Goal: Task Accomplishment & Management: Manage account settings

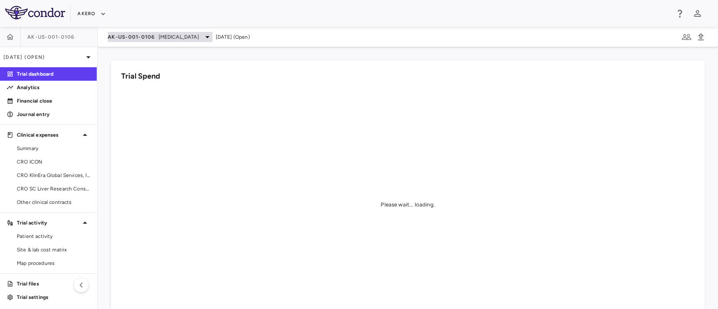
click at [168, 38] on span "[MEDICAL_DATA]" at bounding box center [178, 37] width 40 height 8
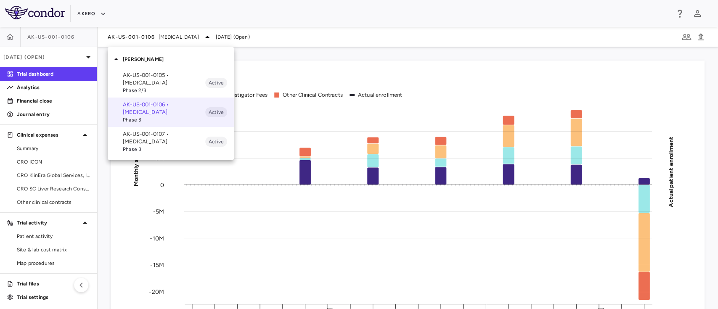
click at [226, 36] on div at bounding box center [359, 154] width 718 height 309
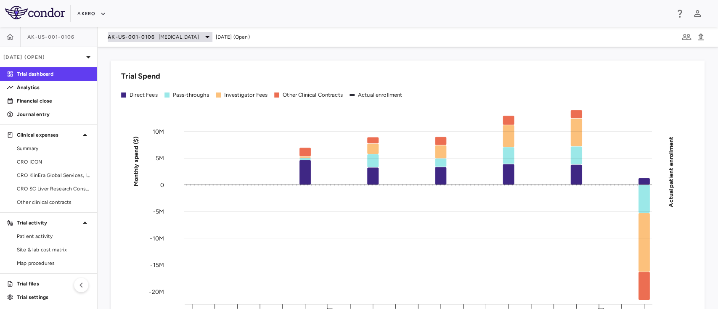
click at [177, 32] on div "AK-US-001-0106 Nonalcoholic Steatohepatitis" at bounding box center [160, 37] width 105 height 10
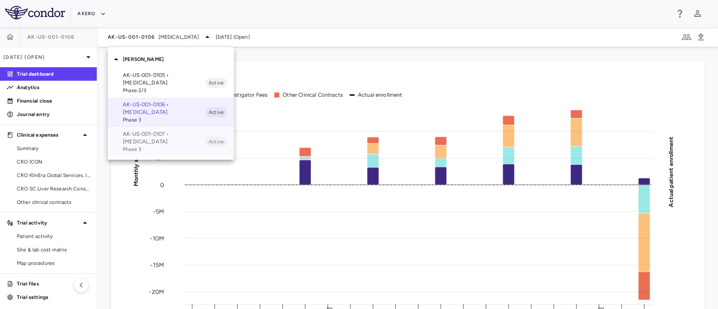
click at [143, 148] on span "Phase 3" at bounding box center [164, 149] width 82 height 8
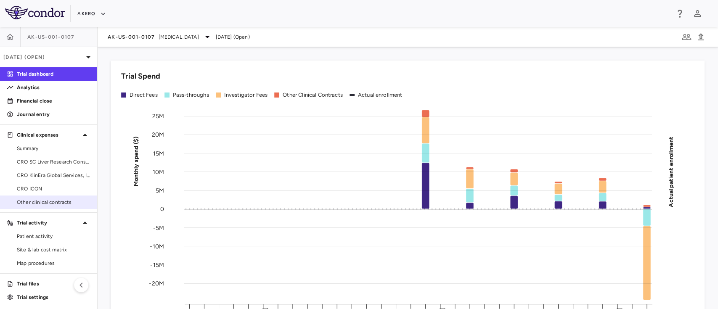
click at [40, 204] on span "Other clinical contracts" at bounding box center [53, 202] width 73 height 8
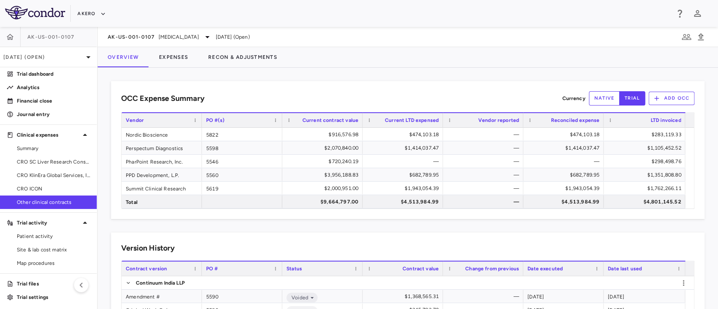
scroll to position [300, 0]
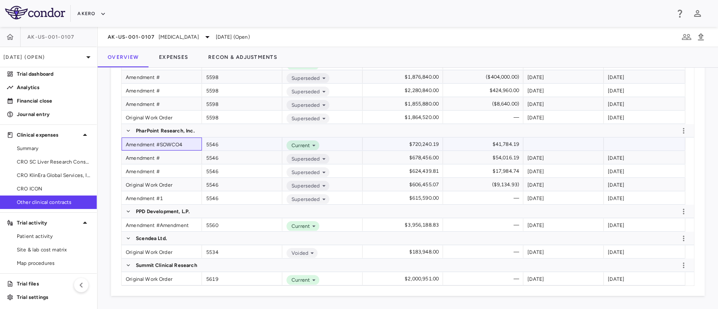
click at [141, 143] on div "Amendment #SOWCO4" at bounding box center [161, 143] width 80 height 13
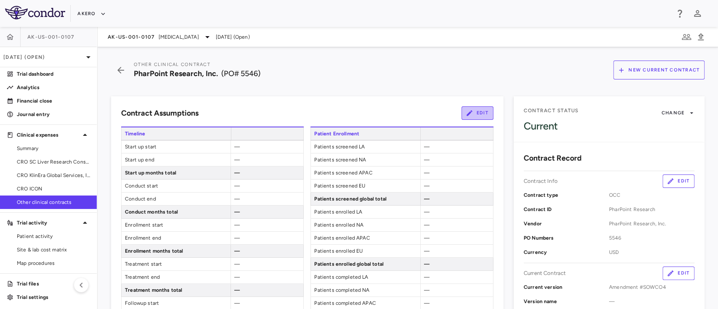
click at [478, 114] on button "Edit" at bounding box center [477, 112] width 32 height 13
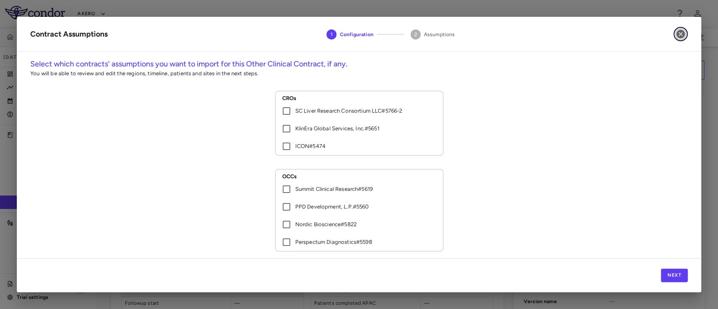
click at [681, 38] on icon "button" at bounding box center [680, 34] width 10 height 10
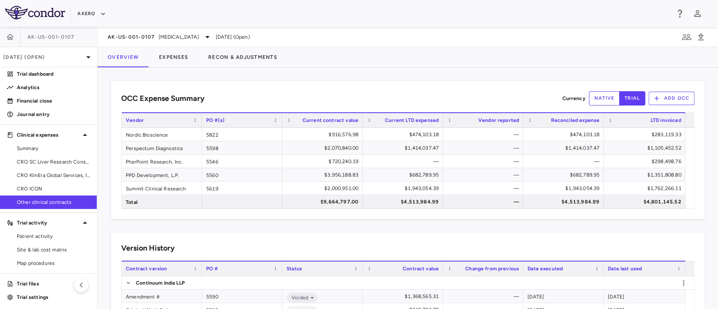
scroll to position [300, 0]
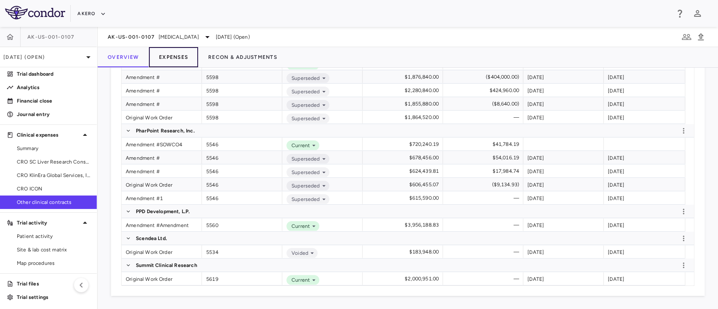
click at [177, 53] on button "Expenses" at bounding box center [173, 57] width 49 height 20
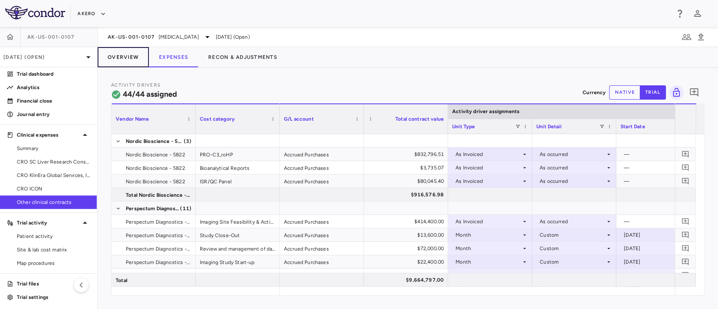
click at [127, 62] on button "Overview" at bounding box center [123, 57] width 51 height 20
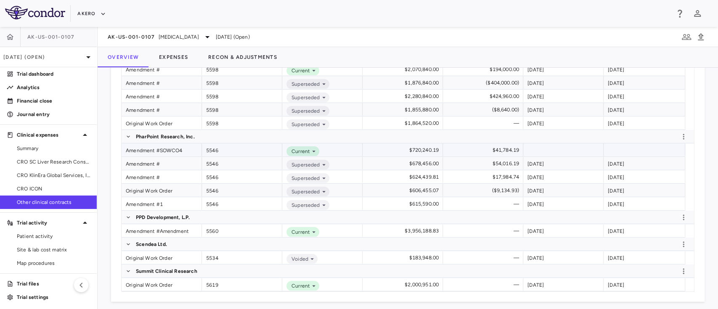
click at [143, 147] on div "Amendment #SOWCO4" at bounding box center [161, 149] width 80 height 13
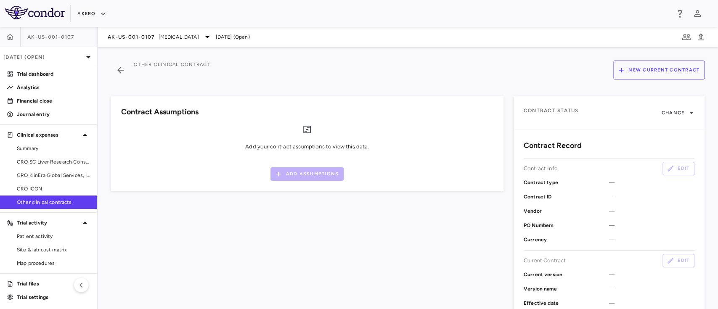
click at [143, 147] on div "Add your contract assumptions to view this data. Add Assumptions" at bounding box center [307, 152] width 372 height 56
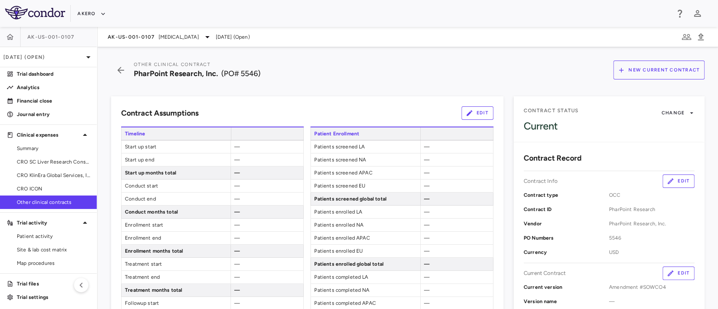
click at [251, 145] on div "—" at bounding box center [266, 146] width 73 height 13
click at [230, 150] on div "—" at bounding box center [266, 146] width 73 height 13
click at [234, 144] on span "—" at bounding box center [236, 147] width 5 height 6
click at [475, 116] on button "Edit" at bounding box center [477, 112] width 32 height 13
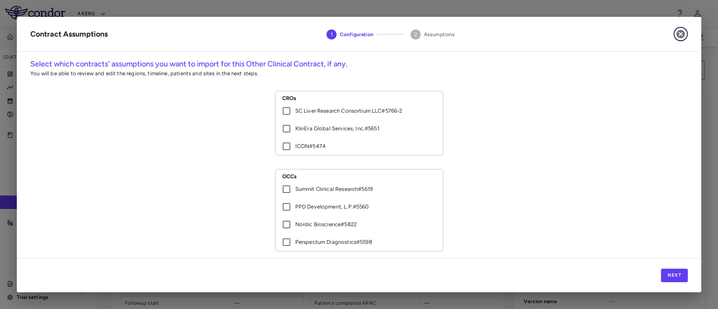
click at [679, 38] on icon "button" at bounding box center [680, 34] width 10 height 10
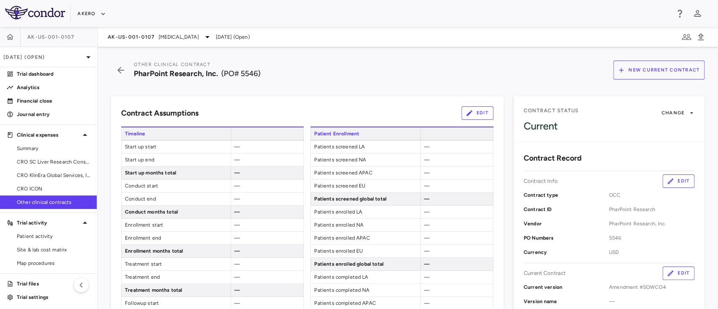
click at [467, 116] on button "Edit" at bounding box center [477, 112] width 32 height 13
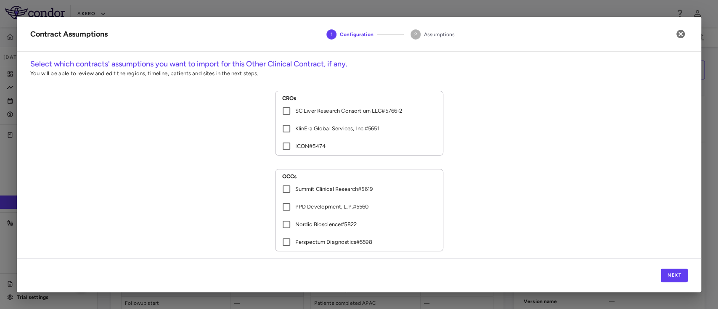
scroll to position [16, 0]
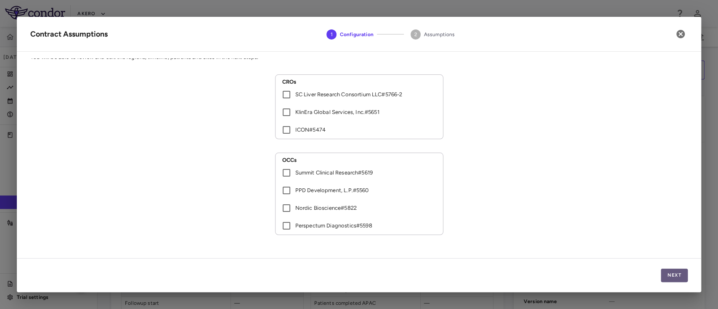
click at [675, 278] on button "Next" at bounding box center [673, 275] width 27 height 13
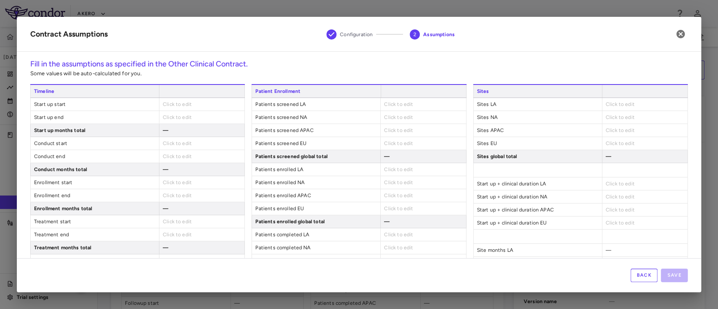
click at [175, 107] on div "Click to edit" at bounding box center [201, 104] width 85 height 13
click at [175, 105] on span "Click to edit" at bounding box center [177, 104] width 29 height 6
click at [185, 102] on span "Click to edit" at bounding box center [177, 104] width 29 height 6
type input "**********"
click at [187, 119] on span "Click to edit" at bounding box center [177, 119] width 29 height 6
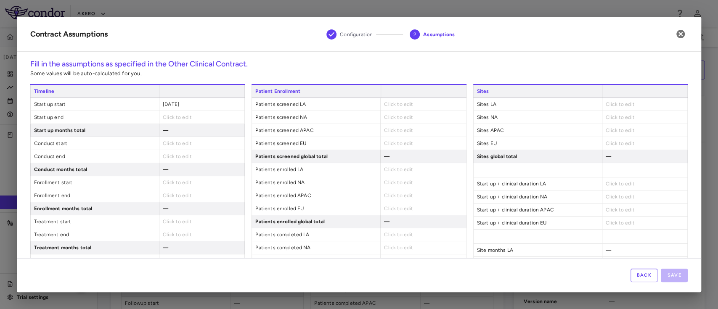
click at [177, 114] on span "Click to edit" at bounding box center [177, 117] width 29 height 6
type input "**********"
click at [175, 147] on div "Click to edit" at bounding box center [201, 143] width 85 height 13
click at [182, 141] on span "Click to edit" at bounding box center [177, 143] width 29 height 6
click at [184, 141] on span "Click to edit" at bounding box center [177, 143] width 29 height 6
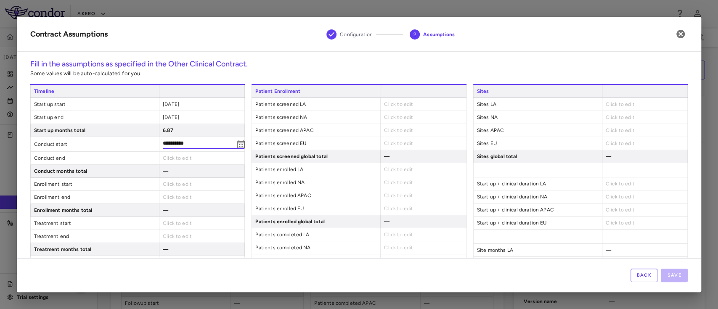
type input "**********"
click at [176, 159] on div "Click to edit" at bounding box center [201, 156] width 85 height 13
click at [175, 154] on span "Click to edit" at bounding box center [177, 156] width 29 height 6
drag, startPoint x: 178, startPoint y: 152, endPoint x: 169, endPoint y: 155, distance: 9.6
click at [169, 155] on div "Click to edit" at bounding box center [201, 156] width 85 height 13
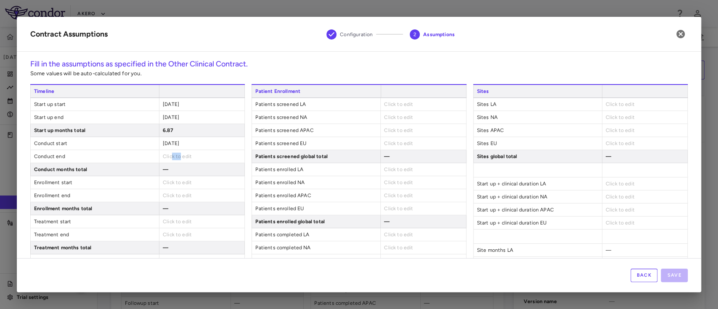
click at [169, 155] on span "Click to edit" at bounding box center [177, 156] width 29 height 6
type input "**********"
click at [179, 184] on span "Click to edit" at bounding box center [177, 182] width 29 height 6
click at [178, 180] on span "Click to edit" at bounding box center [177, 182] width 29 height 6
type input "**********"
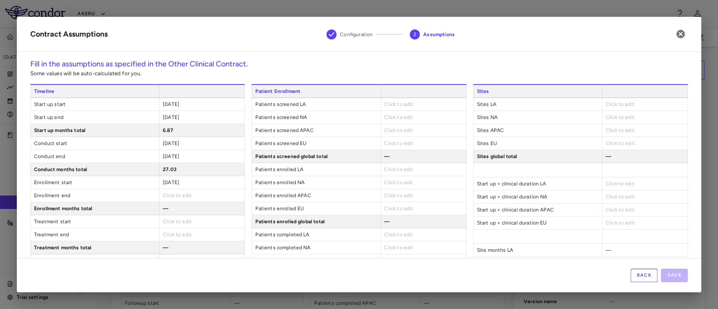
click at [174, 194] on span "Click to edit" at bounding box center [177, 196] width 29 height 6
click at [187, 193] on span "Click to edit" at bounding box center [177, 196] width 29 height 6
type input "**********"
click at [177, 224] on div "Click to edit" at bounding box center [201, 221] width 85 height 13
click at [179, 221] on span "Click to edit" at bounding box center [177, 222] width 29 height 6
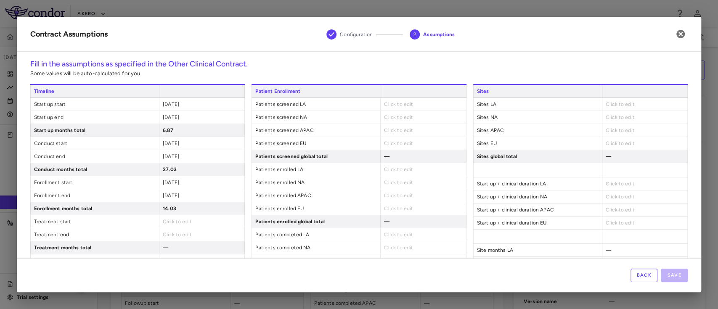
click at [175, 220] on span "Click to edit" at bounding box center [177, 222] width 29 height 6
type input "**********"
click at [171, 233] on span "Click to edit" at bounding box center [177, 236] width 29 height 6
click at [184, 232] on span "Click to edit" at bounding box center [177, 235] width 29 height 6
type input "**********"
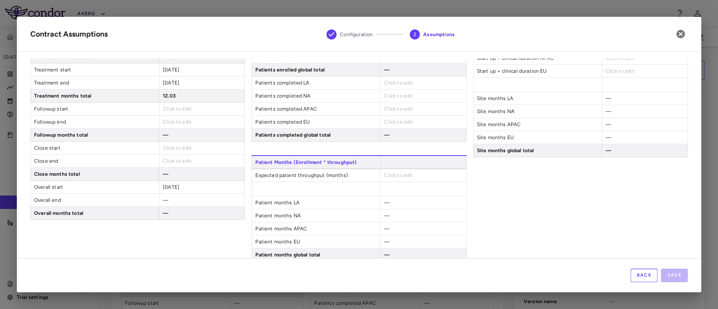
scroll to position [153, 0]
click at [168, 106] on span "Click to edit" at bounding box center [177, 108] width 29 height 6
click at [175, 109] on span "Click to edit" at bounding box center [177, 108] width 29 height 6
type input "**********"
click at [171, 121] on span "Click to edit" at bounding box center [177, 121] width 29 height 6
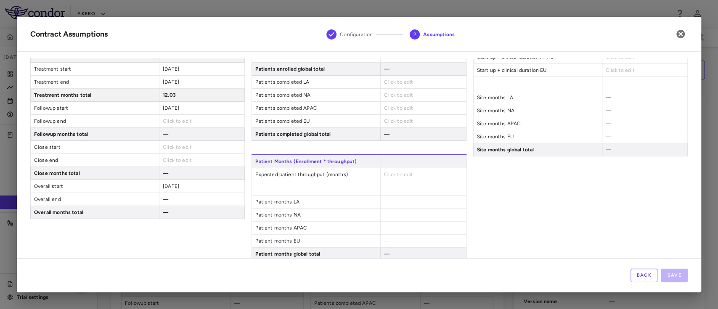
click at [178, 119] on span "Click to edit" at bounding box center [177, 121] width 29 height 6
type input "**********"
click at [165, 143] on div "Click to edit" at bounding box center [201, 147] width 85 height 13
click at [171, 145] on span "Click to edit" at bounding box center [177, 147] width 29 height 6
click at [170, 148] on span "Click to edit" at bounding box center [177, 147] width 29 height 6
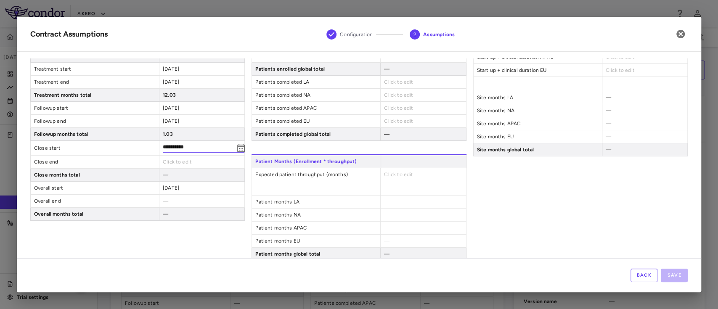
type input "**********"
click at [171, 160] on span "Click to edit" at bounding box center [177, 162] width 29 height 6
click at [177, 160] on span "Click to edit" at bounding box center [177, 160] width 29 height 6
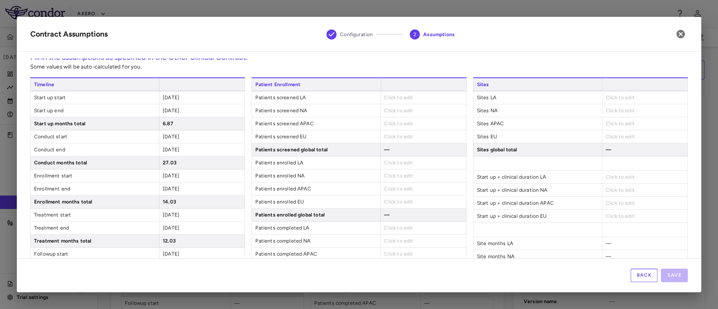
scroll to position [0, 0]
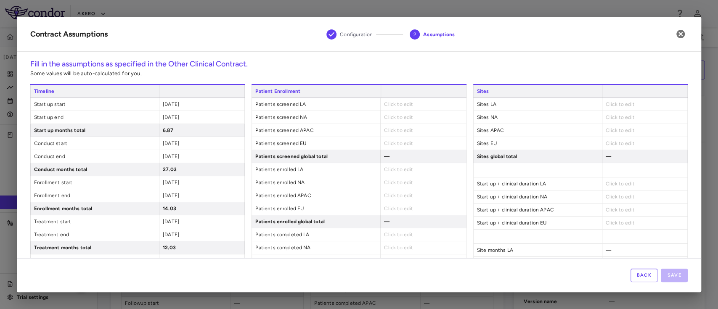
click at [406, 106] on span "Click to edit" at bounding box center [398, 104] width 29 height 6
click at [390, 105] on span "Click to edit" at bounding box center [398, 104] width 29 height 6
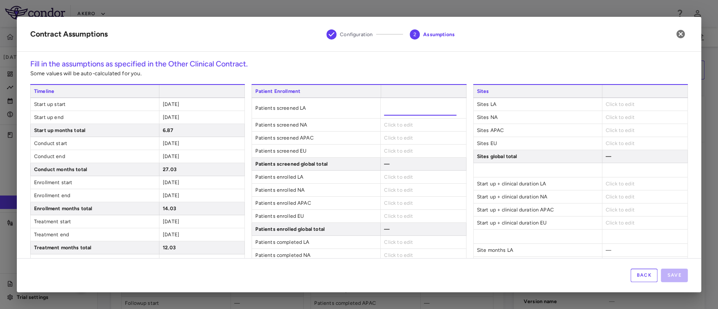
type input "**"
click at [387, 123] on div "Patient Enrollment Patients screened LA ** Patients screened NA Click to edit P…" at bounding box center [358, 192] width 214 height 217
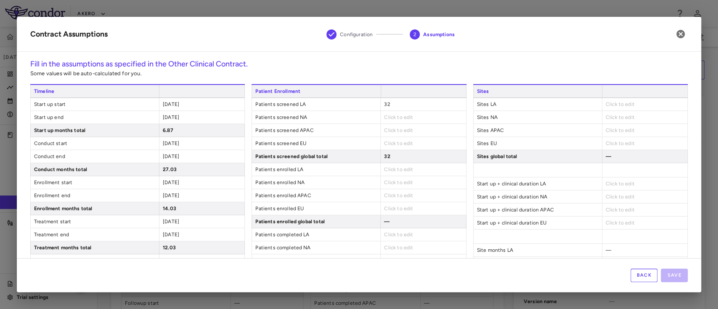
click at [395, 116] on span "Click to edit" at bounding box center [398, 117] width 29 height 6
click at [388, 117] on span "Click to edit" at bounding box center [398, 117] width 29 height 6
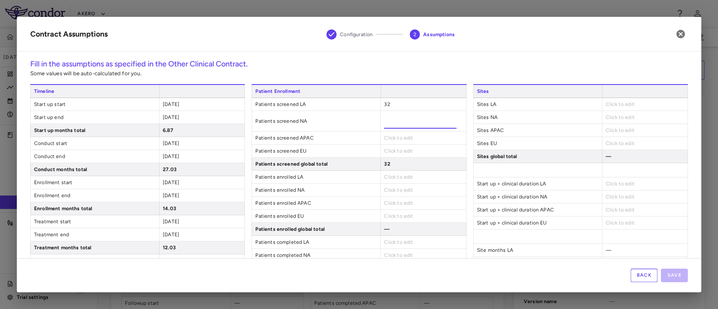
type input "****"
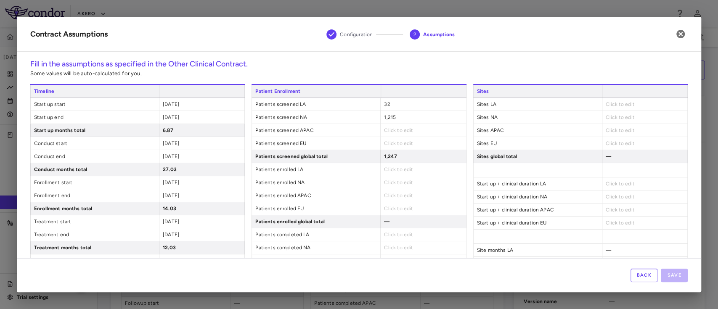
click at [406, 137] on div "Patient Enrollment Patients screened LA 32 Patients screened NA 1,215 Patients …" at bounding box center [358, 188] width 214 height 209
click at [393, 125] on div "Click to edit" at bounding box center [422, 130] width 85 height 13
click at [385, 128] on span "Click to edit" at bounding box center [398, 130] width 29 height 6
click at [390, 131] on span "Click to edit" at bounding box center [398, 130] width 29 height 6
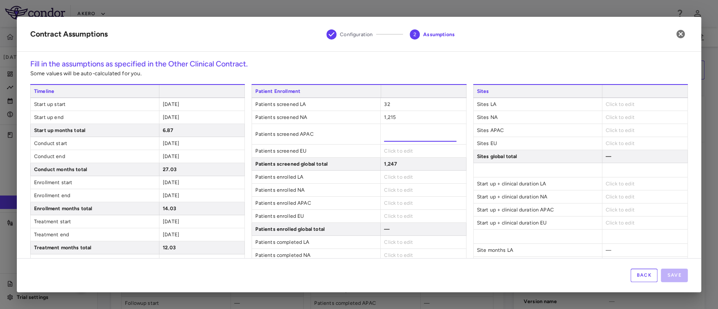
type input "**"
click at [388, 153] on div "Patient Enrollment Patients screened LA 32 Patients screened NA 1,215 Patients …" at bounding box center [358, 192] width 214 height 217
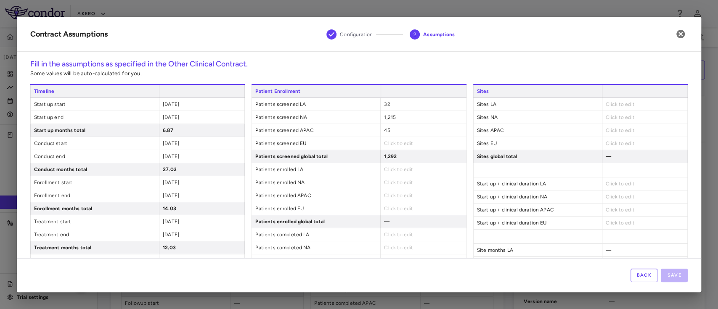
click at [390, 141] on span "Click to edit" at bounding box center [398, 143] width 29 height 6
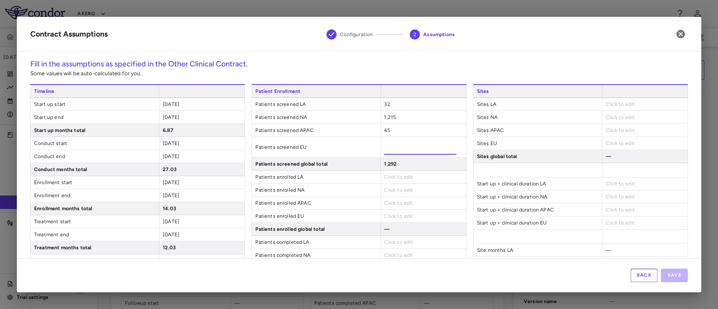
click at [397, 148] on input "number" at bounding box center [420, 147] width 72 height 15
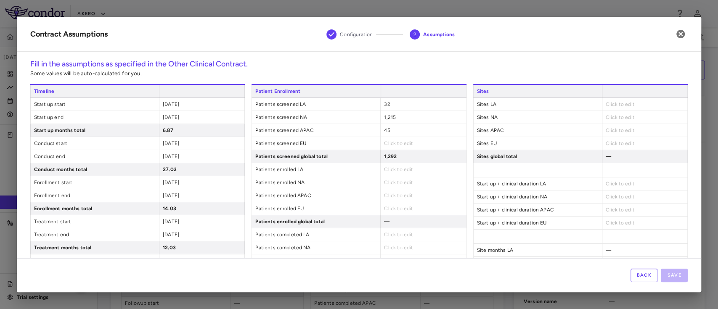
click at [385, 142] on span "Click to edit" at bounding box center [398, 143] width 29 height 6
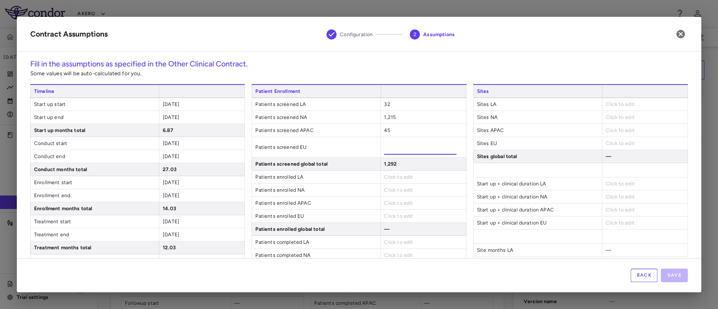
type input "***"
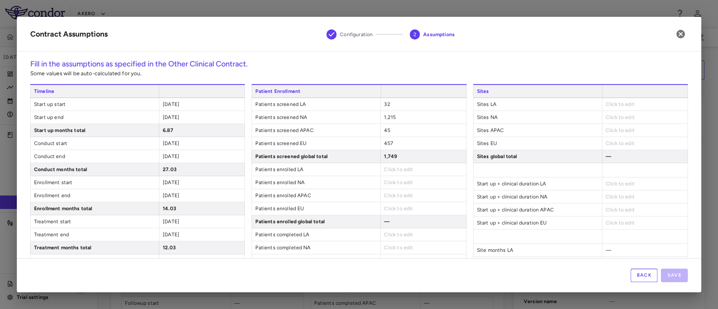
click at [386, 177] on div "Patient Enrollment Patients screened LA 32 Patients screened NA 1,215 Patients …" at bounding box center [358, 188] width 214 height 209
click at [405, 166] on span "Click to edit" at bounding box center [398, 169] width 29 height 6
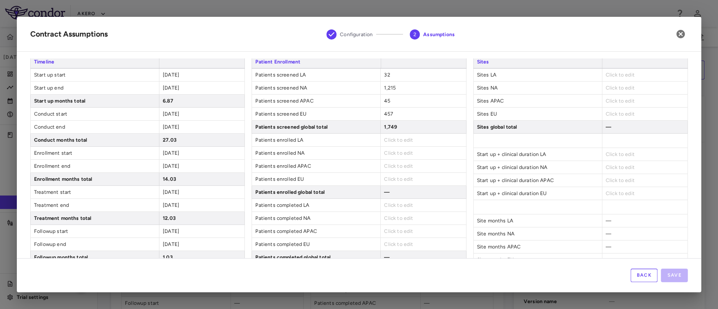
scroll to position [29, 0]
click at [412, 141] on div "Click to edit" at bounding box center [422, 141] width 85 height 13
click at [390, 138] on span "Click to edit" at bounding box center [398, 141] width 29 height 6
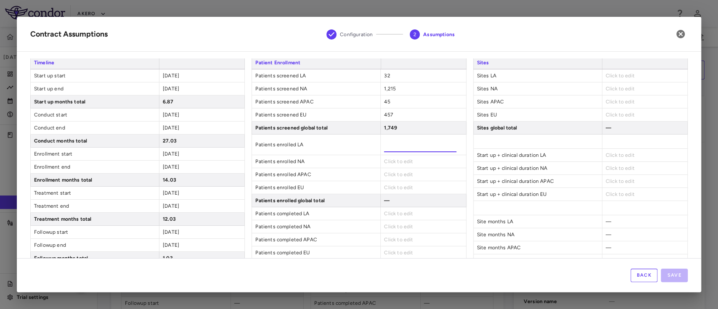
drag, startPoint x: 390, startPoint y: 137, endPoint x: 333, endPoint y: -67, distance: 211.6
click at [333, 0] on html "Skip to sidebar Skip to main content Akero AK-US-001-0107 Sep 2025 (Open) Trial…" at bounding box center [359, 154] width 718 height 309
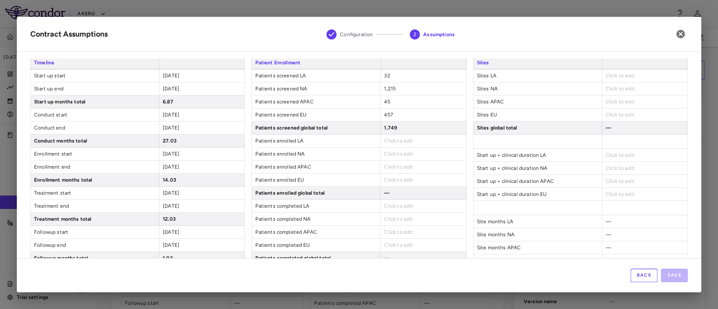
click at [400, 138] on span "Click to edit" at bounding box center [398, 141] width 29 height 6
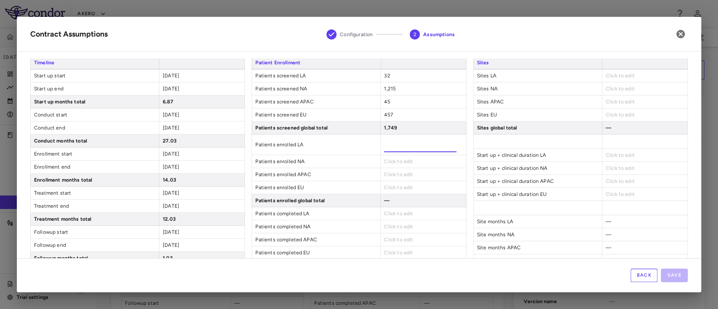
type input "**"
click at [392, 158] on div "Click to edit" at bounding box center [422, 161] width 85 height 13
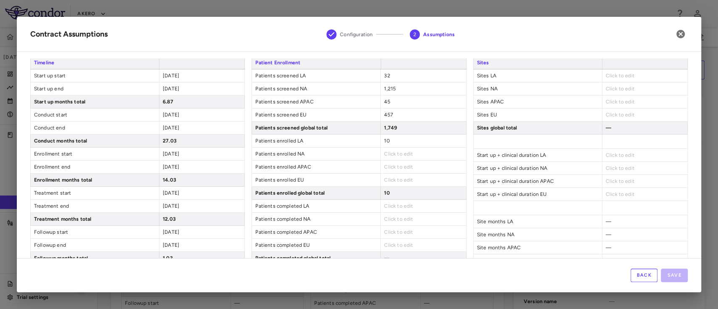
click at [391, 158] on div "Click to edit" at bounding box center [422, 154] width 85 height 13
click at [385, 153] on span "Click to edit" at bounding box center [398, 154] width 29 height 6
click at [386, 149] on div "Click to edit" at bounding box center [422, 154] width 85 height 13
click at [386, 152] on span "Click to edit" at bounding box center [398, 154] width 29 height 6
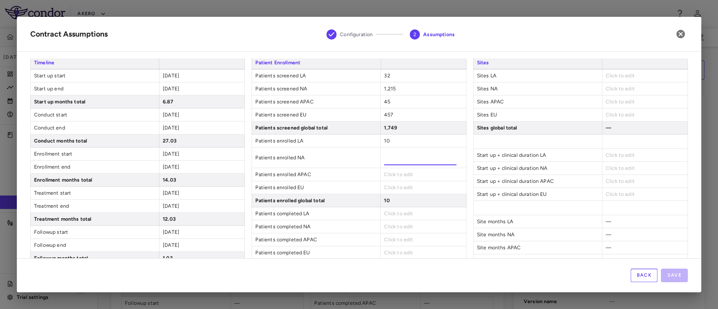
type input "***"
click at [399, 174] on div "Patient Enrollment Patients screened LA 32 Patients screened NA 1,215 Patients …" at bounding box center [358, 163] width 214 height 217
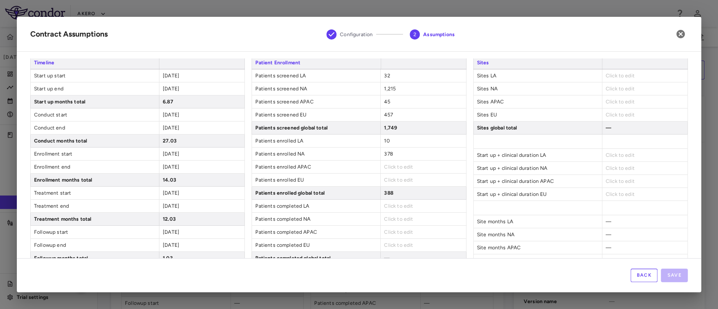
click at [388, 165] on span "Click to edit" at bounding box center [398, 167] width 29 height 6
click at [389, 166] on span "Click to edit" at bounding box center [398, 167] width 29 height 6
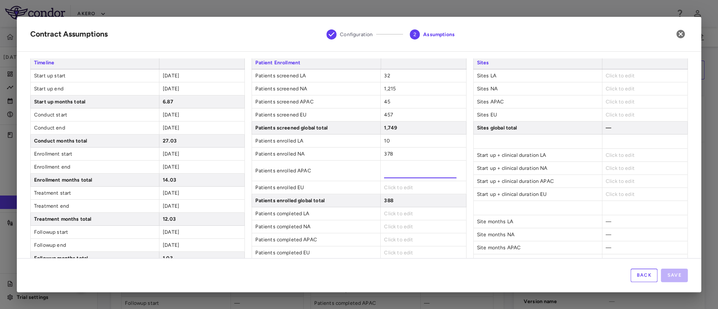
type input "**"
click at [388, 188] on div "Patient Enrollment Patients screened LA 32 Patients screened NA 1,215 Patients …" at bounding box center [358, 163] width 214 height 217
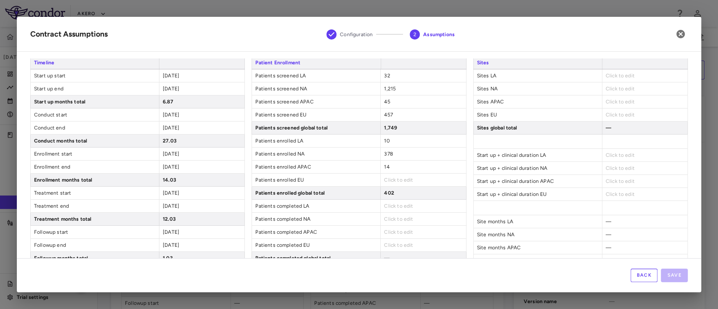
click at [384, 179] on span "Click to edit" at bounding box center [398, 180] width 29 height 6
click at [386, 179] on span "Click to edit" at bounding box center [398, 180] width 29 height 6
type input "***"
click at [401, 211] on div "Patient Enrollment Patients screened LA 32 Patients screened NA 1,215 Patients …" at bounding box center [358, 163] width 214 height 217
click at [396, 208] on div "Click to edit" at bounding box center [422, 206] width 85 height 13
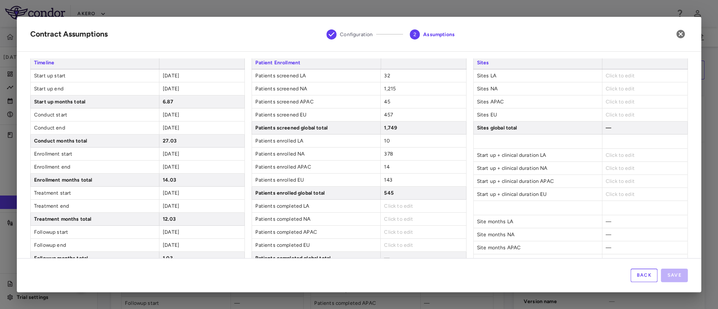
click at [393, 206] on span "Click to edit" at bounding box center [398, 206] width 29 height 6
type input "*"
click at [390, 225] on div "Patient Enrollment Patients screened LA 32 Patients screened NA 1,215 Patients …" at bounding box center [358, 163] width 214 height 217
click at [386, 216] on span "Click to edit" at bounding box center [398, 219] width 29 height 6
click at [390, 216] on span "Click to edit" at bounding box center [398, 219] width 29 height 6
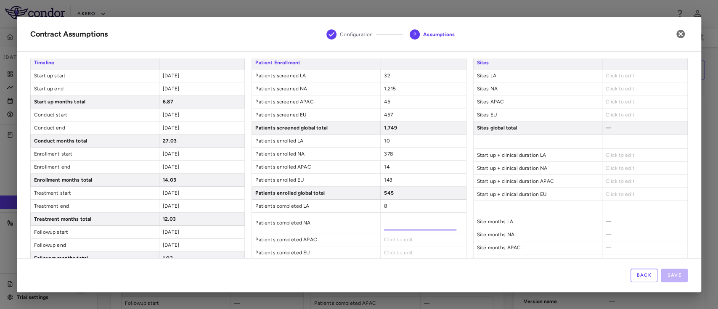
type input "***"
click at [691, 136] on div "Fill in the assumptions as specified in the Other Clinical Contract. Some value…" at bounding box center [359, 158] width 684 height 200
click at [400, 232] on span "Click to edit" at bounding box center [398, 232] width 29 height 6
click at [388, 231] on span "Click to edit" at bounding box center [398, 232] width 29 height 6
type input "**"
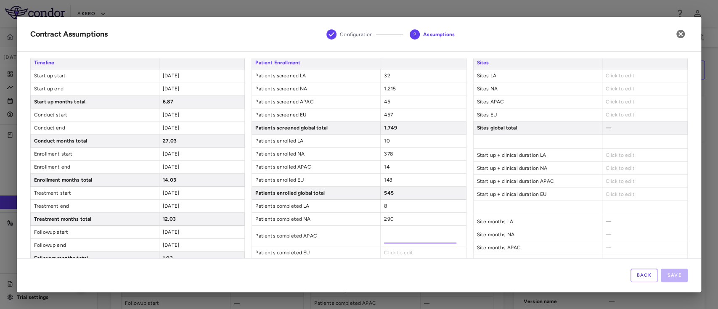
click at [396, 252] on div "Patient Enrollment Patients screened LA 32 Patients screened NA 1,215 Patients …" at bounding box center [358, 163] width 214 height 217
click at [388, 242] on span "Click to edit" at bounding box center [398, 245] width 29 height 6
click at [393, 243] on span "Click to edit" at bounding box center [398, 245] width 29 height 6
type input "***"
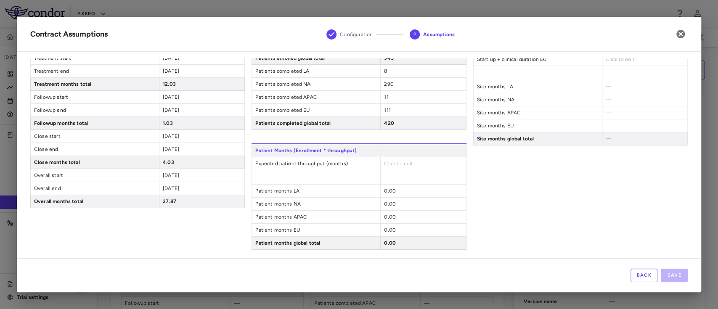
click at [394, 161] on span "Click to edit" at bounding box center [398, 164] width 29 height 6
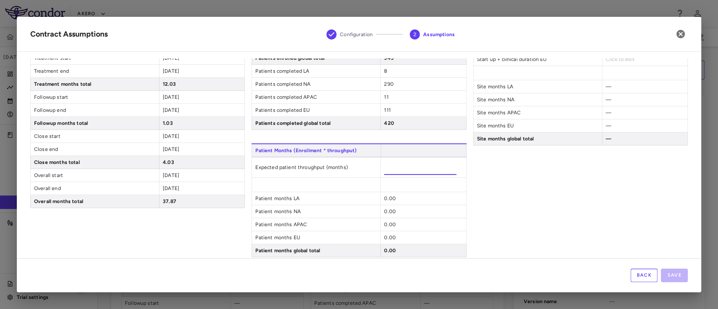
type input "*****"
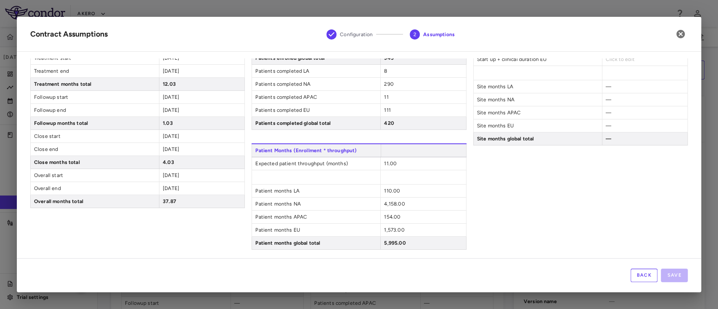
click at [530, 202] on div "Sites Sites LA Click to edit Sites NA Click to edit Sites APAC Click to edit Si…" at bounding box center [580, 85] width 214 height 329
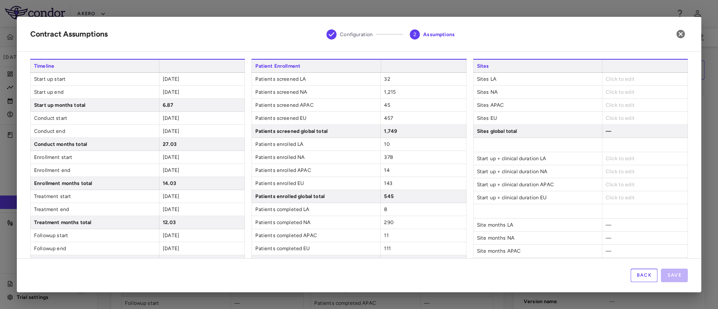
scroll to position [0, 0]
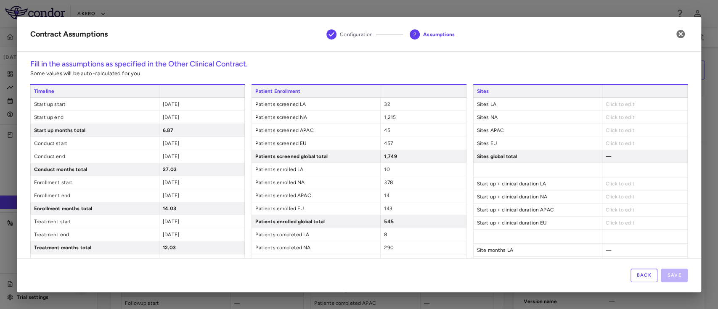
click at [616, 106] on span "Click to edit" at bounding box center [619, 104] width 29 height 6
click at [619, 103] on span "Click to edit" at bounding box center [619, 104] width 29 height 6
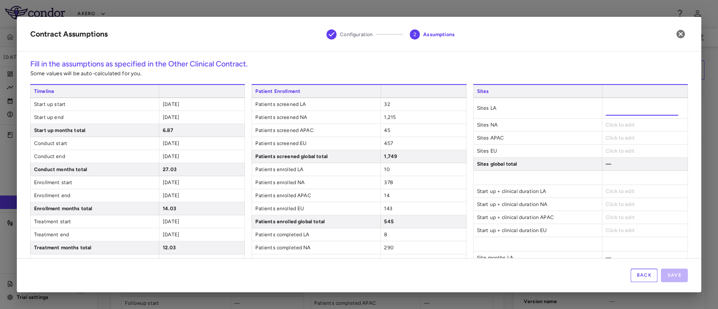
type input "*"
click at [611, 122] on div "Click to edit" at bounding box center [643, 125] width 85 height 13
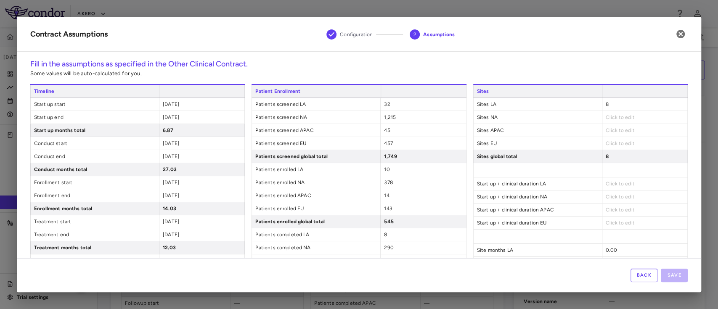
click at [606, 117] on span "Click to edit" at bounding box center [619, 117] width 29 height 6
click at [608, 119] on span "Click to edit" at bounding box center [619, 117] width 29 height 6
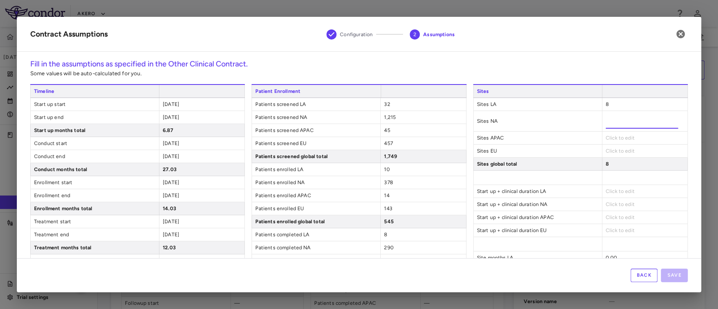
type input "***"
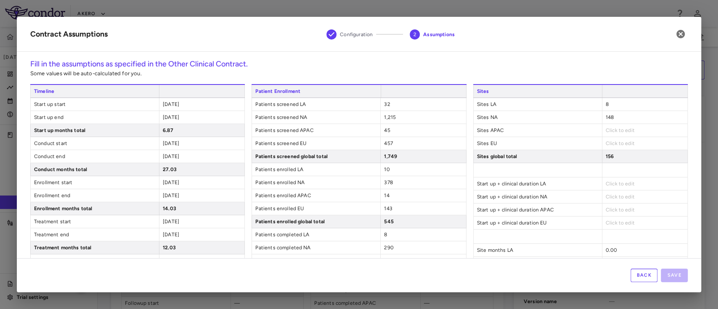
click at [608, 138] on div "Sites Sites LA 8 Sites NA 148 Sites APAC Click to edit Sites EU Click to edit S…" at bounding box center [580, 248] width 214 height 329
click at [604, 122] on div "148" at bounding box center [643, 117] width 85 height 13
click at [605, 130] on span "Click to edit" at bounding box center [619, 130] width 29 height 6
click at [612, 128] on span "Click to edit" at bounding box center [619, 130] width 29 height 6
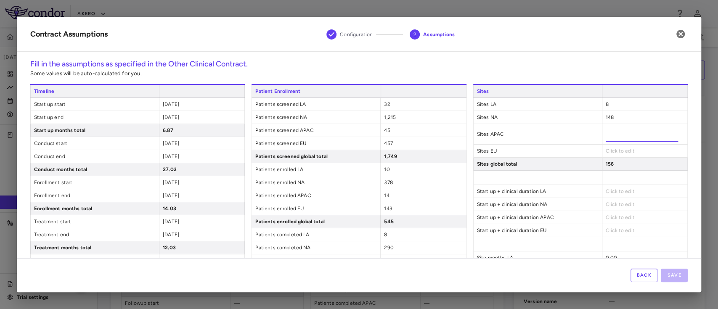
type input "*"
click at [605, 148] on div "Click to edit" at bounding box center [643, 151] width 85 height 13
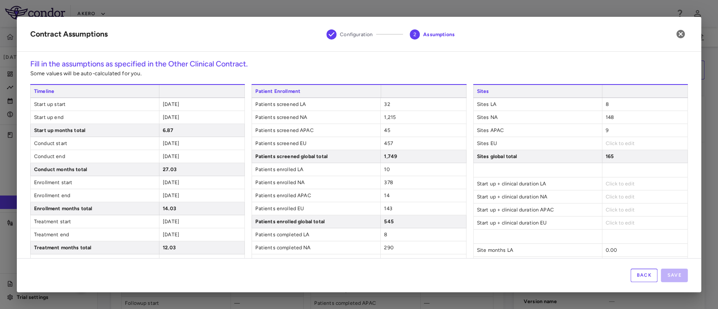
click at [605, 144] on span "Click to edit" at bounding box center [619, 143] width 29 height 6
click at [614, 143] on span "Click to edit" at bounding box center [619, 143] width 29 height 6
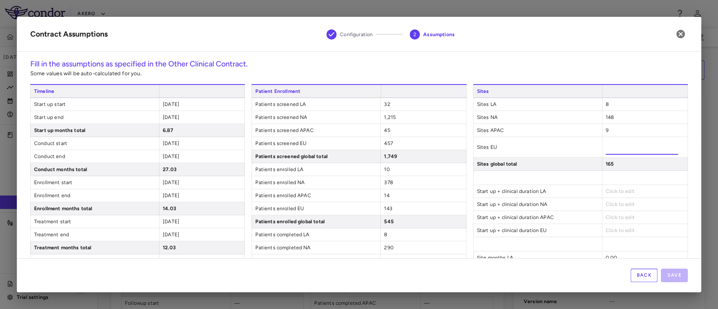
type input "***"
click at [633, 171] on span at bounding box center [643, 178] width 85 height 14
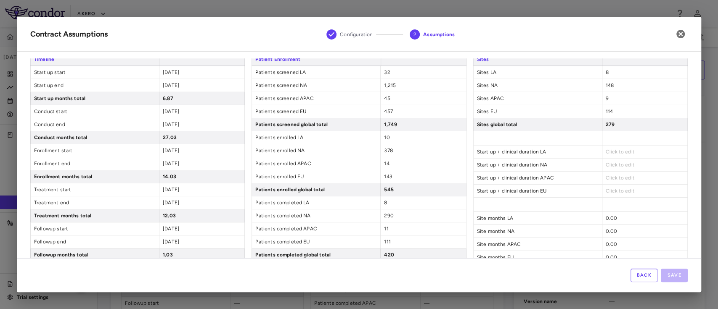
scroll to position [42, 0]
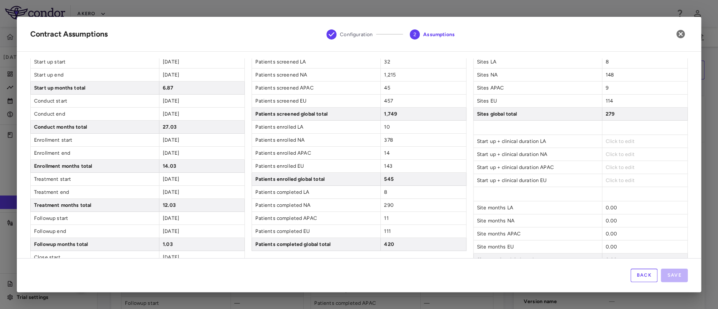
click at [609, 140] on span "Click to edit" at bounding box center [619, 141] width 29 height 6
click at [616, 138] on span "Click to edit" at bounding box center [619, 141] width 29 height 6
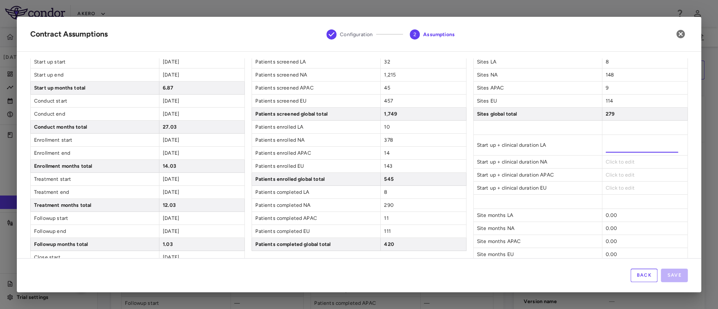
type input "*****"
click at [607, 156] on div "Click to edit" at bounding box center [643, 162] width 85 height 13
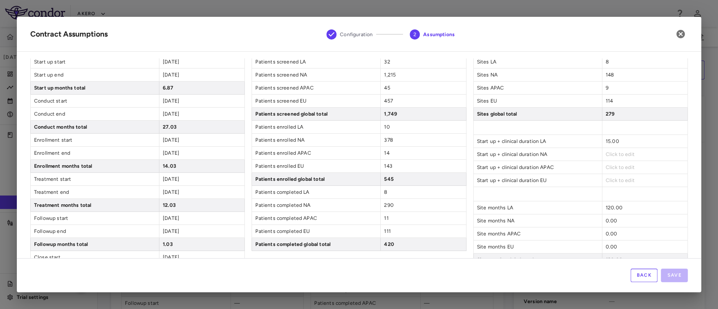
click at [607, 156] on span "Click to edit" at bounding box center [619, 154] width 29 height 6
type input "*****"
click at [605, 172] on div "Click to edit" at bounding box center [643, 175] width 85 height 13
click at [612, 168] on span "Click to edit" at bounding box center [619, 167] width 29 height 6
type input "*****"
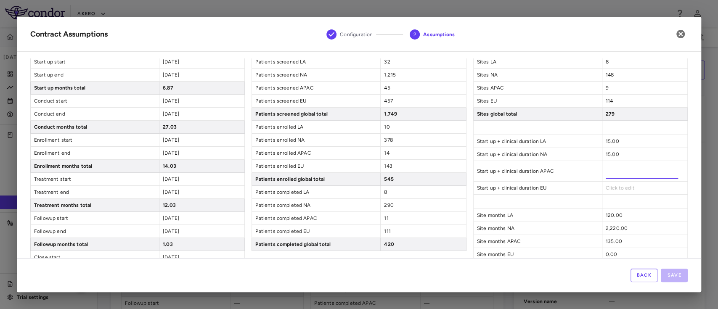
click at [604, 187] on div "Sites Sites LA 8 Sites NA 148 Sites APAC 9 Sites EU 114 Sites global total 279 …" at bounding box center [580, 206] width 214 height 329
click at [604, 187] on span at bounding box center [643, 194] width 85 height 14
click at [612, 178] on span "Click to edit" at bounding box center [619, 180] width 29 height 6
type input "*****"
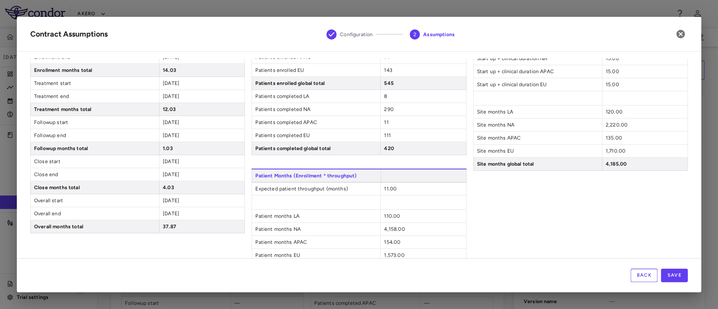
scroll to position [143, 0]
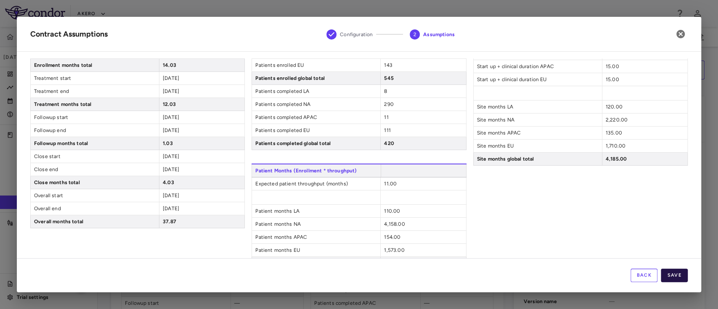
click at [680, 274] on button "Save" at bounding box center [673, 275] width 27 height 13
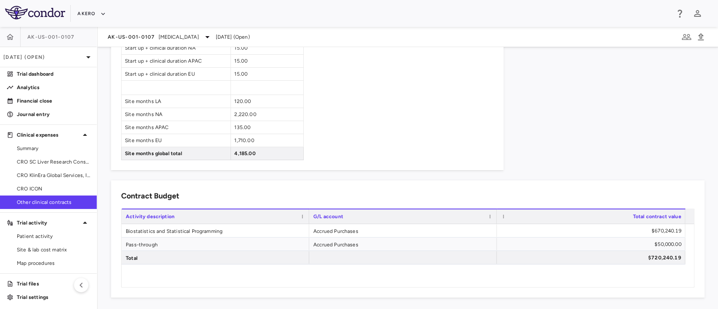
scroll to position [0, 0]
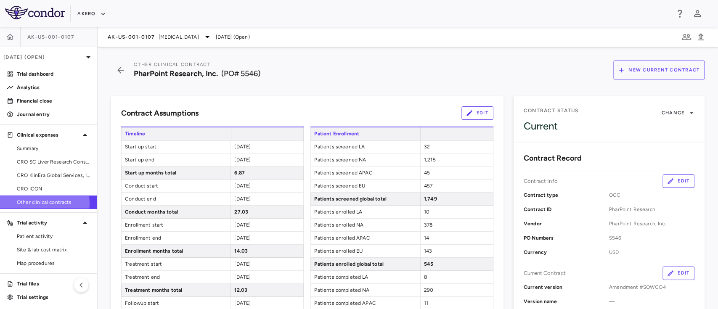
click at [39, 203] on span "Other clinical contracts" at bounding box center [53, 202] width 73 height 8
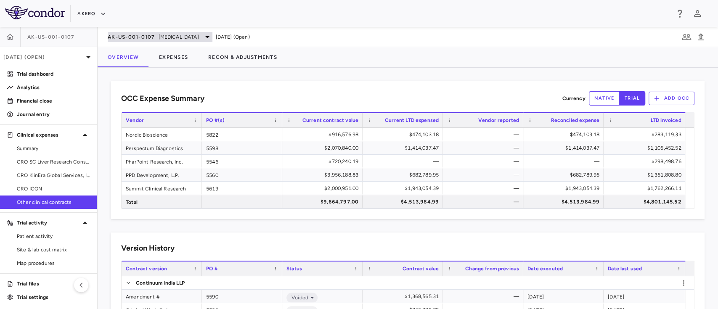
click at [183, 33] on span "[MEDICAL_DATA]" at bounding box center [178, 37] width 40 height 8
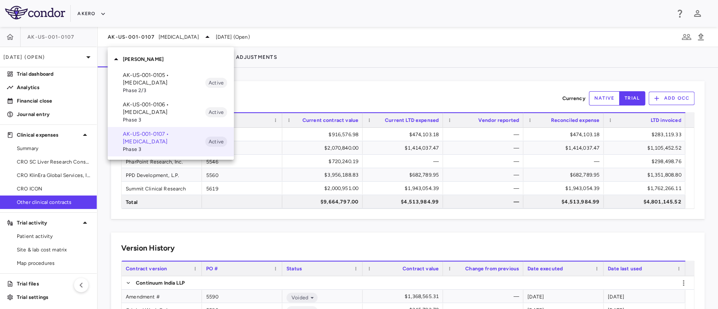
click at [142, 106] on p "AK-US-001-0106 • [MEDICAL_DATA]" at bounding box center [164, 108] width 82 height 15
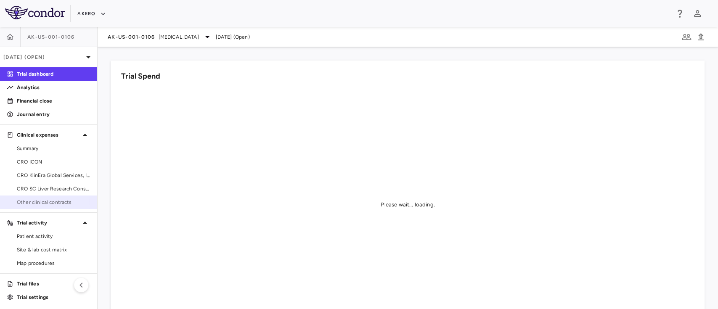
click at [30, 206] on link "Other clinical contracts" at bounding box center [48, 202] width 97 height 13
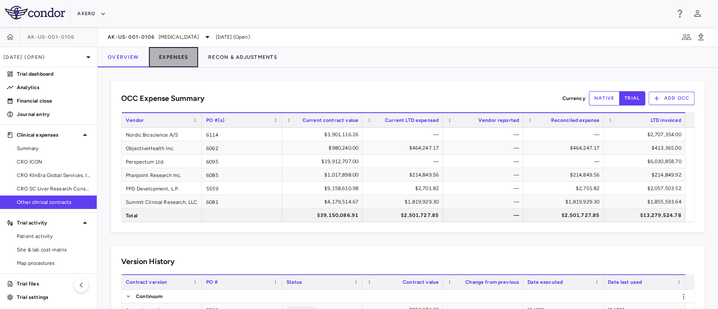
click at [167, 58] on button "Expenses" at bounding box center [173, 57] width 49 height 20
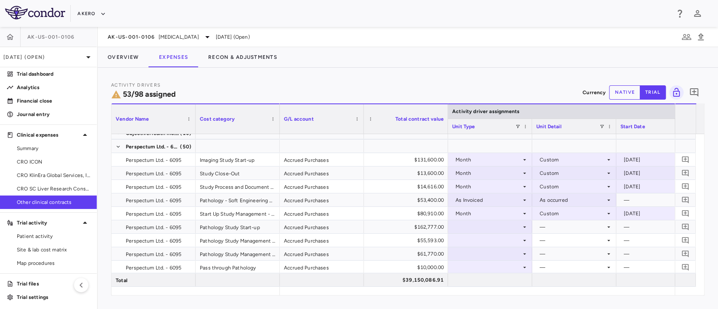
scroll to position [237, 0]
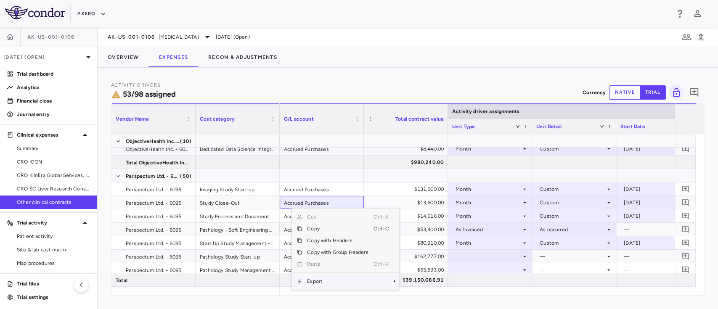
click at [335, 280] on span "Export" at bounding box center [337, 281] width 71 height 12
click at [432, 286] on span "Excel Export" at bounding box center [427, 286] width 40 height 12
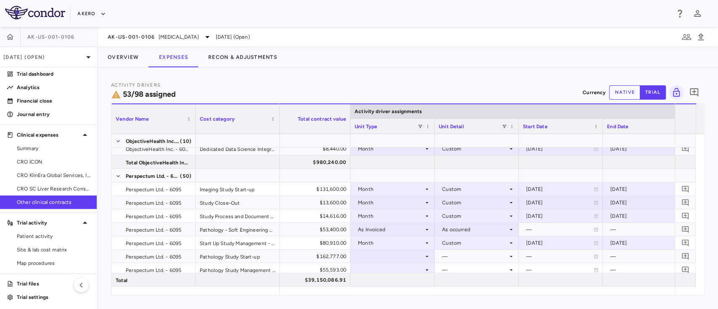
scroll to position [0, 140]
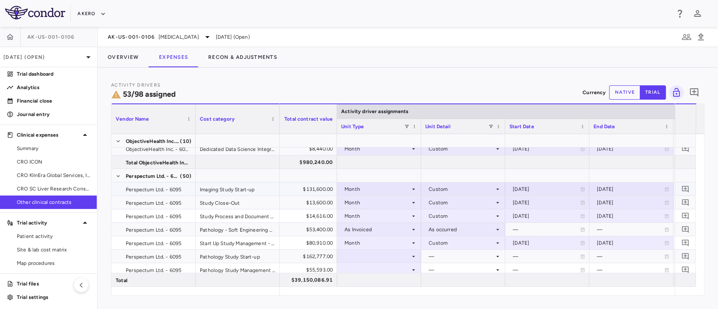
click at [385, 188] on div "Month" at bounding box center [377, 188] width 66 height 13
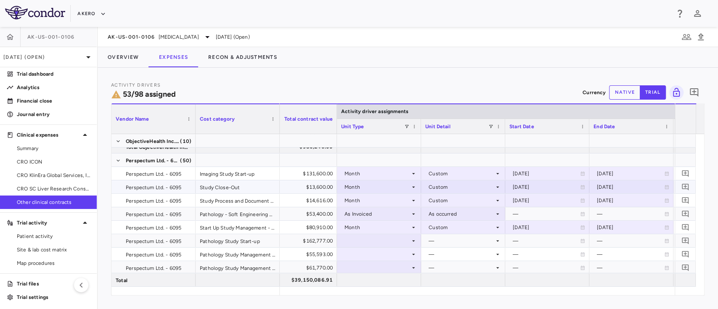
scroll to position [243, 0]
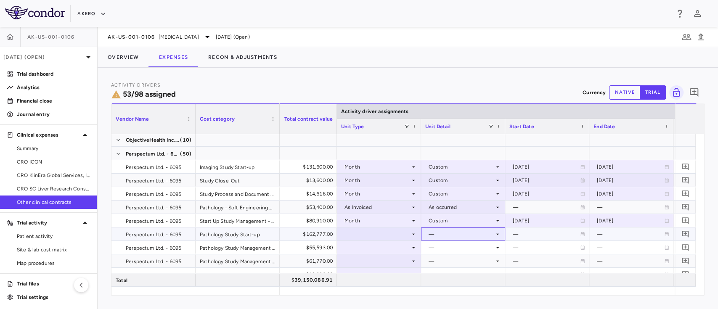
click at [441, 232] on div "—" at bounding box center [461, 233] width 66 height 13
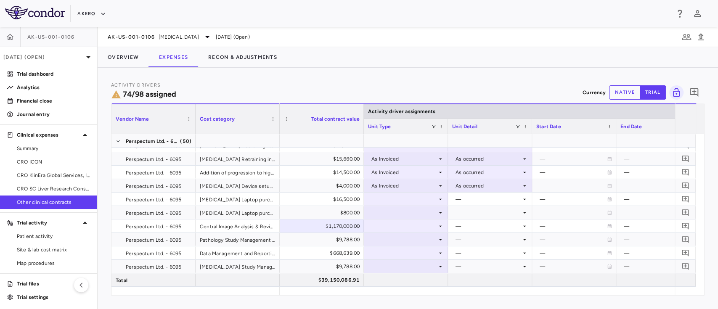
scroll to position [538, 0]
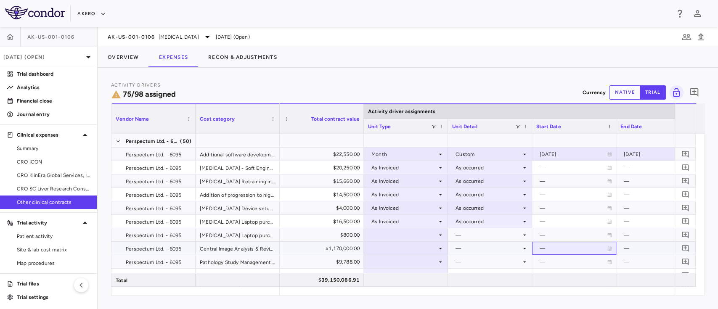
click at [571, 243] on div "—" at bounding box center [572, 248] width 67 height 13
click at [567, 236] on div "—" at bounding box center [572, 234] width 67 height 13
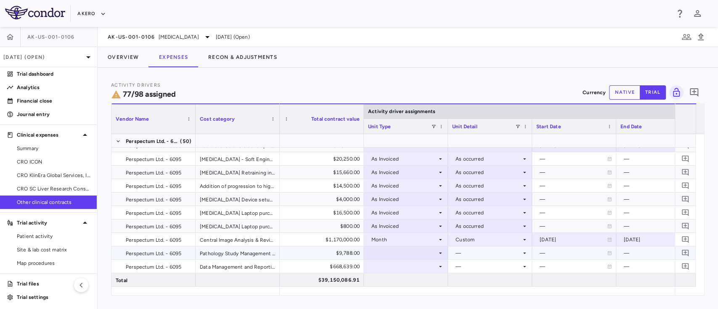
click at [469, 252] on div "—" at bounding box center [488, 252] width 66 height 13
click at [470, 252] on div "—" at bounding box center [488, 252] width 66 height 13
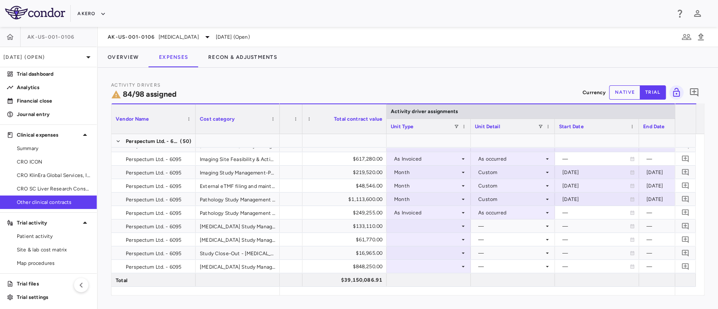
scroll to position [695, 0]
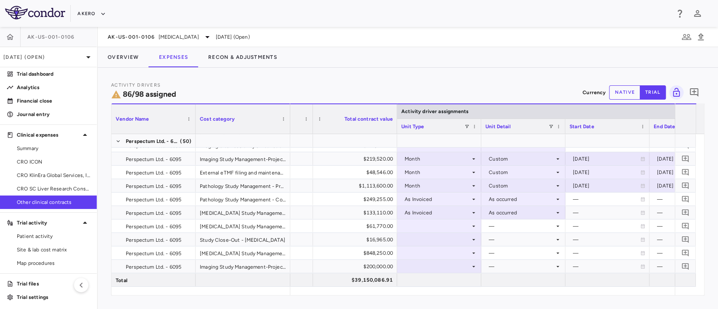
drag, startPoint x: 277, startPoint y: 107, endPoint x: 285, endPoint y: 103, distance: 9.2
click at [285, 103] on div "Cost category" at bounding box center [242, 118] width 95 height 30
click at [414, 224] on div at bounding box center [437, 226] width 76 height 12
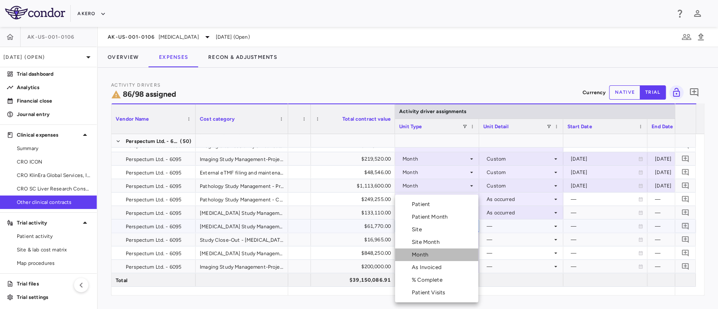
click at [425, 257] on div "Month" at bounding box center [422, 255] width 20 height 8
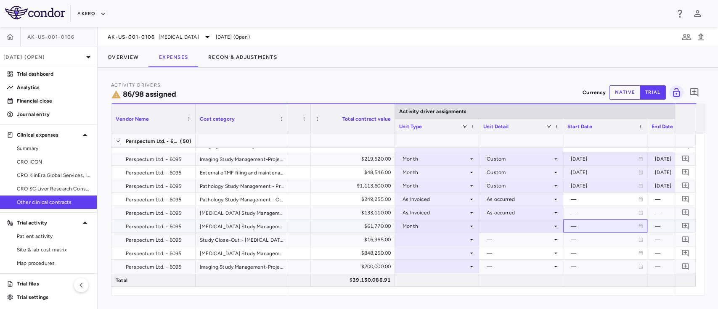
click at [600, 224] on div "—" at bounding box center [603, 225] width 67 height 13
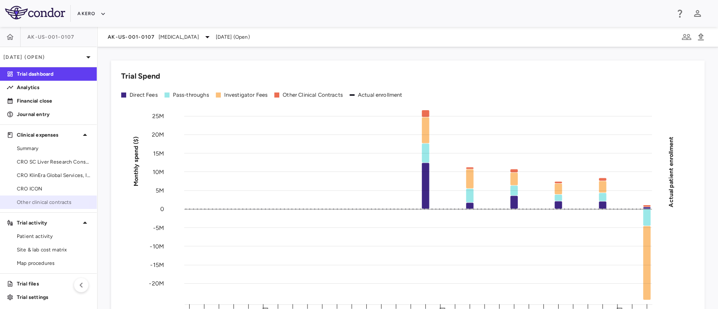
click at [20, 199] on span "Other clinical contracts" at bounding box center [53, 202] width 73 height 8
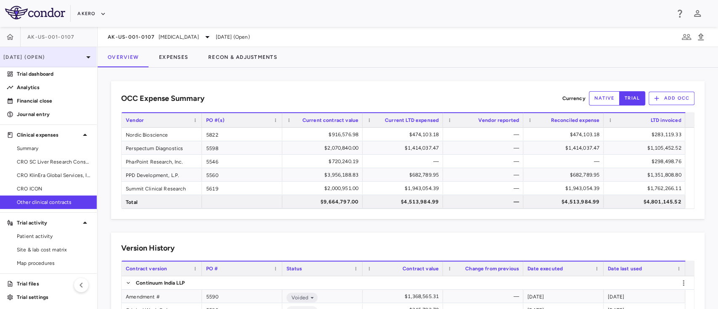
click at [67, 59] on p "[DATE] (Open)" at bounding box center [43, 57] width 80 height 8
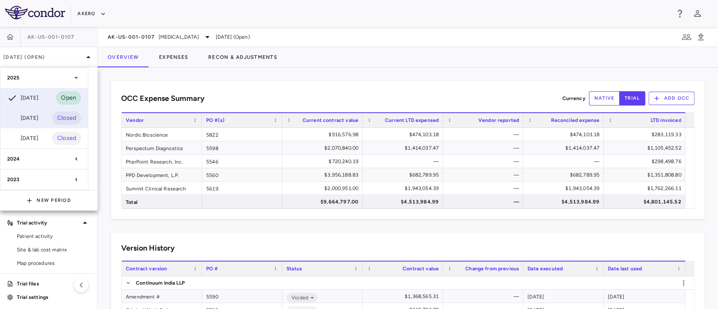
click at [34, 122] on div "[DATE]" at bounding box center [22, 118] width 31 height 10
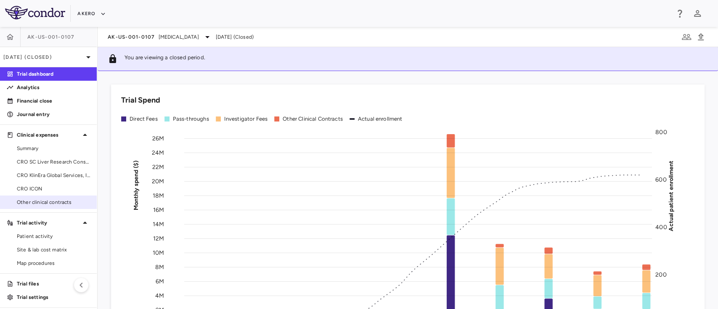
click at [30, 200] on span "Other clinical contracts" at bounding box center [53, 202] width 73 height 8
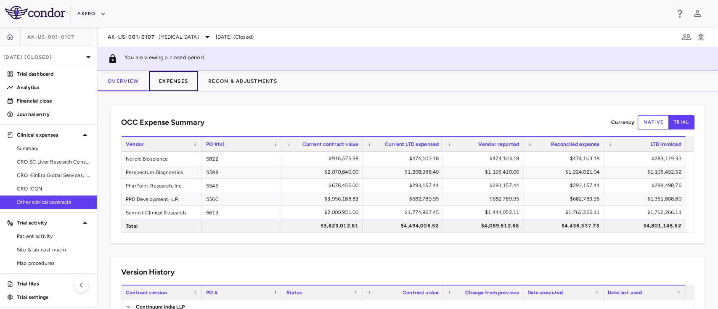
click at [162, 82] on button "Expenses" at bounding box center [173, 81] width 49 height 20
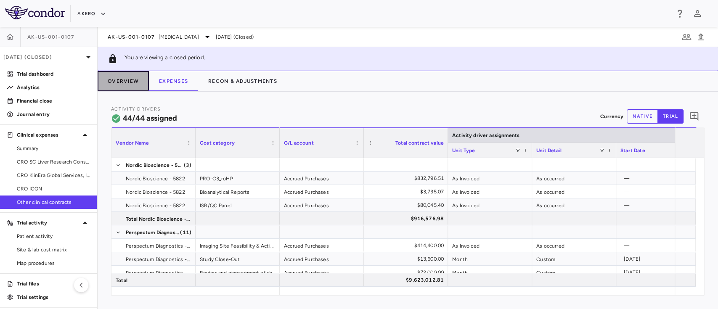
click at [132, 82] on button "Overview" at bounding box center [123, 81] width 51 height 20
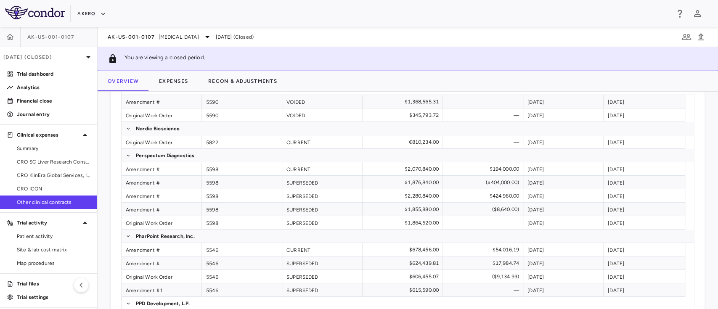
scroll to position [219, 0]
click at [135, 250] on div "Amendment #" at bounding box center [161, 249] width 80 height 13
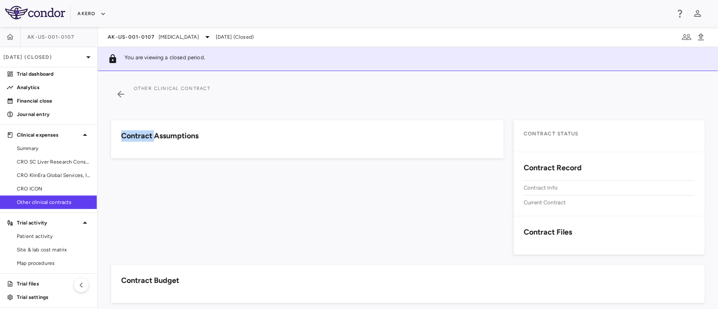
click at [135, 250] on div "Contract Assumptions" at bounding box center [302, 182] width 402 height 145
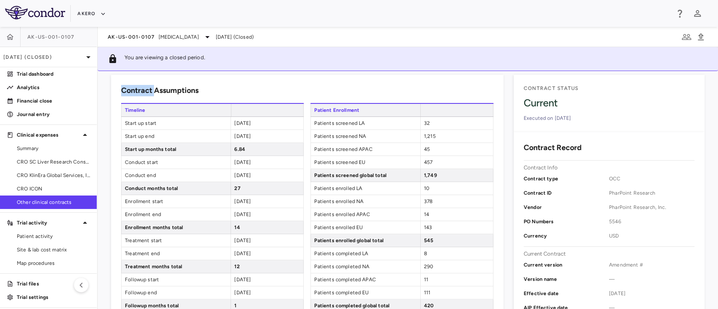
scroll to position [50, 0]
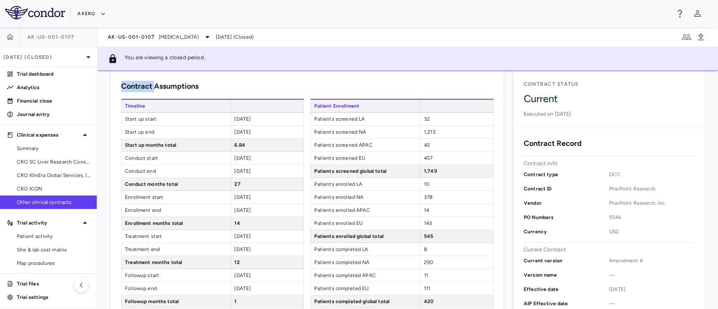
drag, startPoint x: 262, startPoint y: 119, endPoint x: 215, endPoint y: 125, distance: 47.0
click at [215, 125] on div "Timeline Start up start [DATE] Start up end [DATE] Start up months total 6.84 C…" at bounding box center [212, 243] width 182 height 288
drag, startPoint x: 231, startPoint y: 121, endPoint x: 264, endPoint y: 119, distance: 33.2
click at [264, 119] on div "[DATE]" at bounding box center [266, 119] width 73 height 13
copy span "[DATE]"
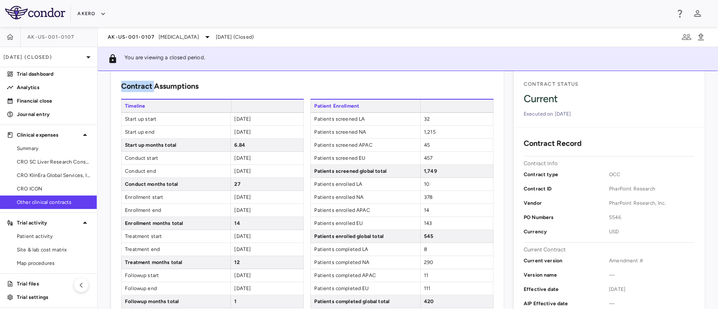
drag, startPoint x: 234, startPoint y: 129, endPoint x: 269, endPoint y: 126, distance: 35.9
click at [269, 126] on div "[DATE]" at bounding box center [266, 132] width 73 height 13
copy span "[DATE]"
drag, startPoint x: 264, startPoint y: 157, endPoint x: 224, endPoint y: 166, distance: 40.5
click at [224, 166] on div "Timeline Start up start [DATE] Start up end [DATE] Start up months total 6.84 C…" at bounding box center [212, 243] width 182 height 288
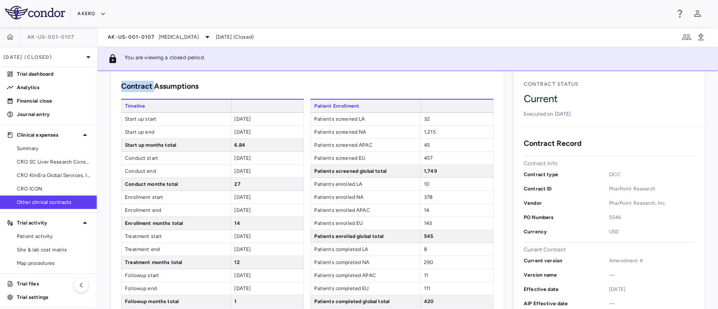
drag, startPoint x: 232, startPoint y: 158, endPoint x: 263, endPoint y: 153, distance: 31.2
click at [263, 153] on div "[DATE]" at bounding box center [266, 158] width 73 height 13
copy span "[DATE]"
drag, startPoint x: 261, startPoint y: 169, endPoint x: 230, endPoint y: 177, distance: 32.2
click at [230, 177] on div "Timeline Start up start [DATE] Start up end [DATE] Start up months total 6.84 C…" at bounding box center [212, 243] width 182 height 288
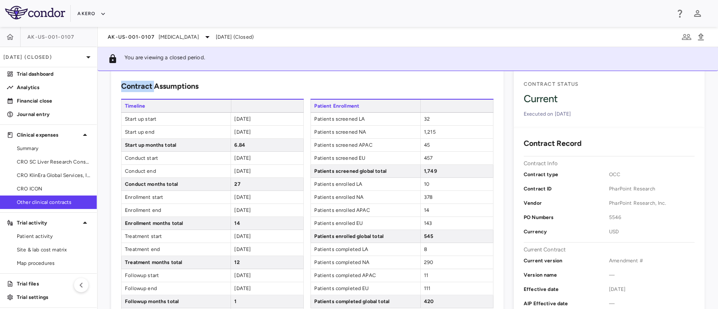
drag, startPoint x: 232, startPoint y: 171, endPoint x: 261, endPoint y: 168, distance: 29.6
click at [261, 168] on div "[DATE]" at bounding box center [266, 171] width 73 height 13
copy span "[DATE]"
drag, startPoint x: 232, startPoint y: 193, endPoint x: 266, endPoint y: 193, distance: 34.9
click at [266, 193] on div "[DATE]" at bounding box center [266, 197] width 73 height 13
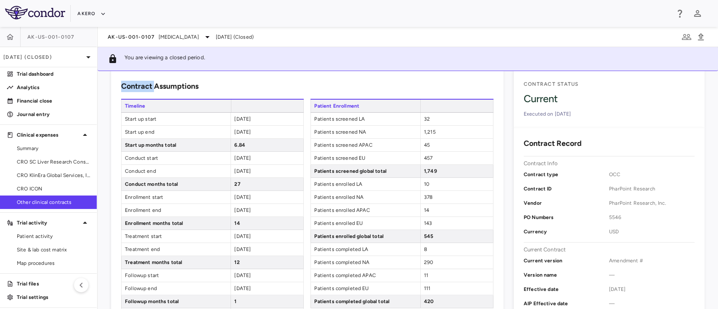
copy span "[DATE]"
drag, startPoint x: 234, startPoint y: 211, endPoint x: 266, endPoint y: 208, distance: 31.8
click at [266, 208] on div "[DATE]" at bounding box center [266, 210] width 73 height 13
drag, startPoint x: 232, startPoint y: 210, endPoint x: 266, endPoint y: 207, distance: 34.2
click at [266, 207] on div "[DATE]" at bounding box center [266, 210] width 73 height 13
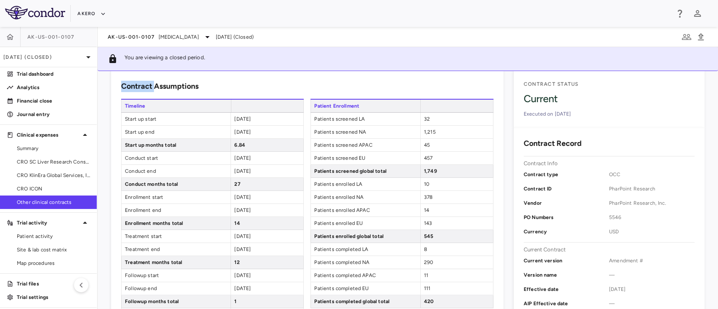
copy span "[DATE]"
drag, startPoint x: 262, startPoint y: 236, endPoint x: 222, endPoint y: 241, distance: 40.7
click at [222, 241] on div "Treatment start [DATE]" at bounding box center [212, 236] width 182 height 13
copy div "[DATE]"
drag, startPoint x: 261, startPoint y: 245, endPoint x: 226, endPoint y: 249, distance: 35.6
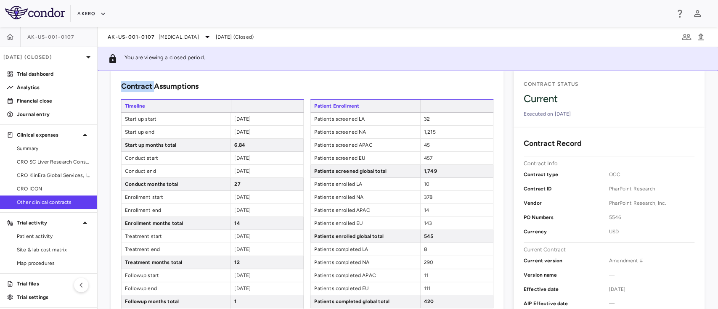
click at [226, 249] on div "Treatment end [DATE]" at bounding box center [212, 249] width 182 height 13
copy div "[DATE]"
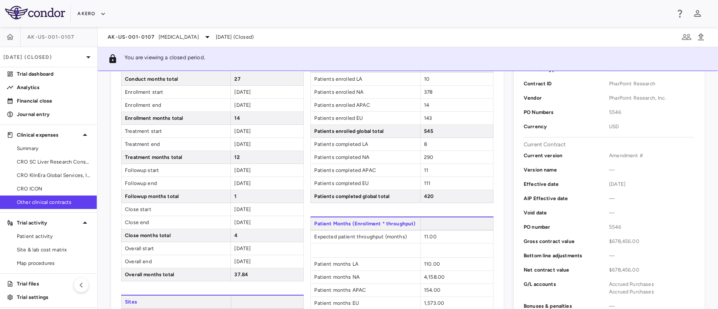
scroll to position [164, 0]
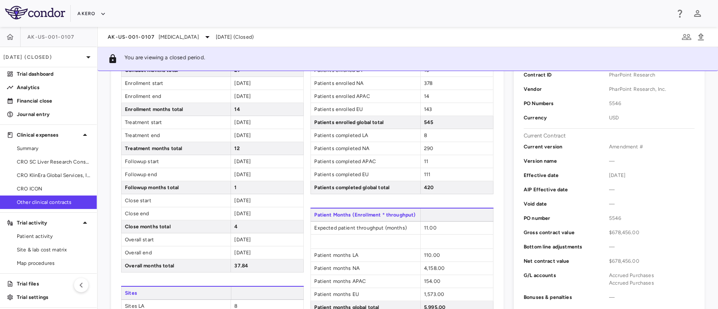
drag, startPoint x: 265, startPoint y: 158, endPoint x: 210, endPoint y: 163, distance: 54.9
click at [210, 163] on div "Followup start [DATE]" at bounding box center [212, 161] width 182 height 13
copy div "[DATE]"
drag, startPoint x: 262, startPoint y: 171, endPoint x: 216, endPoint y: 178, distance: 46.0
click at [216, 178] on div "Followup end [DATE]" at bounding box center [212, 174] width 182 height 13
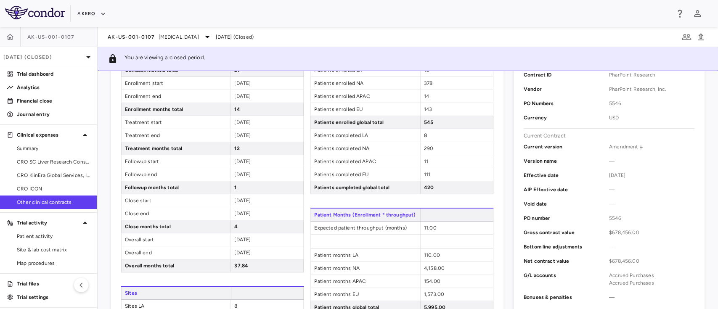
copy div "[DATE]"
drag, startPoint x: 261, startPoint y: 198, endPoint x: 220, endPoint y: 203, distance: 41.1
click at [220, 203] on div "Close start [DATE]" at bounding box center [212, 200] width 182 height 13
drag, startPoint x: 259, startPoint y: 208, endPoint x: 220, endPoint y: 220, distance: 40.4
click at [220, 220] on div "Timeline Start up start [DATE] Start up end [DATE] Start up months total 6.84 C…" at bounding box center [212, 129] width 182 height 288
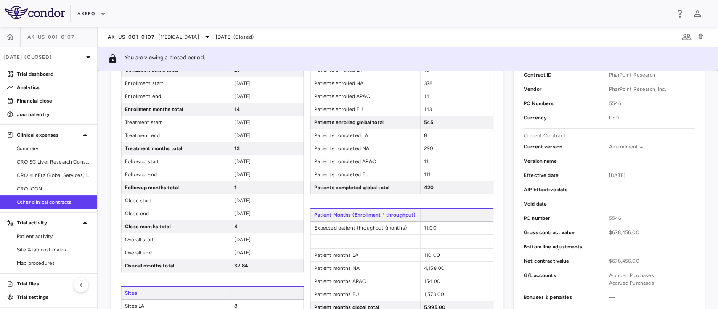
drag, startPoint x: 232, startPoint y: 211, endPoint x: 282, endPoint y: 209, distance: 50.0
click at [282, 209] on div "[DATE]" at bounding box center [266, 213] width 73 height 13
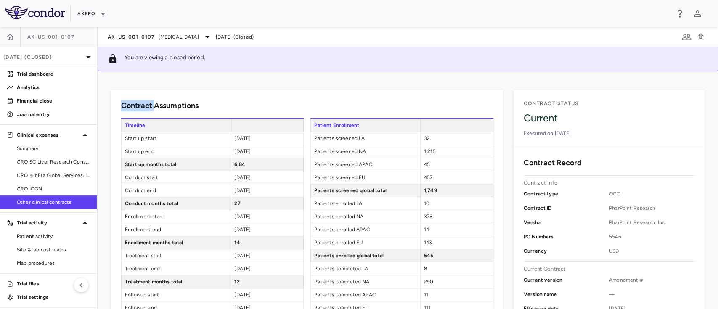
scroll to position [0, 0]
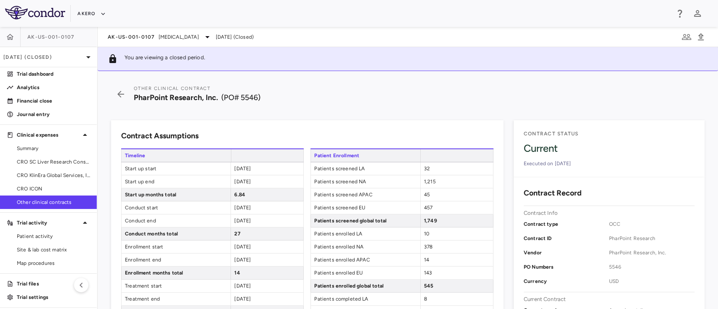
click at [424, 168] on span "32" at bounding box center [427, 169] width 6 height 6
click at [426, 180] on span "1,215" at bounding box center [430, 182] width 12 height 6
click at [424, 195] on span "45" at bounding box center [427, 195] width 6 height 6
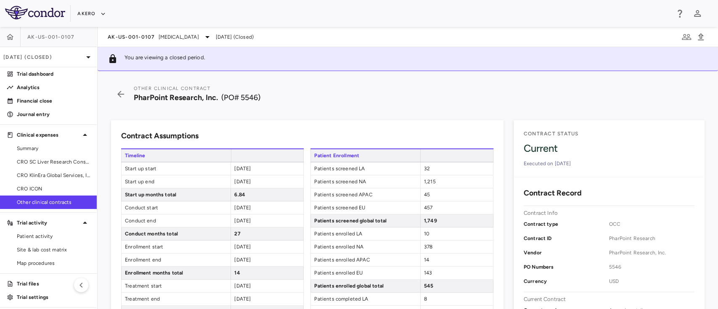
click at [424, 195] on span "45" at bounding box center [427, 195] width 6 height 6
click at [424, 205] on span "457" at bounding box center [428, 208] width 8 height 6
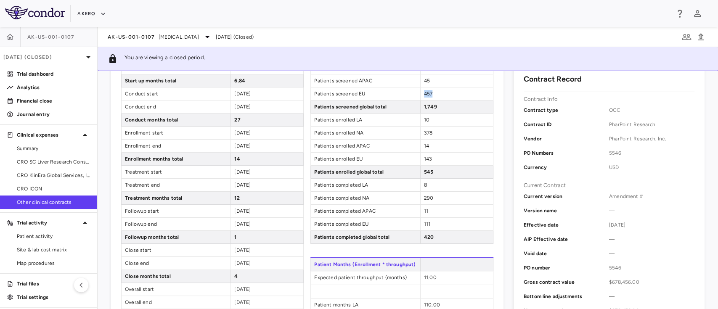
scroll to position [111, 0]
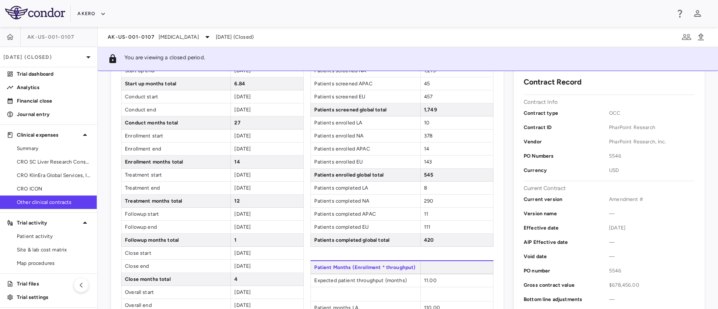
click at [424, 122] on span "10" at bounding box center [426, 123] width 5 height 6
click at [426, 136] on span "378" at bounding box center [428, 136] width 8 height 6
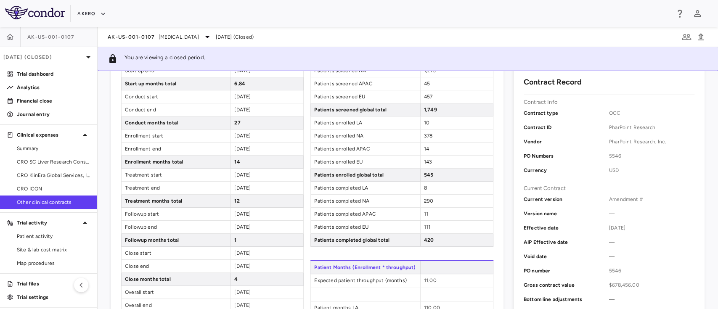
click at [426, 136] on span "378" at bounding box center [428, 136] width 8 height 6
click at [424, 135] on span "378" at bounding box center [428, 136] width 8 height 6
click at [424, 146] on span "14" at bounding box center [426, 149] width 5 height 6
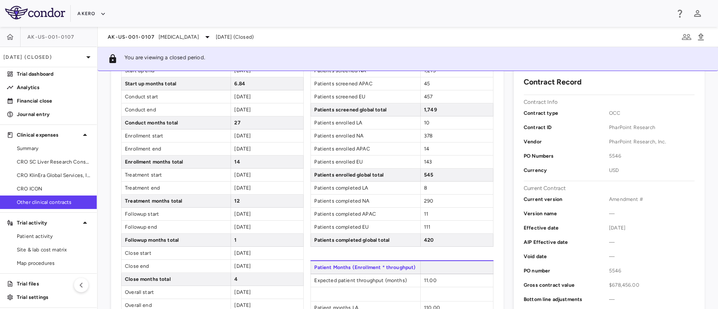
click at [424, 161] on span "143" at bounding box center [428, 162] width 8 height 6
click at [424, 185] on span "8" at bounding box center [425, 188] width 3 height 6
click at [425, 201] on span "290" at bounding box center [428, 201] width 9 height 6
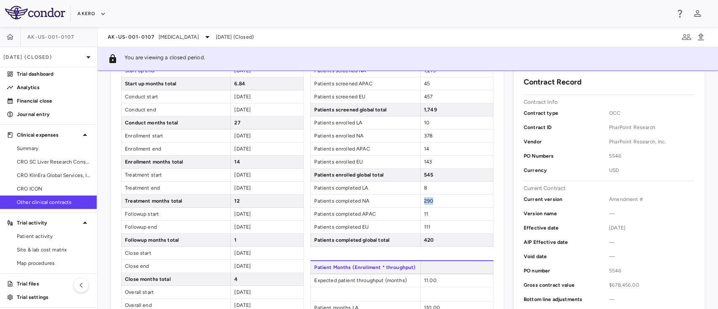
click at [425, 201] on span "290" at bounding box center [428, 201] width 9 height 6
click at [424, 213] on span "11" at bounding box center [426, 214] width 4 height 6
click at [424, 224] on span "111" at bounding box center [427, 227] width 6 height 6
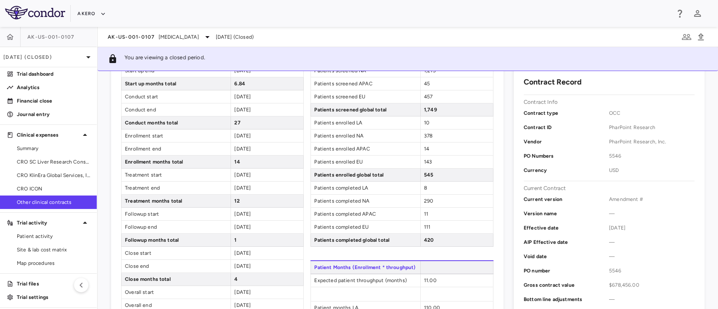
click at [424, 278] on span "11.00" at bounding box center [430, 280] width 13 height 6
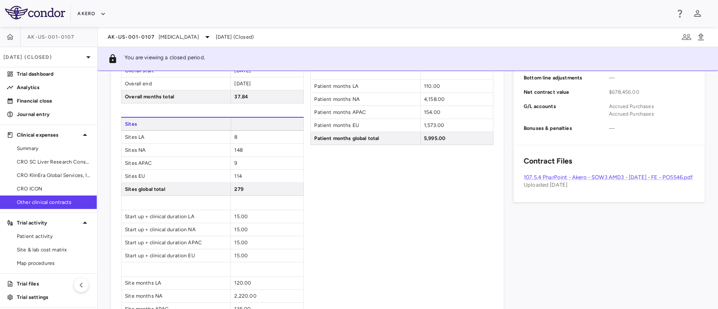
scroll to position [331, 0]
click at [235, 138] on span "8" at bounding box center [235, 139] width 3 height 6
click at [234, 138] on span "8" at bounding box center [235, 139] width 3 height 6
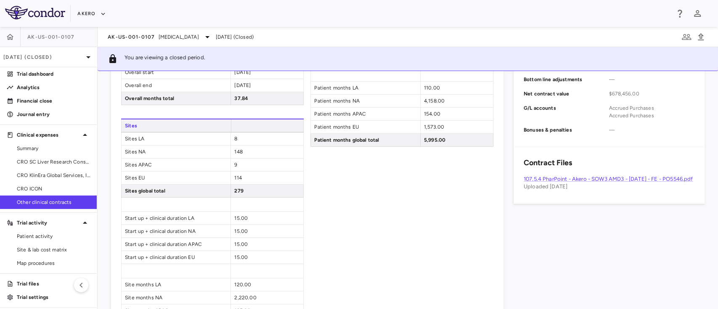
click at [236, 145] on div "148" at bounding box center [266, 151] width 73 height 13
click at [234, 150] on span "148" at bounding box center [238, 152] width 8 height 6
click at [230, 162] on div "9" at bounding box center [266, 164] width 73 height 13
click at [234, 162] on span "9" at bounding box center [235, 165] width 3 height 6
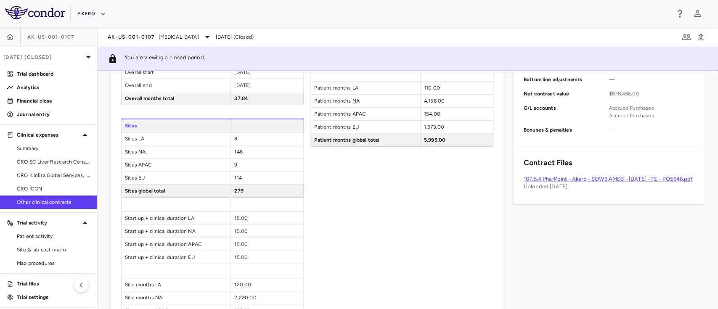
click at [234, 162] on span "9" at bounding box center [235, 165] width 3 height 6
click at [235, 175] on span "114" at bounding box center [237, 178] width 7 height 6
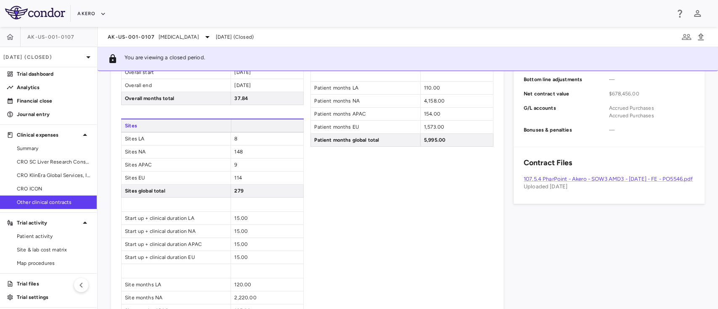
click at [236, 218] on span "15.00" at bounding box center [240, 218] width 13 height 6
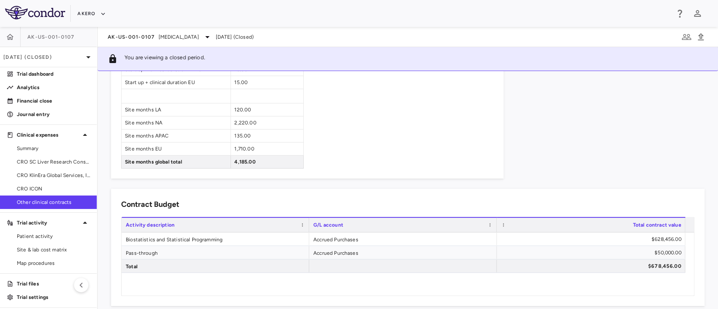
click at [179, 42] on div "AK-US-001-0107 [MEDICAL_DATA] [DATE] (Closed)" at bounding box center [408, 37] width 620 height 20
click at [168, 37] on span "[MEDICAL_DATA]" at bounding box center [178, 37] width 40 height 8
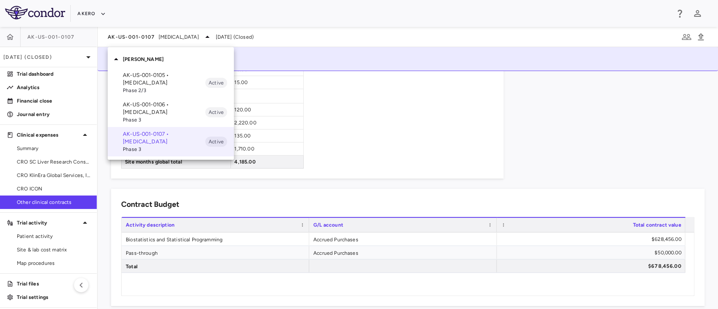
click at [166, 108] on p "AK-US-001-0106 • [MEDICAL_DATA]" at bounding box center [164, 108] width 82 height 15
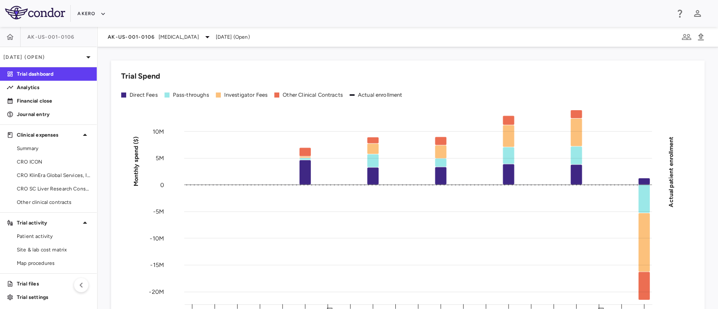
scroll to position [1, 0]
click at [31, 203] on span "Other clinical contracts" at bounding box center [53, 201] width 73 height 8
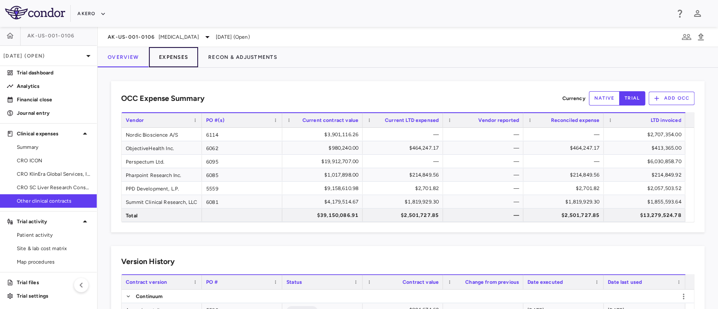
click at [171, 58] on button "Expenses" at bounding box center [173, 57] width 49 height 20
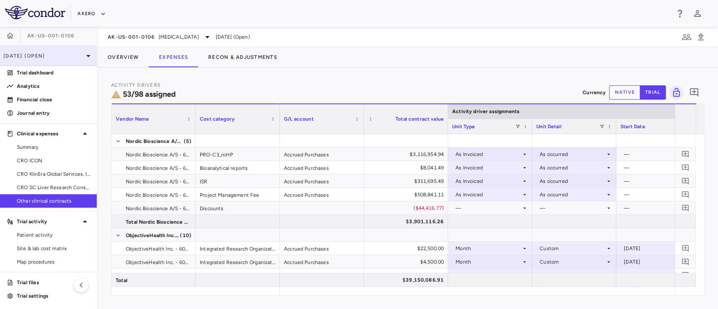
click at [48, 56] on p "[DATE] (Open)" at bounding box center [43, 56] width 80 height 8
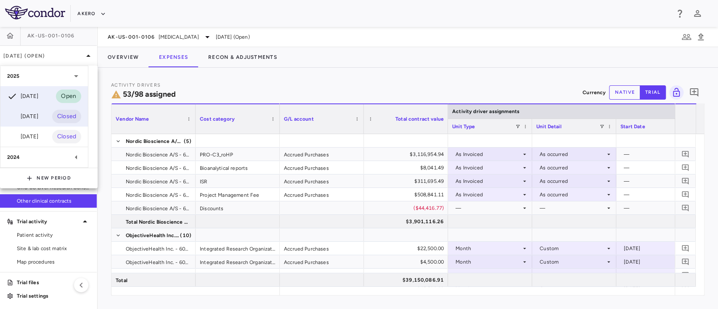
click at [38, 116] on div "[DATE]" at bounding box center [22, 116] width 31 height 10
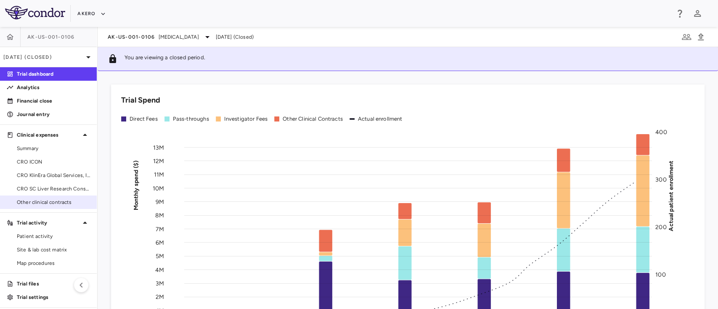
click at [44, 202] on span "Other clinical contracts" at bounding box center [53, 202] width 73 height 8
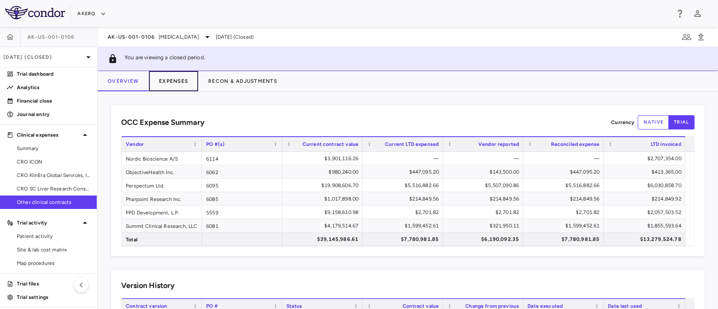
click at [172, 90] on button "Expenses" at bounding box center [173, 81] width 49 height 20
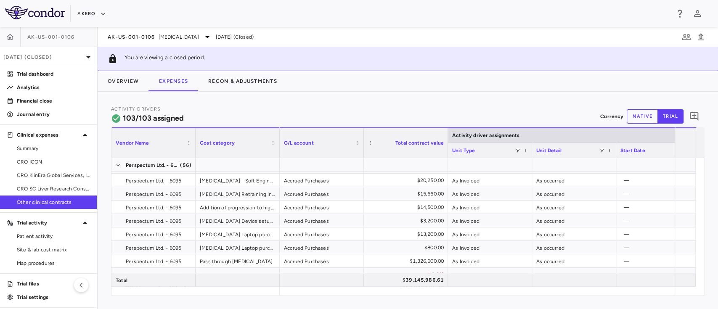
scroll to position [1096, 0]
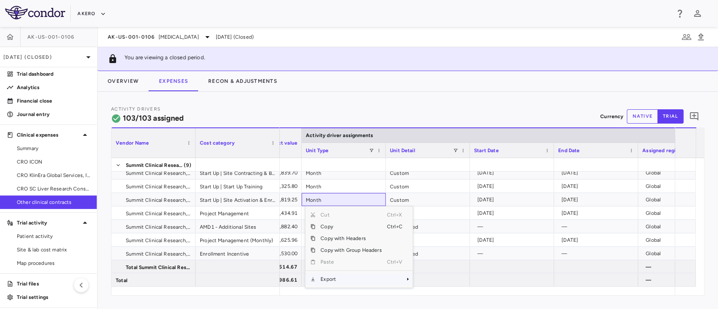
click at [335, 274] on span "Export" at bounding box center [350, 279] width 71 height 12
click at [442, 291] on span "Excel Export" at bounding box center [441, 286] width 40 height 12
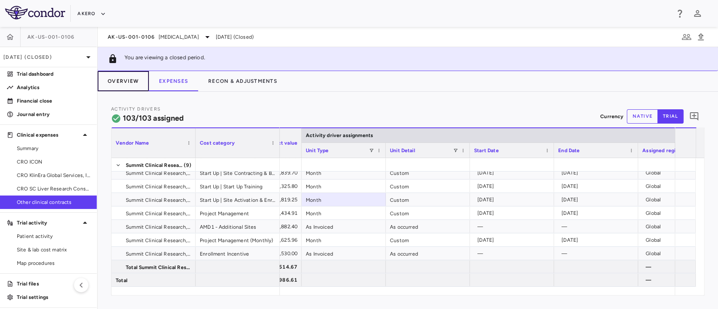
click at [116, 78] on button "Overview" at bounding box center [123, 81] width 51 height 20
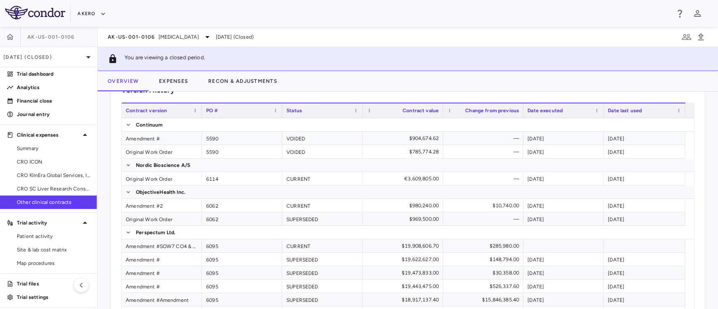
scroll to position [197, 0]
click at [148, 239] on div "Amendment #SOW7 CO4 & SOW7 CO4" at bounding box center [161, 244] width 80 height 13
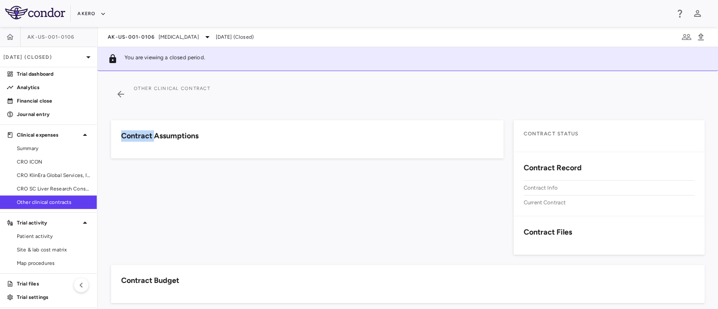
click at [148, 239] on div "Contract Assumptions" at bounding box center [302, 182] width 402 height 145
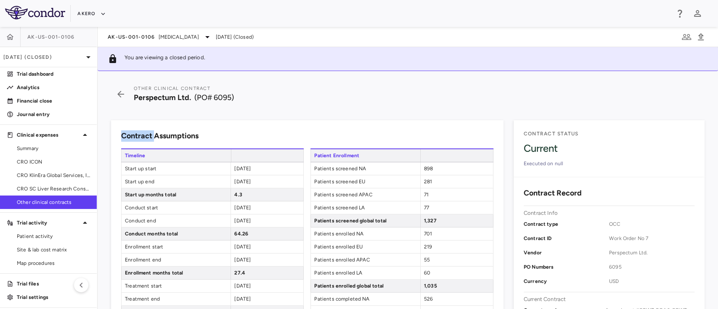
drag, startPoint x: 264, startPoint y: 167, endPoint x: 232, endPoint y: 171, distance: 32.2
click at [232, 171] on div "[DATE]" at bounding box center [266, 168] width 73 height 13
drag, startPoint x: 266, startPoint y: 180, endPoint x: 227, endPoint y: 185, distance: 39.8
click at [227, 185] on div "Start up end [DATE]" at bounding box center [212, 181] width 182 height 13
drag, startPoint x: 264, startPoint y: 206, endPoint x: 212, endPoint y: 208, distance: 51.3
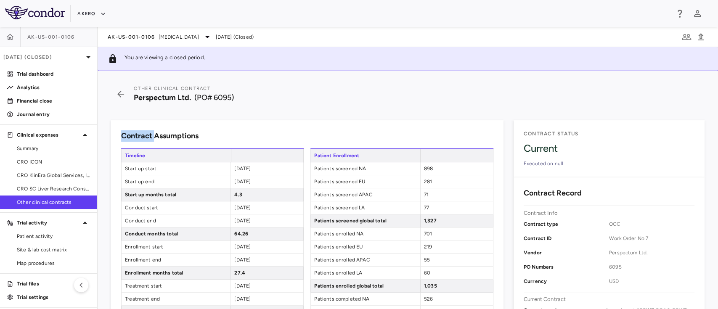
click at [212, 208] on div "Conduct start [DATE]" at bounding box center [212, 207] width 182 height 13
drag, startPoint x: 260, startPoint y: 219, endPoint x: 228, endPoint y: 229, distance: 33.4
click at [228, 229] on div "Timeline Start up start [DATE] Start up end [DATE] Start up months total 4.3 Co…" at bounding box center [212, 292] width 182 height 288
click at [236, 220] on span "[DATE]" at bounding box center [242, 221] width 16 height 6
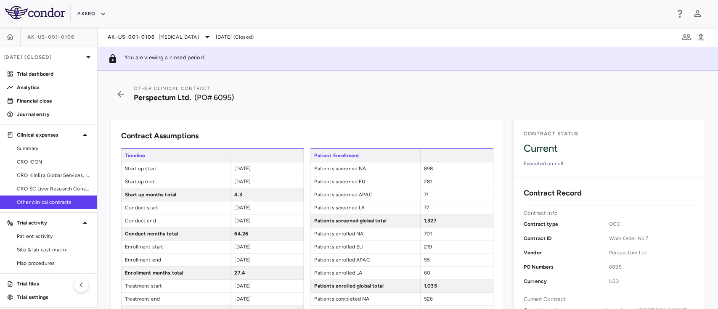
click at [251, 219] on span "[DATE]" at bounding box center [242, 221] width 16 height 6
drag, startPoint x: 257, startPoint y: 219, endPoint x: 224, endPoint y: 219, distance: 32.8
click at [224, 219] on div "Conduct end [DATE]" at bounding box center [212, 220] width 182 height 13
drag, startPoint x: 261, startPoint y: 220, endPoint x: 232, endPoint y: 222, distance: 29.1
click at [232, 222] on div "[DATE]" at bounding box center [266, 220] width 73 height 13
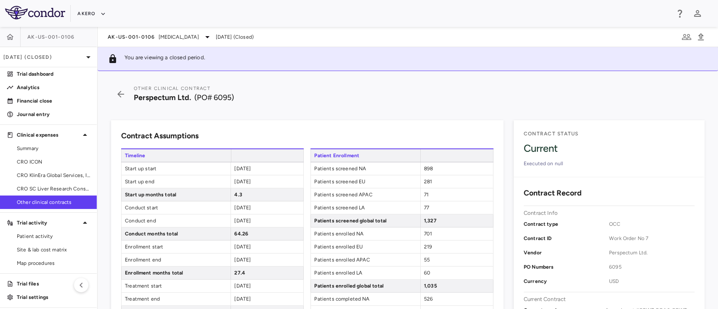
drag, startPoint x: 260, startPoint y: 246, endPoint x: 224, endPoint y: 246, distance: 35.3
click at [224, 246] on div "Enrollment start [DATE]" at bounding box center [212, 246] width 182 height 13
drag, startPoint x: 262, startPoint y: 259, endPoint x: 227, endPoint y: 263, distance: 34.8
click at [227, 263] on div "Enrollment end [DATE]" at bounding box center [212, 259] width 182 height 13
drag, startPoint x: 262, startPoint y: 284, endPoint x: 235, endPoint y: 288, distance: 27.2
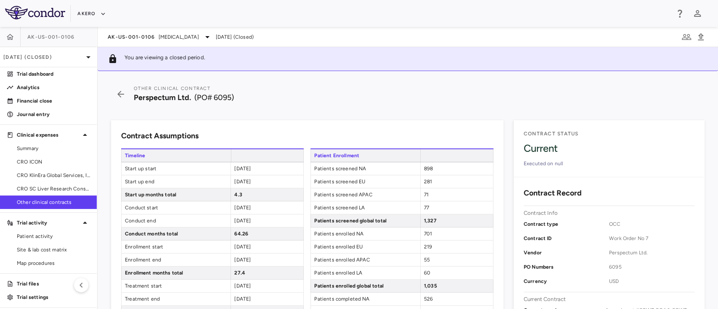
click at [235, 288] on div "[DATE]" at bounding box center [266, 286] width 73 height 13
click at [251, 283] on span "[DATE]" at bounding box center [242, 286] width 16 height 6
drag, startPoint x: 264, startPoint y: 283, endPoint x: 231, endPoint y: 287, distance: 33.9
click at [231, 287] on div "[DATE]" at bounding box center [266, 286] width 73 height 13
drag, startPoint x: 262, startPoint y: 296, endPoint x: 215, endPoint y: 299, distance: 46.8
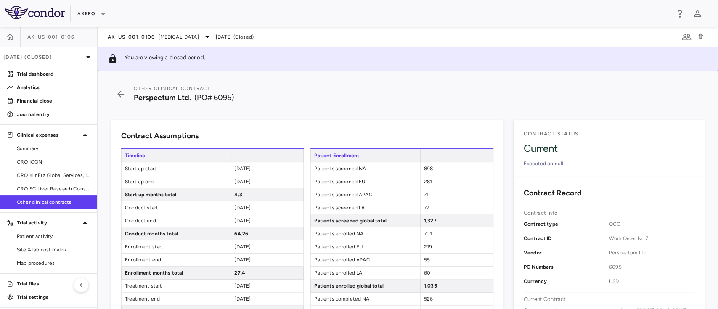
click at [215, 299] on div "Treatment end [DATE]" at bounding box center [212, 299] width 182 height 13
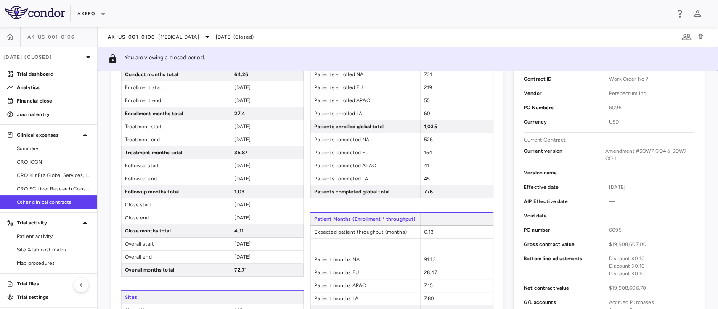
scroll to position [180, 0]
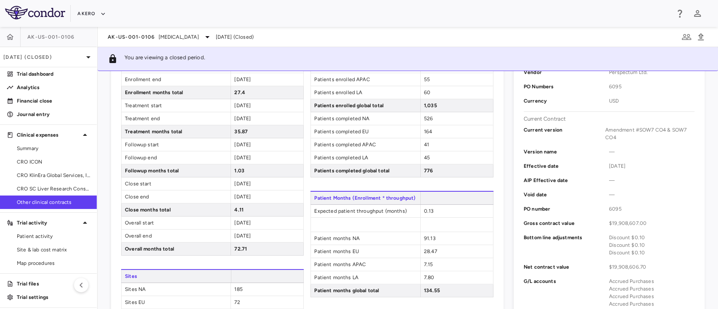
drag, startPoint x: 261, startPoint y: 144, endPoint x: 219, endPoint y: 148, distance: 41.4
click at [219, 148] on div "Followup start [DATE]" at bounding box center [212, 144] width 182 height 13
drag, startPoint x: 261, startPoint y: 155, endPoint x: 223, endPoint y: 159, distance: 38.1
click at [223, 159] on div "Followup end [DATE]" at bounding box center [212, 157] width 182 height 13
drag, startPoint x: 267, startPoint y: 183, endPoint x: 208, endPoint y: 187, distance: 58.6
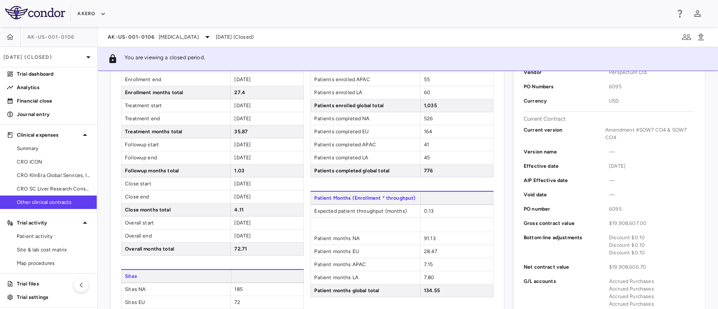
click at [208, 187] on div "Close start [DATE]" at bounding box center [212, 183] width 182 height 13
drag, startPoint x: 262, startPoint y: 196, endPoint x: 198, endPoint y: 204, distance: 64.4
click at [198, 204] on div "Timeline Start up start [DATE] Start up end [DATE] Start up months total 4.3 Co…" at bounding box center [212, 112] width 182 height 288
drag, startPoint x: 231, startPoint y: 194, endPoint x: 265, endPoint y: 191, distance: 33.8
click at [265, 191] on div "[DATE]" at bounding box center [266, 196] width 73 height 13
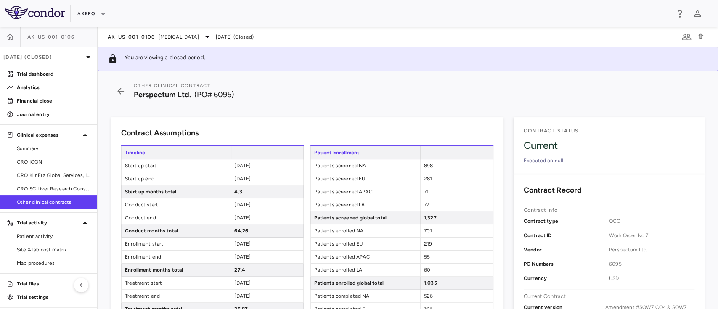
scroll to position [0, 0]
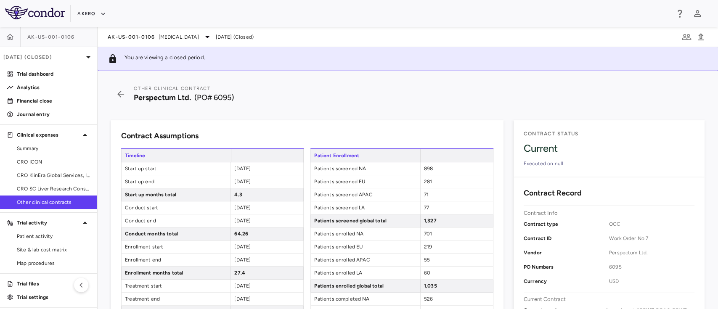
click at [424, 168] on span "898" at bounding box center [428, 169] width 9 height 6
click at [424, 181] on span "281" at bounding box center [428, 182] width 8 height 6
click at [424, 196] on span "71" at bounding box center [426, 195] width 5 height 6
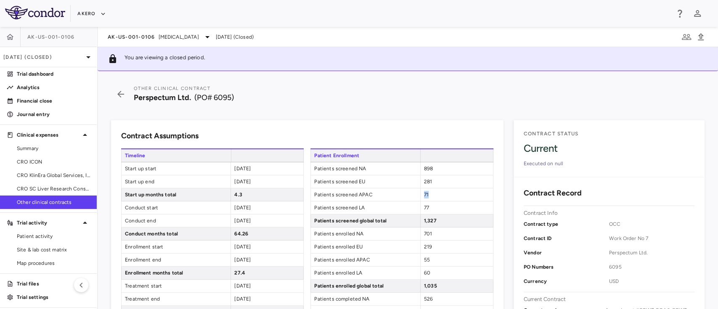
click at [424, 196] on span "71" at bounding box center [426, 195] width 5 height 6
click at [420, 202] on div "77" at bounding box center [456, 207] width 73 height 13
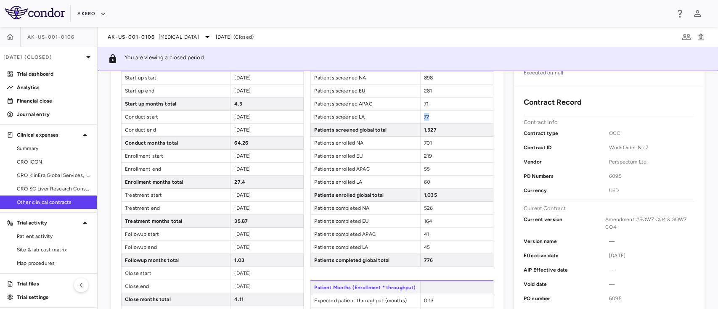
scroll to position [106, 0]
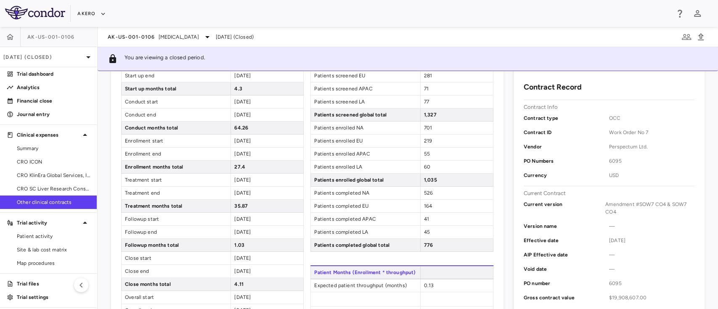
click at [423, 123] on div "701" at bounding box center [456, 127] width 73 height 13
click at [420, 135] on div "219" at bounding box center [456, 141] width 73 height 13
click at [420, 149] on div "55" at bounding box center [456, 154] width 73 height 13
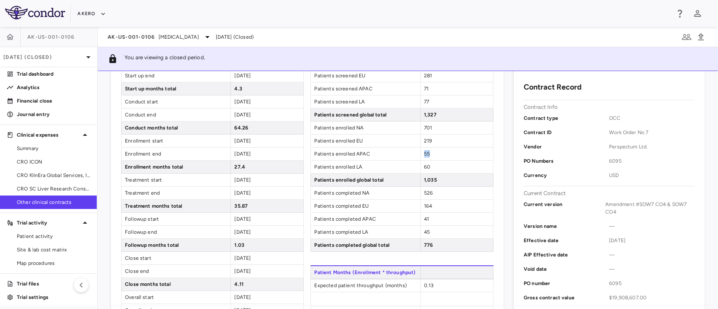
click at [420, 149] on div "55" at bounding box center [456, 154] width 73 height 13
click at [424, 166] on span "60" at bounding box center [427, 167] width 6 height 6
click at [424, 193] on span "526" at bounding box center [428, 193] width 9 height 6
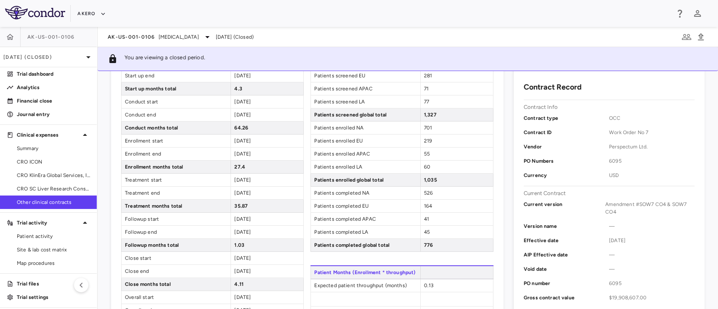
click at [424, 203] on span "164" at bounding box center [428, 206] width 8 height 6
click at [424, 218] on span "41" at bounding box center [426, 219] width 5 height 6
click at [424, 234] on span "45" at bounding box center [427, 232] width 6 height 6
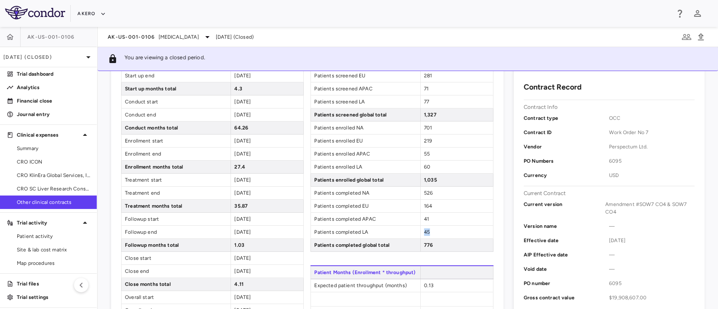
click at [424, 234] on span "45" at bounding box center [427, 232] width 6 height 6
click at [424, 283] on span "0.13" at bounding box center [429, 285] width 10 height 6
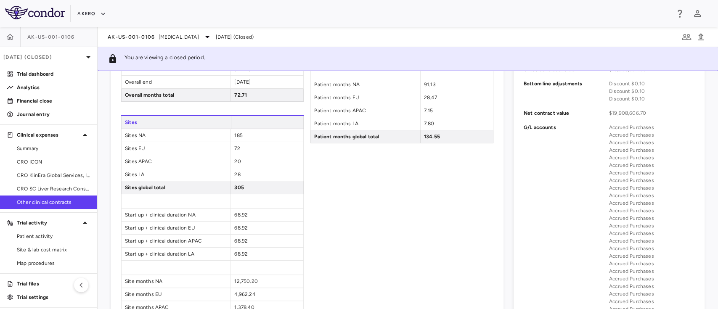
scroll to position [328, 0]
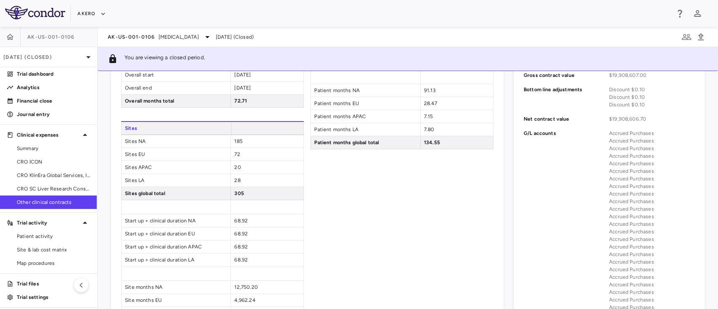
click at [235, 142] on span "185" at bounding box center [238, 141] width 8 height 6
click at [234, 154] on span "72" at bounding box center [236, 154] width 5 height 6
click at [235, 168] on span "20" at bounding box center [237, 167] width 6 height 6
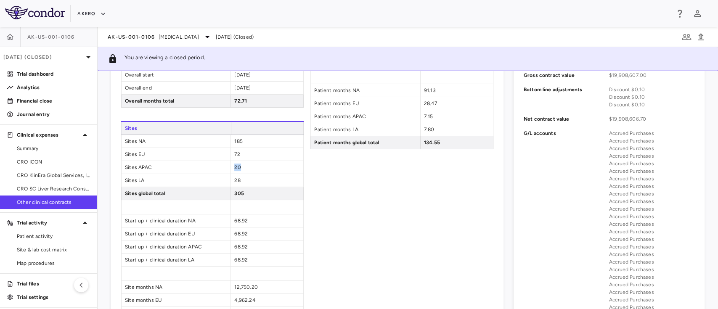
click at [235, 168] on span "20" at bounding box center [237, 167] width 6 height 6
click at [234, 180] on span "28" at bounding box center [237, 180] width 6 height 6
click at [236, 218] on span "68.92" at bounding box center [240, 221] width 13 height 6
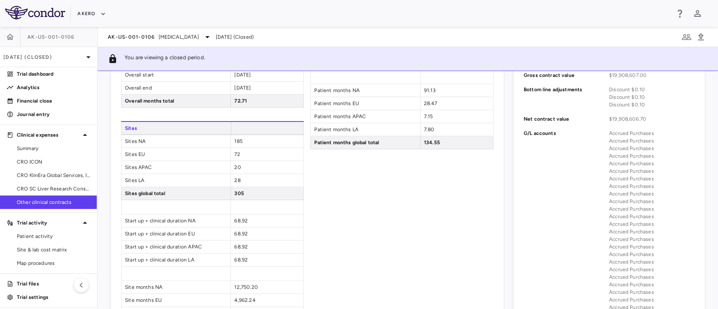
click at [237, 231] on span "68.92" at bounding box center [240, 234] width 13 height 6
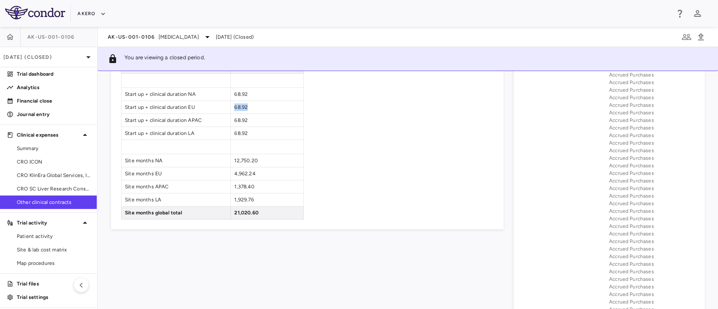
scroll to position [458, 0]
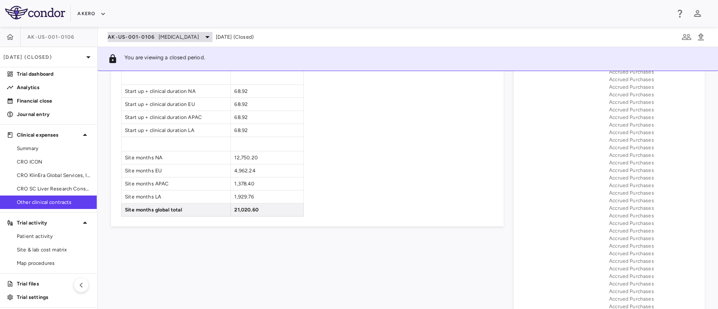
click at [148, 36] on span "AK-US-001-0106" at bounding box center [131, 37] width 47 height 7
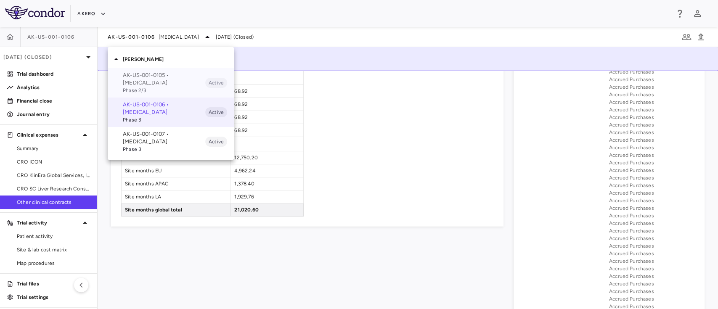
click at [148, 83] on p "AK-US-001-0105 • [MEDICAL_DATA]" at bounding box center [164, 78] width 82 height 15
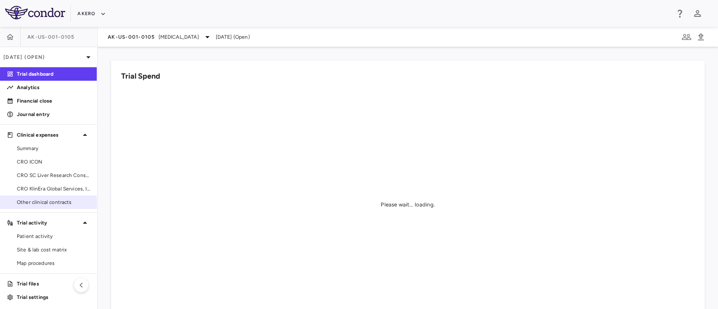
click at [47, 203] on span "Other clinical contracts" at bounding box center [53, 202] width 73 height 8
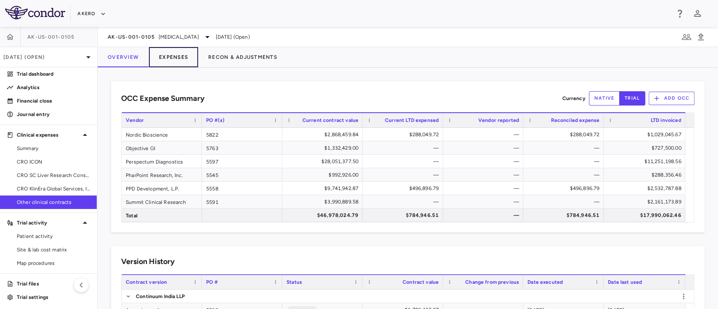
click at [165, 56] on button "Expenses" at bounding box center [173, 57] width 49 height 20
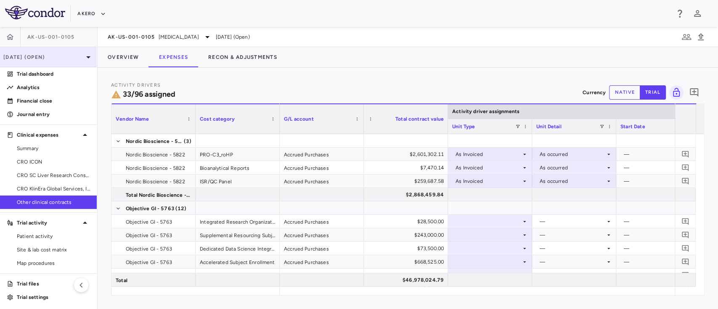
click at [54, 54] on p "[DATE] (Open)" at bounding box center [43, 57] width 80 height 8
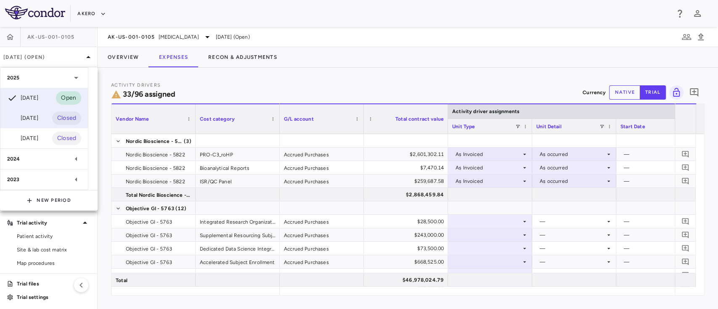
click at [29, 118] on div "[DATE]" at bounding box center [22, 118] width 31 height 10
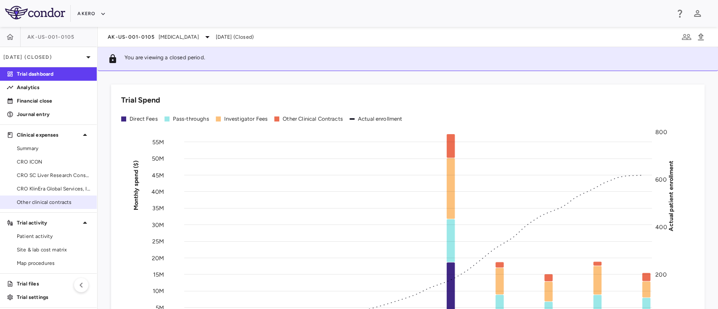
click at [27, 203] on span "Other clinical contracts" at bounding box center [53, 202] width 73 height 8
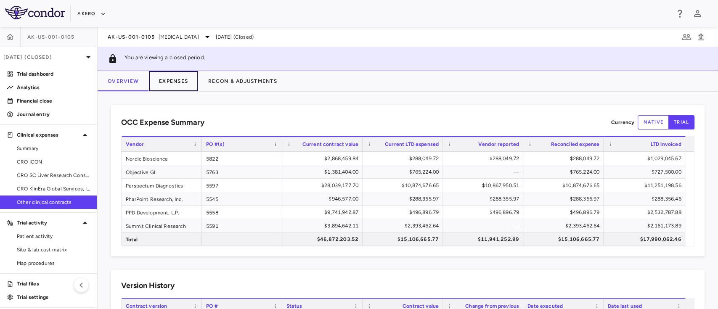
click at [171, 81] on button "Expenses" at bounding box center [173, 81] width 49 height 20
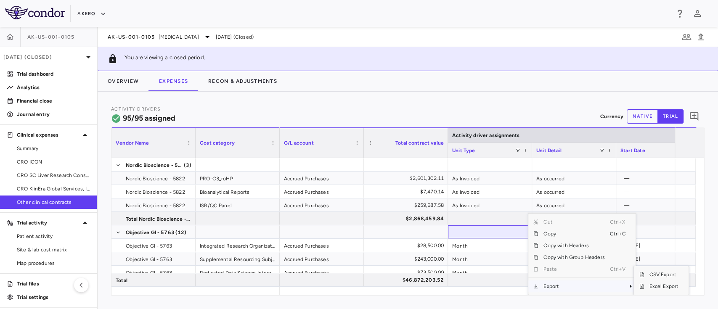
click at [584, 282] on span "Export" at bounding box center [573, 286] width 71 height 12
click at [656, 282] on span "Excel Export" at bounding box center [664, 286] width 40 height 12
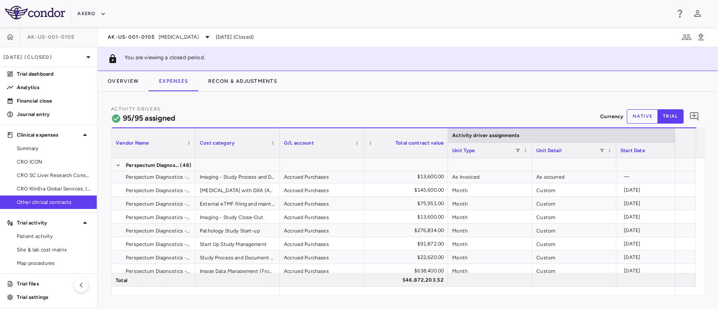
scroll to position [449, 0]
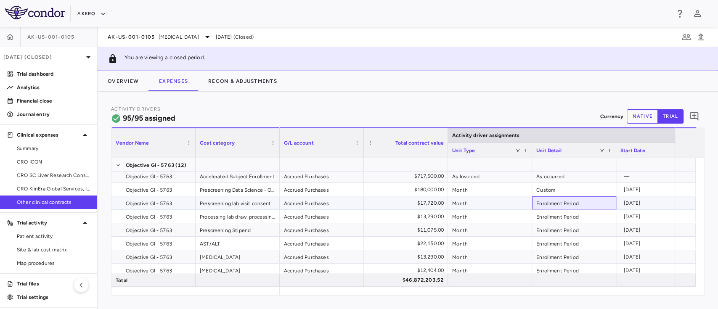
click at [569, 201] on div "Enrollment Period" at bounding box center [574, 202] width 84 height 13
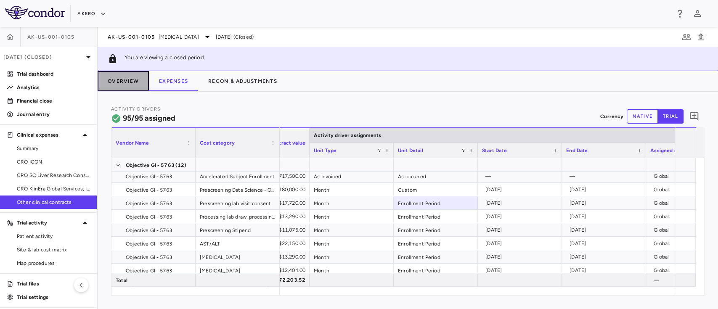
click at [134, 82] on button "Overview" at bounding box center [123, 81] width 51 height 20
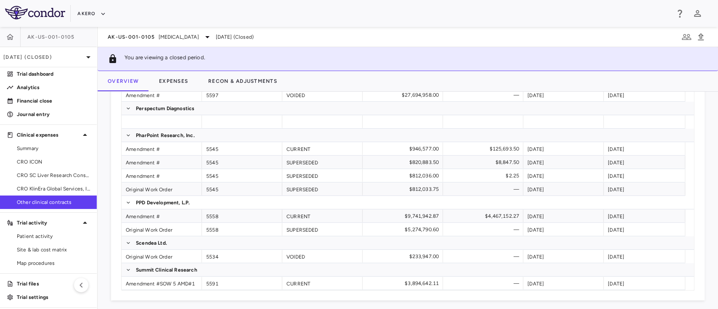
scroll to position [499, 0]
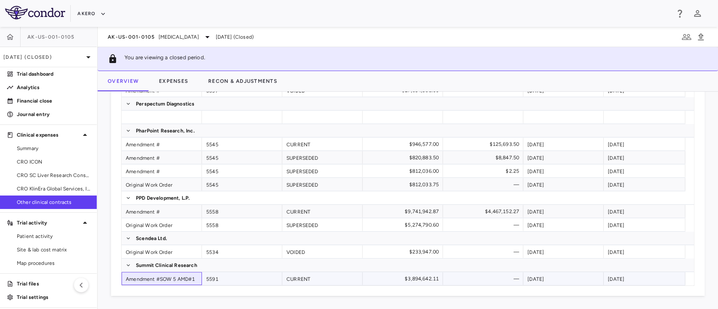
click at [167, 277] on div "Amendment #SOW 5 AMD#1" at bounding box center [161, 278] width 80 height 13
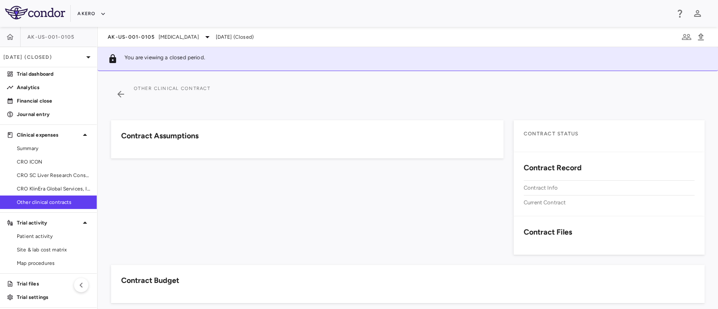
click at [167, 277] on h6 "Contract Budget" at bounding box center [150, 280] width 58 height 11
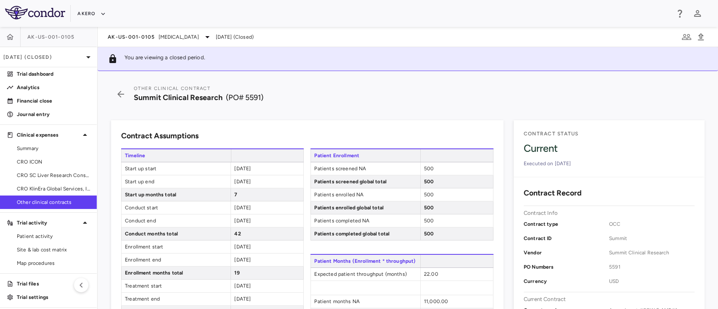
drag, startPoint x: 261, startPoint y: 166, endPoint x: 203, endPoint y: 174, distance: 57.7
click at [203, 174] on div "Start up start [DATE]" at bounding box center [212, 168] width 182 height 13
drag, startPoint x: 264, startPoint y: 183, endPoint x: 209, endPoint y: 183, distance: 55.5
click at [209, 183] on div "Start up end [DATE]" at bounding box center [212, 181] width 182 height 13
drag, startPoint x: 263, startPoint y: 207, endPoint x: 208, endPoint y: 214, distance: 54.6
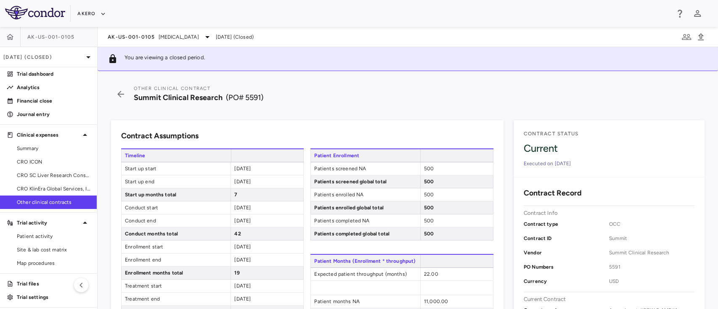
click at [208, 214] on div "Timeline Start up start [DATE] Start up end [DATE] Start up months total 7 Cond…" at bounding box center [212, 292] width 182 height 288
drag, startPoint x: 232, startPoint y: 207, endPoint x: 271, endPoint y: 205, distance: 38.7
click at [271, 205] on div "[DATE]" at bounding box center [266, 207] width 73 height 13
click at [251, 219] on span "[DATE]" at bounding box center [242, 221] width 16 height 6
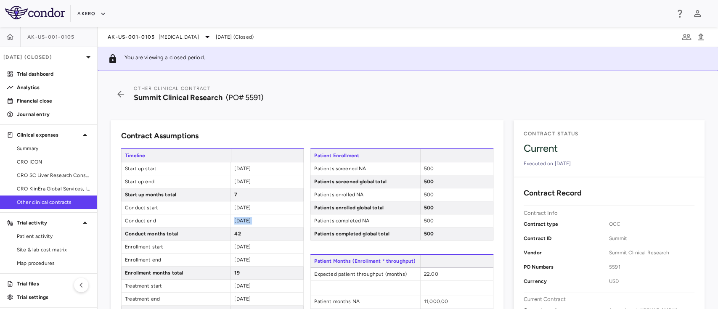
click at [251, 219] on span "[DATE]" at bounding box center [242, 221] width 16 height 6
drag, startPoint x: 264, startPoint y: 248, endPoint x: 225, endPoint y: 250, distance: 38.3
click at [225, 250] on div "Enrollment start [DATE]" at bounding box center [212, 246] width 182 height 13
drag, startPoint x: 261, startPoint y: 257, endPoint x: 232, endPoint y: 262, distance: 29.4
click at [232, 262] on div "[DATE]" at bounding box center [266, 259] width 73 height 13
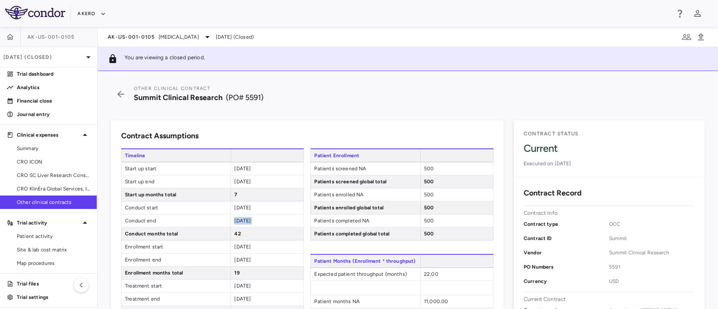
drag, startPoint x: 262, startPoint y: 287, endPoint x: 220, endPoint y: 287, distance: 41.6
click at [220, 287] on div "Treatment start [DATE]" at bounding box center [212, 286] width 182 height 13
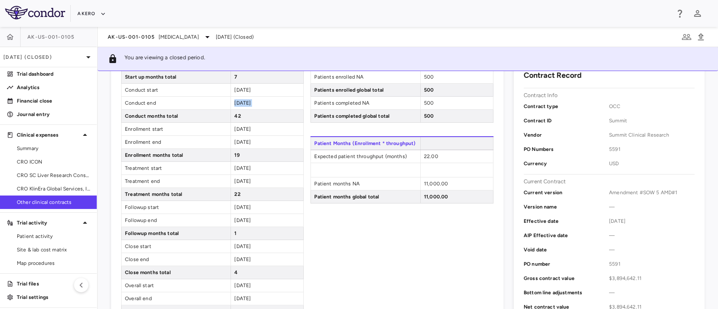
scroll to position [125, 0]
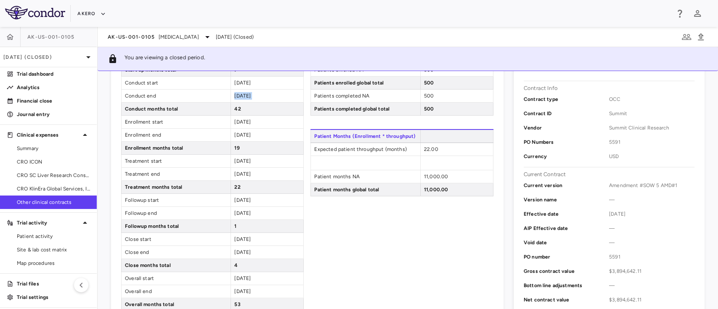
drag, startPoint x: 261, startPoint y: 169, endPoint x: 214, endPoint y: 174, distance: 47.4
click at [214, 174] on div "Treatment end [DATE]" at bounding box center [212, 174] width 182 height 13
click at [214, 174] on span "Treatment end" at bounding box center [175, 174] width 109 height 13
drag, startPoint x: 264, startPoint y: 197, endPoint x: 205, endPoint y: 205, distance: 59.4
click at [205, 205] on div "Followup start [DATE]" at bounding box center [212, 200] width 182 height 13
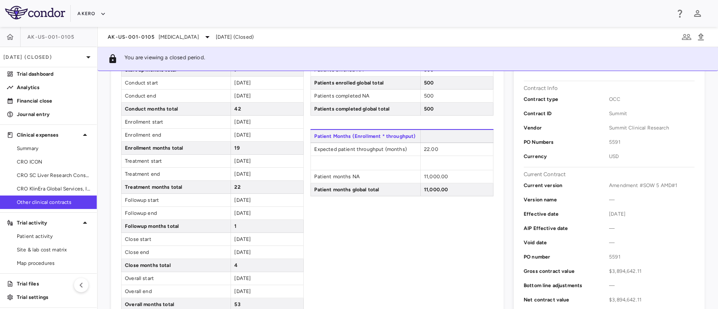
drag, startPoint x: 266, startPoint y: 211, endPoint x: 220, endPoint y: 222, distance: 47.3
click at [220, 222] on div "Timeline Start up start [DATE] Start up end [DATE] Start up months total 7 Cond…" at bounding box center [212, 168] width 182 height 288
drag, startPoint x: 256, startPoint y: 212, endPoint x: 252, endPoint y: 213, distance: 4.3
click at [251, 213] on span "[DATE]" at bounding box center [242, 213] width 16 height 6
click at [264, 211] on div "[DATE]" at bounding box center [266, 213] width 73 height 13
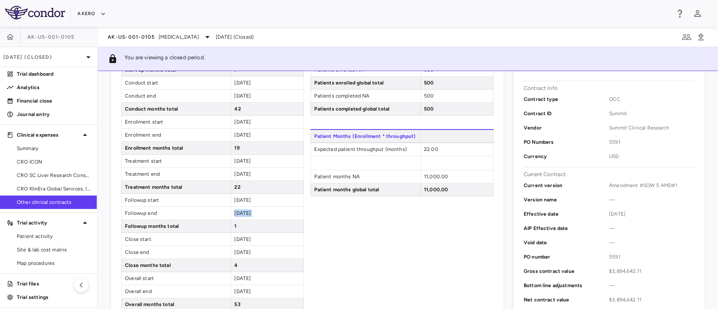
drag, startPoint x: 264, startPoint y: 211, endPoint x: 232, endPoint y: 210, distance: 31.6
click at [232, 210] on div "[DATE]" at bounding box center [266, 213] width 73 height 13
drag, startPoint x: 269, startPoint y: 239, endPoint x: 214, endPoint y: 243, distance: 55.2
click at [214, 243] on div "Close start [DATE]" at bounding box center [212, 239] width 182 height 13
drag, startPoint x: 264, startPoint y: 250, endPoint x: 216, endPoint y: 253, distance: 48.1
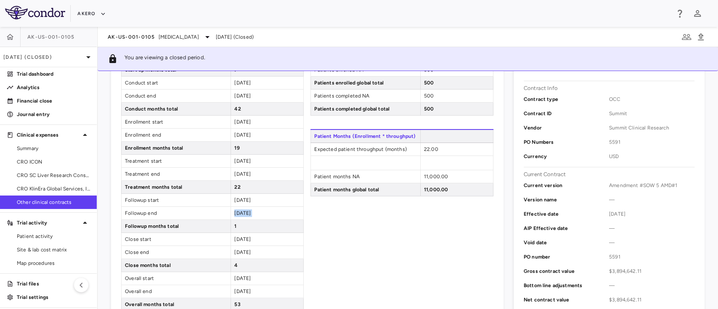
click at [216, 253] on div "Close end [DATE]" at bounding box center [212, 252] width 182 height 13
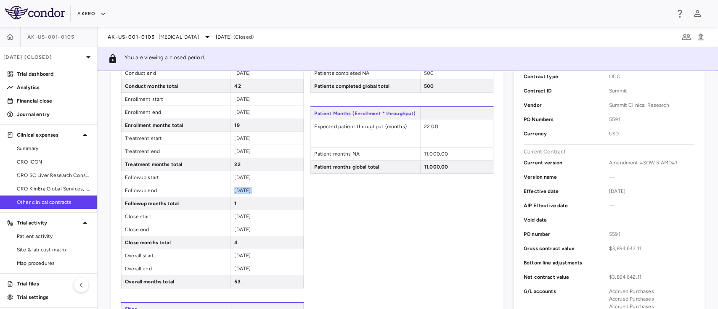
scroll to position [0, 0]
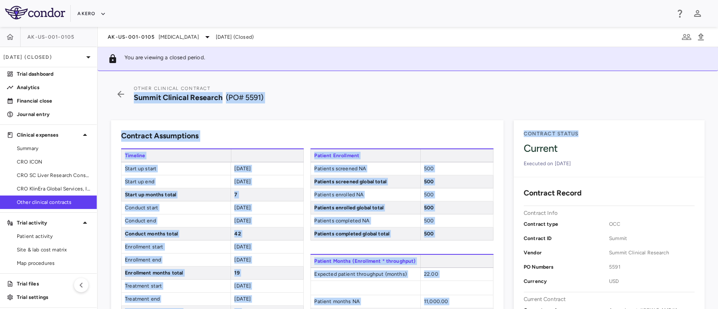
drag, startPoint x: 685, startPoint y: 77, endPoint x: 689, endPoint y: 119, distance: 42.7
click at [689, 119] on div "Other Clinical Contract Summit Clinical Research (PO# 5591) Contract Assumption…" at bounding box center [408, 190] width 620 height 238
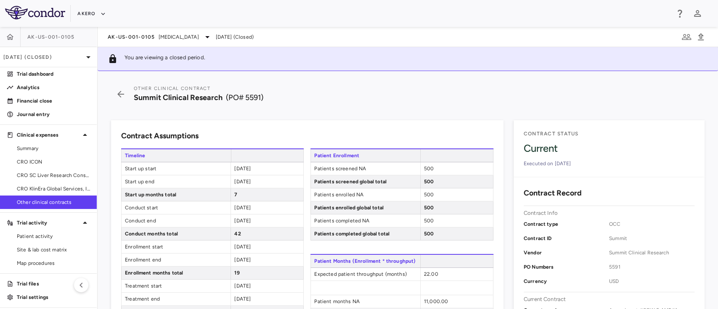
click at [424, 168] on span "500" at bounding box center [429, 169] width 10 height 6
click at [424, 166] on span "500" at bounding box center [429, 169] width 10 height 6
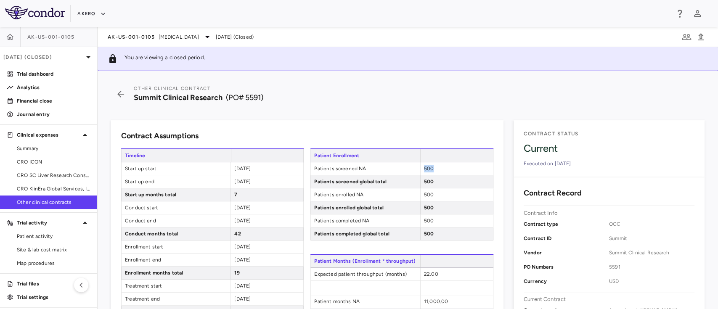
drag, startPoint x: 708, startPoint y: 121, endPoint x: 712, endPoint y: 160, distance: 38.5
click at [712, 160] on div "Other Clinical Contract Summit Clinical Research (PO# 5591) Contract Assumption…" at bounding box center [408, 190] width 620 height 238
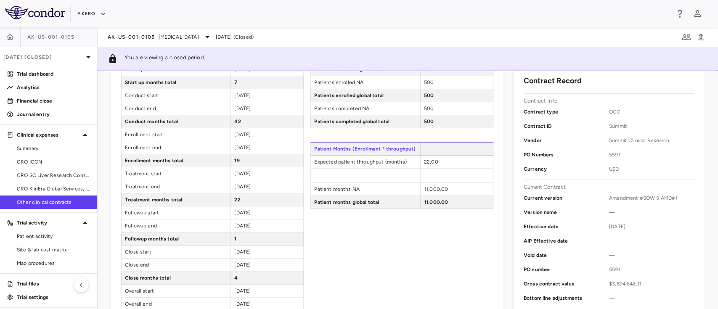
scroll to position [116, 0]
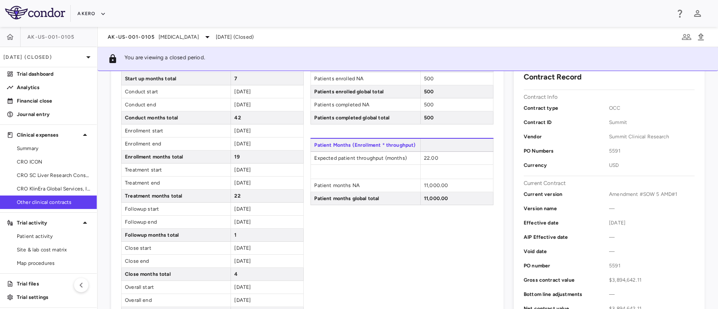
click at [425, 157] on span "22.00" at bounding box center [431, 158] width 14 height 6
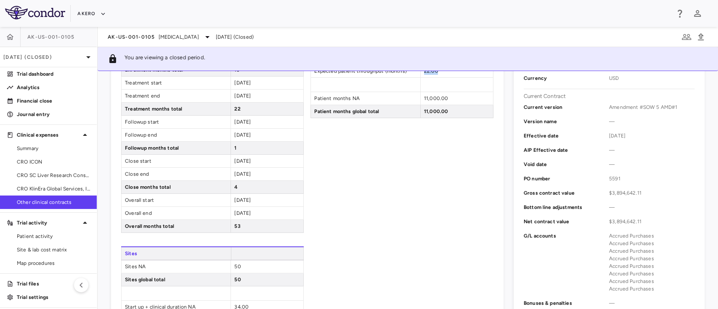
scroll to position [237, 0]
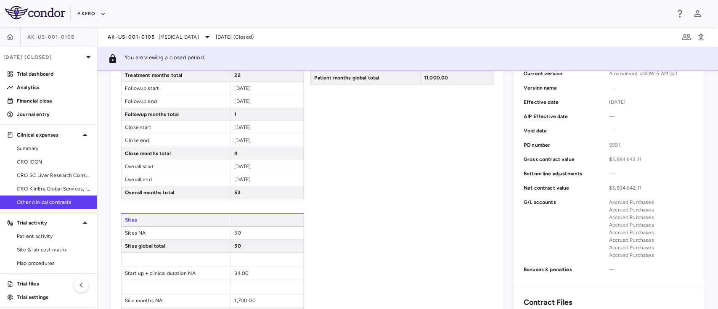
click at [231, 271] on div "34.00" at bounding box center [266, 273] width 73 height 13
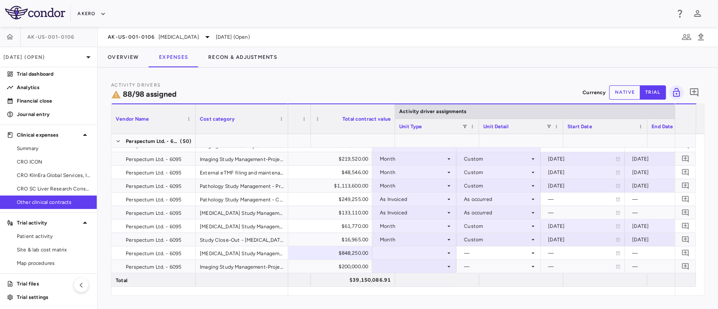
scroll to position [0, 84]
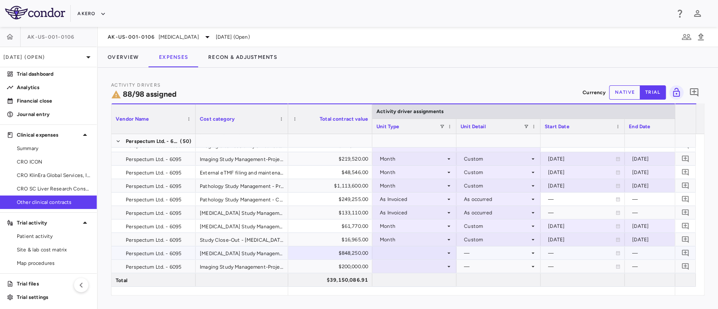
click at [511, 255] on div "—" at bounding box center [497, 252] width 66 height 13
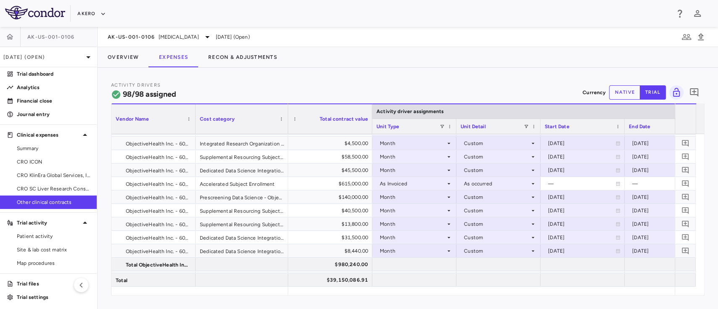
scroll to position [0, 0]
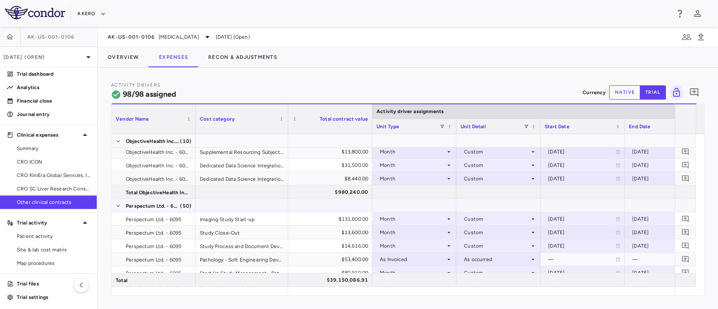
click at [142, 203] on span "Perspectum Ltd. - 6095" at bounding box center [152, 205] width 53 height 13
click at [117, 55] on button "Overview" at bounding box center [123, 57] width 51 height 20
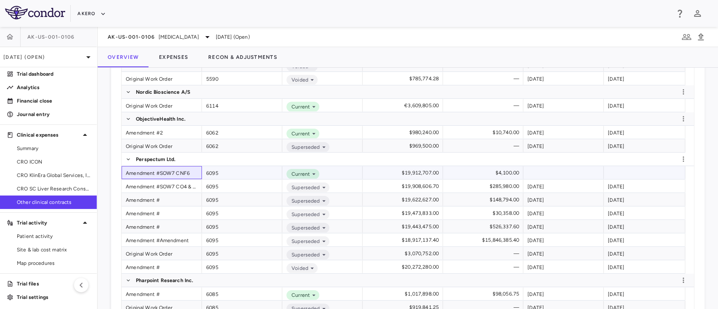
click at [142, 172] on div "Amendment #SOW7 CNF6" at bounding box center [161, 172] width 80 height 13
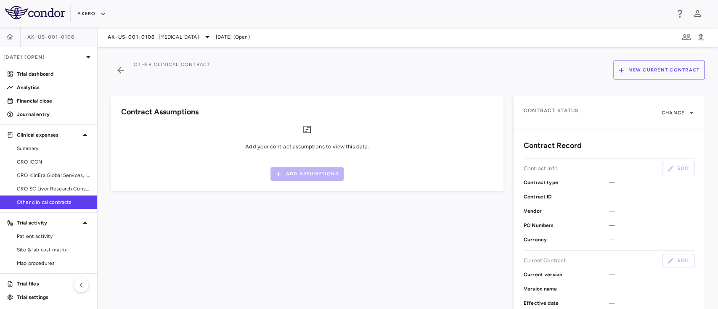
click at [142, 172] on div "Add your contract assumptions to view this data. Add Assumptions" at bounding box center [307, 152] width 372 height 56
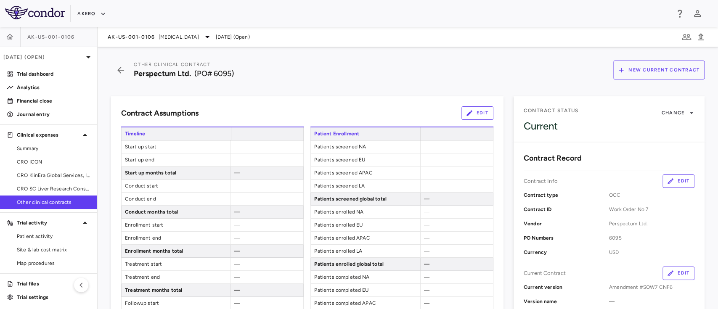
click at [477, 115] on button "Edit" at bounding box center [477, 112] width 32 height 13
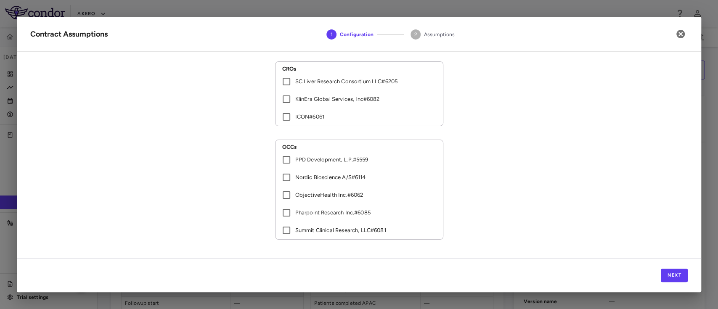
scroll to position [34, 0]
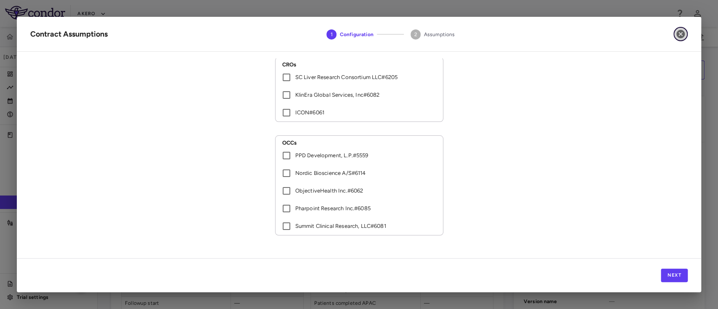
click at [680, 33] on icon "button" at bounding box center [680, 34] width 10 height 10
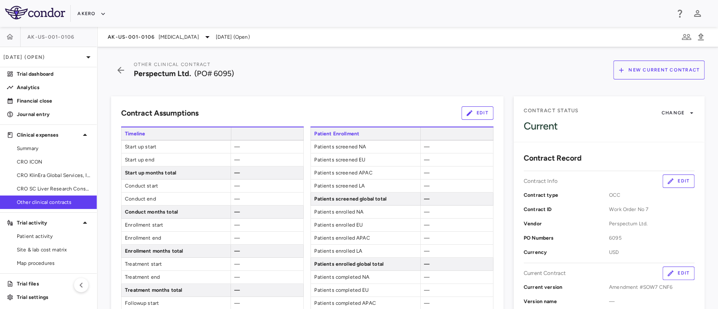
click at [467, 110] on button "Edit" at bounding box center [477, 112] width 32 height 13
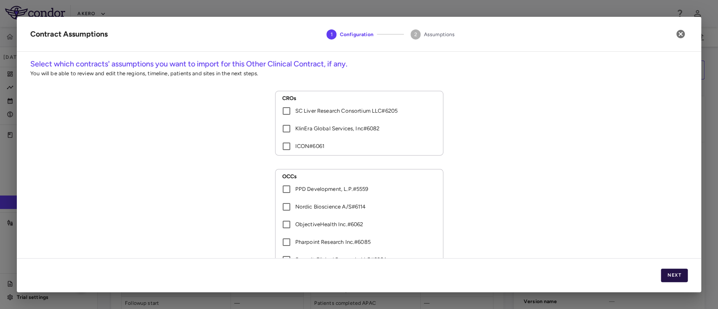
click at [673, 275] on button "Next" at bounding box center [673, 275] width 27 height 13
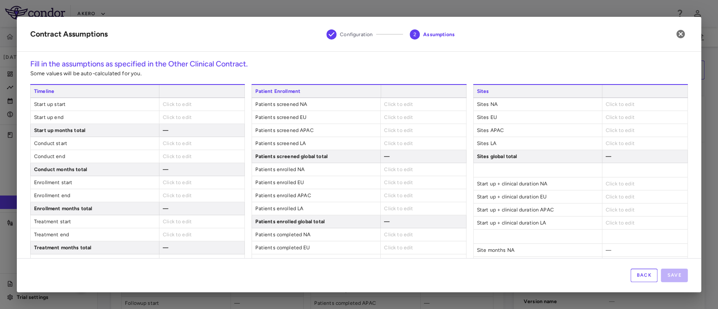
click at [172, 106] on span "Click to edit" at bounding box center [177, 104] width 29 height 6
drag, startPoint x: 193, startPoint y: 103, endPoint x: 177, endPoint y: 105, distance: 15.7
click at [177, 105] on div "Click to edit" at bounding box center [201, 104] width 85 height 13
click at [177, 105] on span "Click to edit" at bounding box center [177, 104] width 29 height 6
type input "**********"
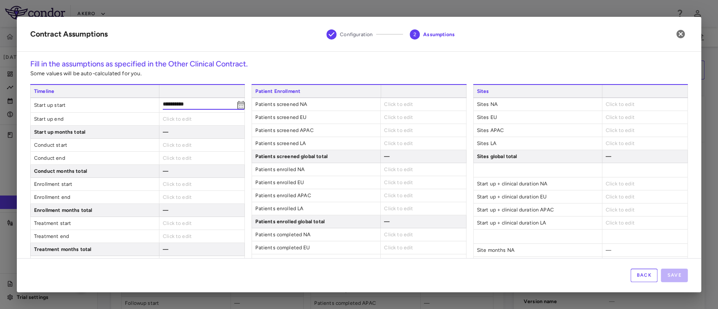
click at [177, 114] on div "Click to edit" at bounding box center [201, 119] width 85 height 13
click at [177, 114] on span "Click to edit" at bounding box center [177, 117] width 29 height 6
click at [187, 115] on span "Click to edit" at bounding box center [177, 117] width 29 height 6
click at [181, 143] on span "Click to edit" at bounding box center [177, 145] width 29 height 6
click at [190, 139] on div "Click to edit" at bounding box center [201, 143] width 85 height 13
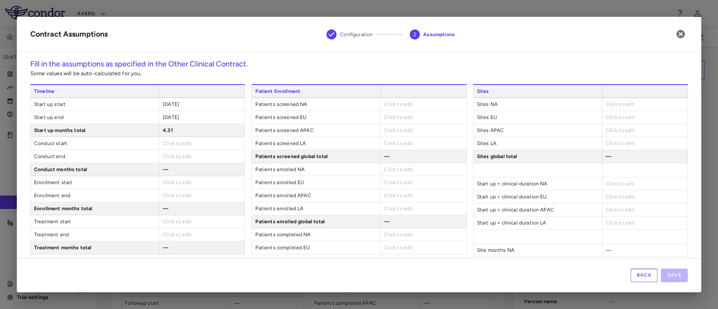
click at [179, 143] on span "Click to edit" at bounding box center [177, 143] width 29 height 6
type input "**********"
click at [180, 156] on span "Click to edit" at bounding box center [177, 158] width 29 height 6
click at [171, 153] on span "Click to edit" at bounding box center [177, 156] width 29 height 6
type input "**********"
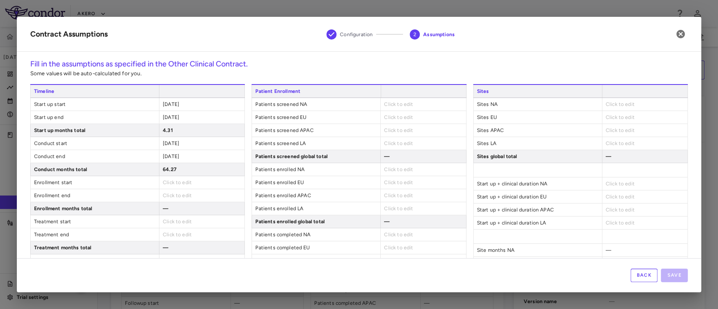
click at [171, 182] on span "Click to edit" at bounding box center [177, 182] width 29 height 6
click at [184, 179] on span "Click to edit" at bounding box center [177, 182] width 29 height 6
type input "**********"
click at [177, 194] on span "Click to edit" at bounding box center [177, 197] width 29 height 6
click at [174, 196] on span "Click to edit" at bounding box center [177, 196] width 29 height 6
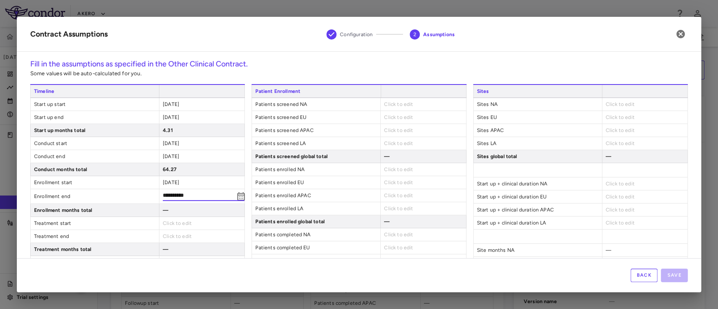
type input "**********"
click at [172, 226] on div "Click to edit" at bounding box center [201, 223] width 85 height 13
click at [172, 221] on span "Click to edit" at bounding box center [177, 222] width 29 height 6
click at [184, 220] on span "Click to edit" at bounding box center [177, 222] width 29 height 6
type input "**********"
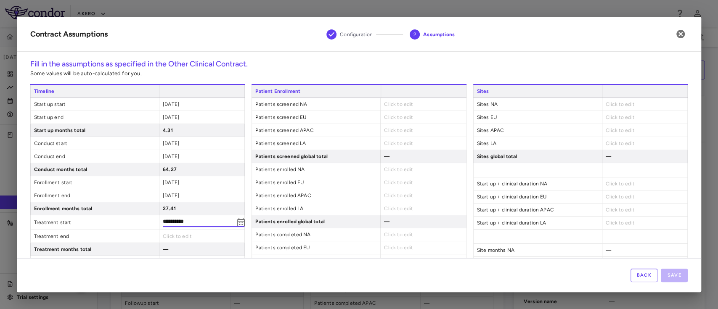
click at [175, 234] on span "Click to edit" at bounding box center [177, 236] width 29 height 6
click at [173, 243] on div "—" at bounding box center [201, 247] width 85 height 13
click at [181, 230] on div "Click to edit" at bounding box center [201, 234] width 85 height 13
click at [178, 232] on span "Click to edit" at bounding box center [177, 235] width 29 height 6
type input "**********"
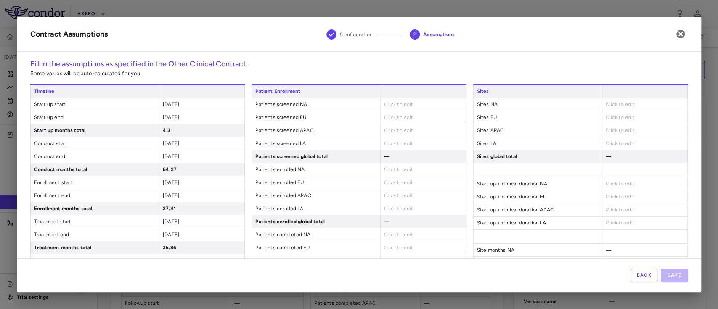
click at [174, 221] on span "[DATE]" at bounding box center [171, 222] width 16 height 6
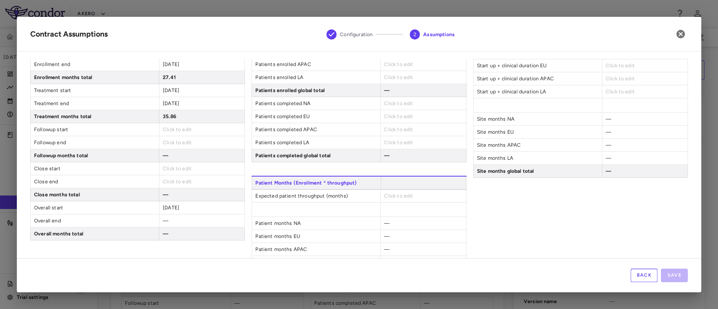
scroll to position [135, 0]
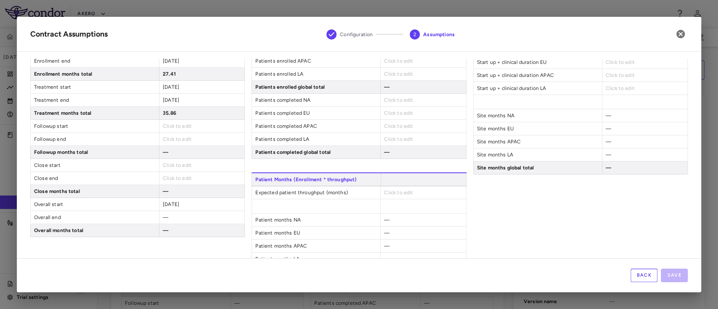
click at [180, 127] on span "Click to edit" at bounding box center [177, 126] width 29 height 6
type input "**********"
click at [178, 138] on span "Click to edit" at bounding box center [177, 139] width 29 height 6
click at [171, 137] on span "Click to edit" at bounding box center [177, 139] width 29 height 6
type input "**********"
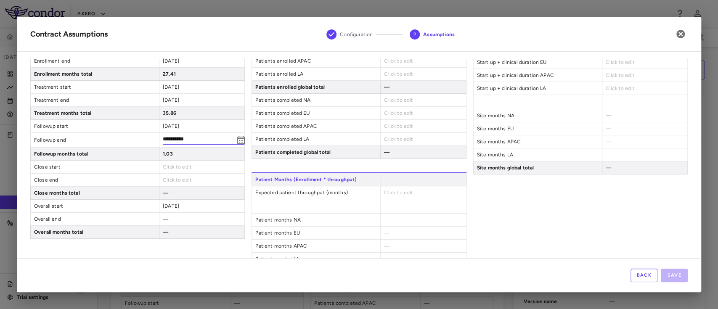
click at [177, 164] on span "Click to edit" at bounding box center [177, 167] width 29 height 6
click at [180, 163] on span "Click to edit" at bounding box center [177, 165] width 29 height 6
type input "**********"
click at [182, 181] on div "Click to edit" at bounding box center [201, 180] width 85 height 13
click at [178, 177] on span "Click to edit" at bounding box center [177, 178] width 29 height 6
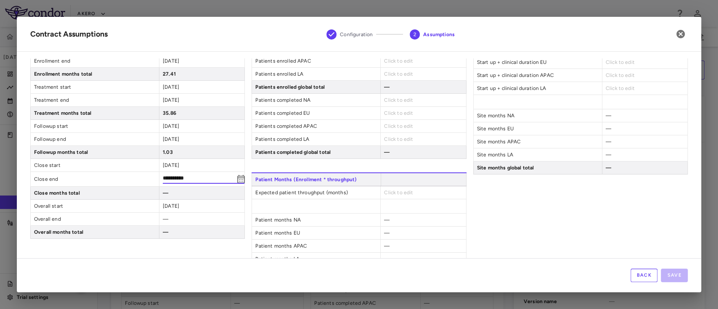
type input "**********"
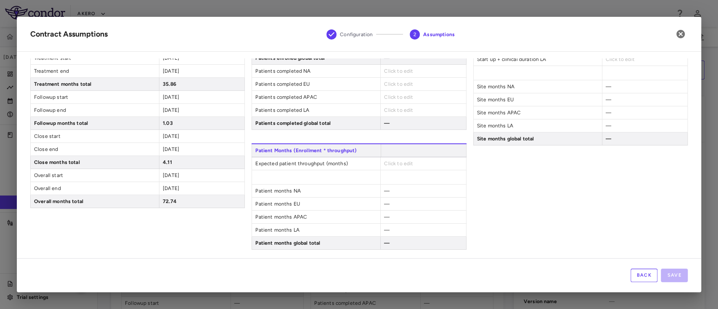
scroll to position [0, 0]
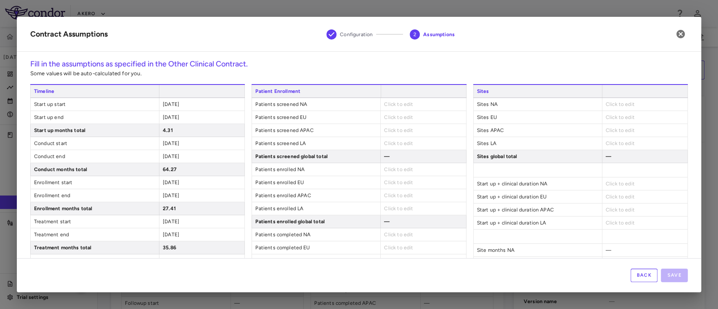
click at [405, 102] on span "Click to edit" at bounding box center [398, 104] width 29 height 6
click at [394, 102] on span "Click to edit" at bounding box center [398, 104] width 29 height 6
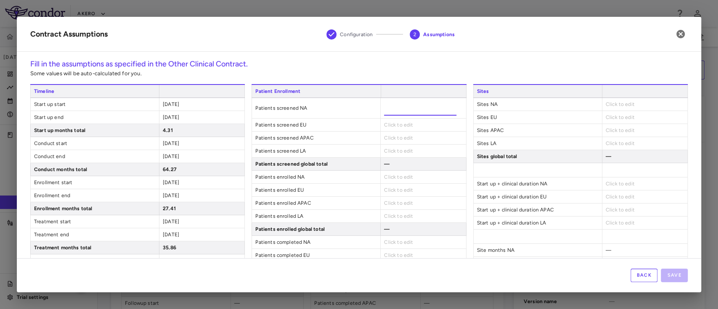
type input "***"
click at [385, 124] on div "Patient Enrollment Patients screened NA *** Patients screened EU Click to edit …" at bounding box center [358, 192] width 214 height 217
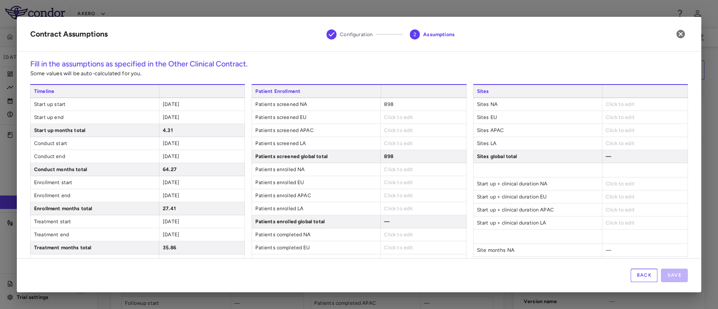
click at [386, 116] on span "Click to edit" at bounding box center [398, 117] width 29 height 6
click at [393, 118] on span "Click to edit" at bounding box center [398, 117] width 29 height 6
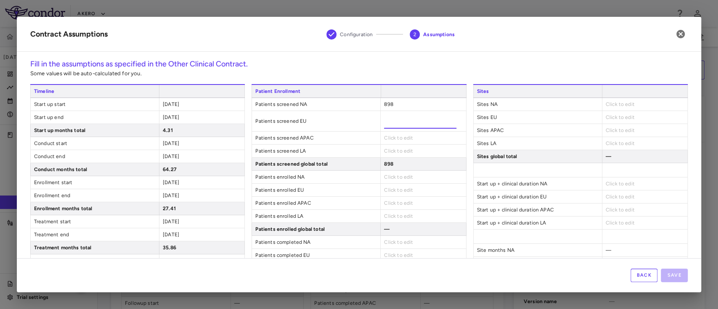
type input "***"
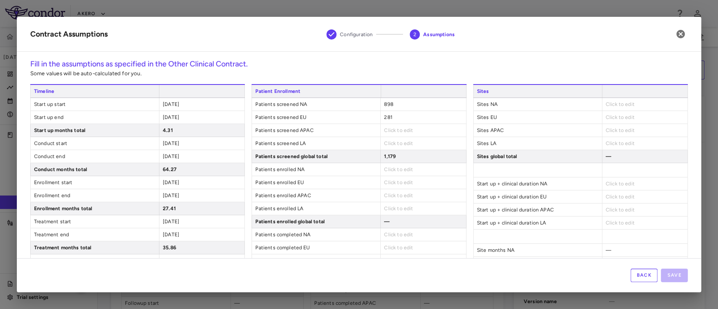
click at [394, 137] on div "Patient Enrollment Patients screened NA 898 Patients screened EU 281 Patients s…" at bounding box center [358, 188] width 214 height 209
click at [388, 129] on span "Click to edit" at bounding box center [398, 130] width 29 height 6
click at [400, 128] on span "Click to edit" at bounding box center [398, 130] width 29 height 6
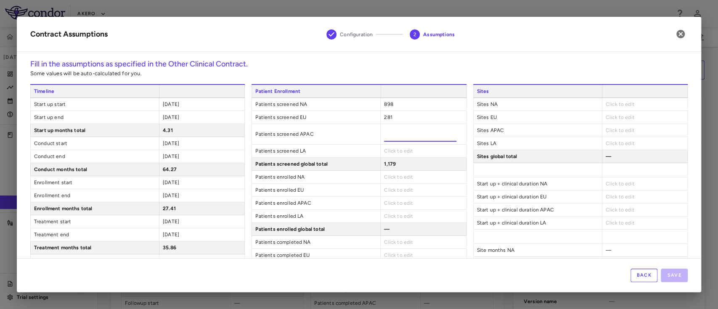
type input "**"
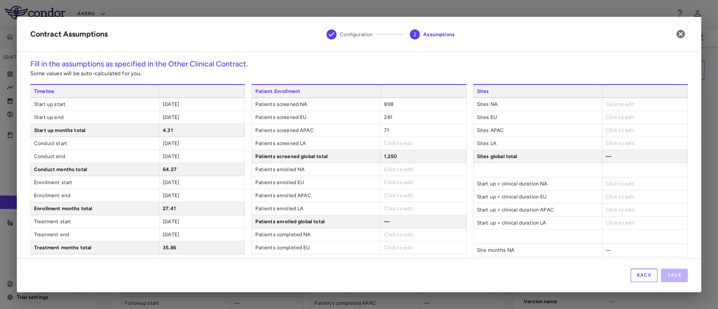
click at [385, 150] on div "Patient Enrollment Patients screened NA 898 Patients screened EU 281 Patients s…" at bounding box center [358, 188] width 214 height 209
click at [385, 143] on span "Click to edit" at bounding box center [398, 143] width 29 height 6
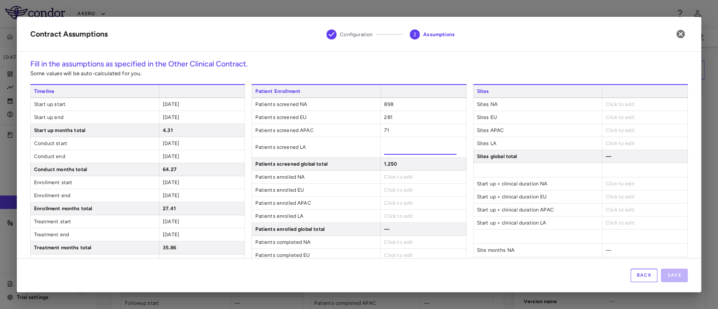
type input "**"
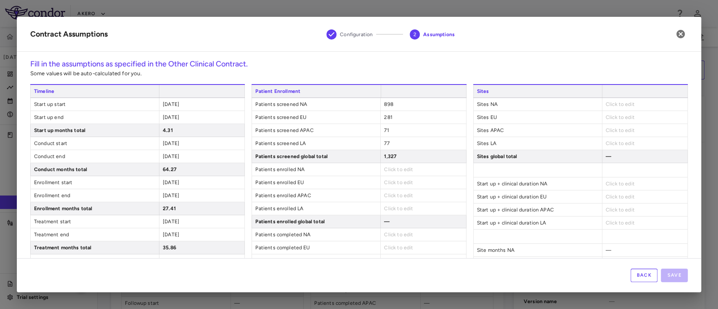
click at [396, 172] on div "Click to edit" at bounding box center [422, 169] width 85 height 13
click at [392, 170] on span "Click to edit" at bounding box center [398, 169] width 29 height 6
click at [395, 173] on div "Click to edit" at bounding box center [422, 169] width 85 height 13
click at [401, 170] on span "Click to edit" at bounding box center [398, 169] width 29 height 6
type input "***"
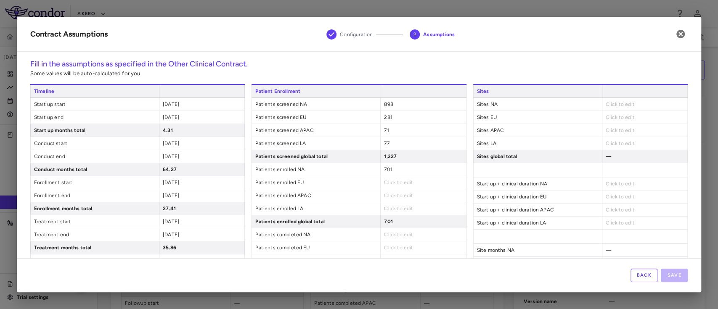
click at [386, 181] on span "Click to edit" at bounding box center [398, 182] width 29 height 6
type input "***"
click at [390, 200] on div "Click to edit" at bounding box center [422, 195] width 85 height 13
click at [389, 189] on div "Click to edit" at bounding box center [422, 195] width 85 height 13
click at [386, 193] on span "Click to edit" at bounding box center [398, 196] width 29 height 6
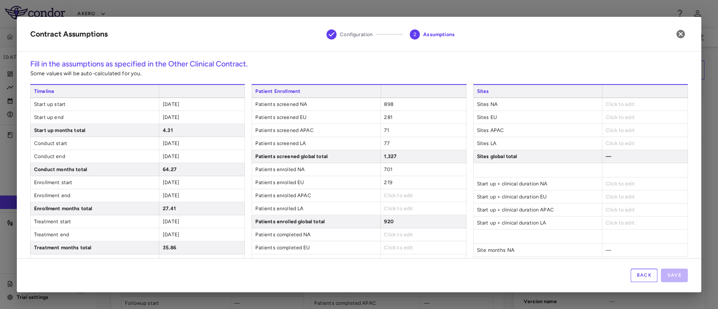
click at [390, 193] on span "Click to edit" at bounding box center [398, 196] width 29 height 6
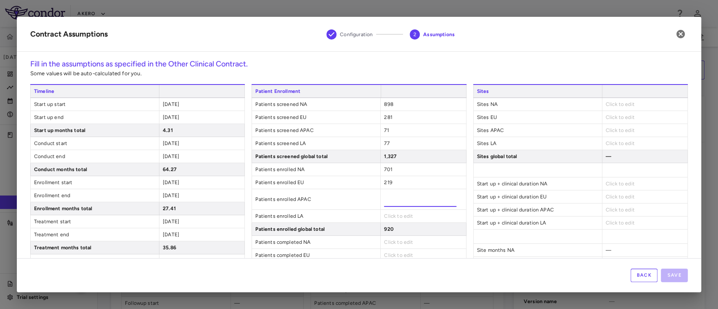
type input "**"
click at [396, 214] on div "Patient Enrollment Patients screened NA 898 Patients screened EU 281 Patients s…" at bounding box center [358, 192] width 214 height 217
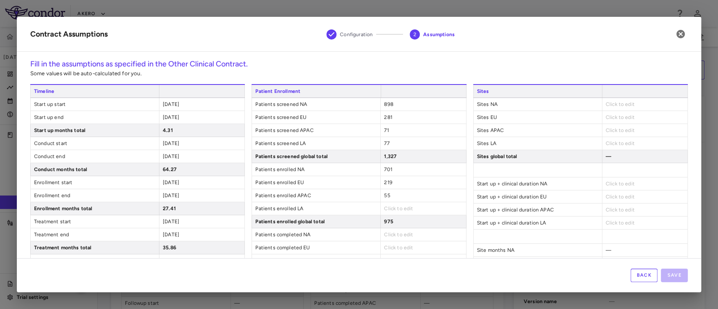
click at [390, 204] on div "Click to edit" at bounding box center [422, 208] width 85 height 13
click at [387, 208] on span "Click to edit" at bounding box center [398, 209] width 29 height 6
click at [398, 206] on span "Click to edit" at bounding box center [398, 209] width 29 height 6
type input "**"
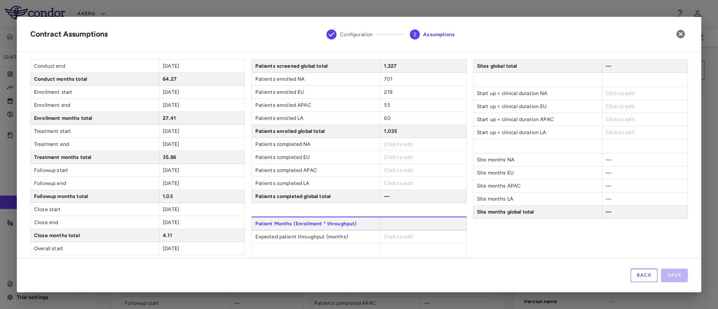
scroll to position [92, 0]
click at [394, 135] on div "1,035" at bounding box center [422, 130] width 85 height 13
click at [390, 142] on span "Click to edit" at bounding box center [398, 143] width 29 height 6
click at [401, 141] on span "Click to edit" at bounding box center [398, 143] width 29 height 6
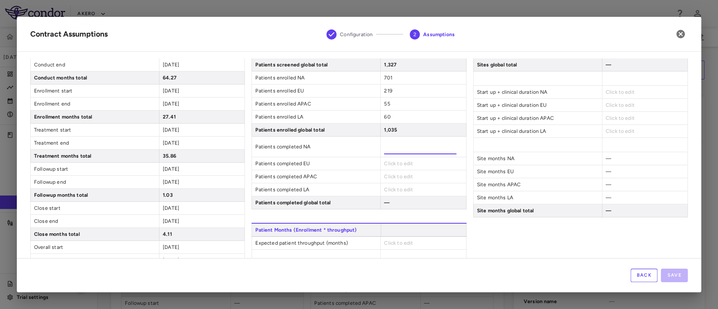
type input "***"
click at [388, 162] on div "Patient Enrollment Patients screened NA 898 Patients screened EU 281 Patients s…" at bounding box center [358, 100] width 214 height 217
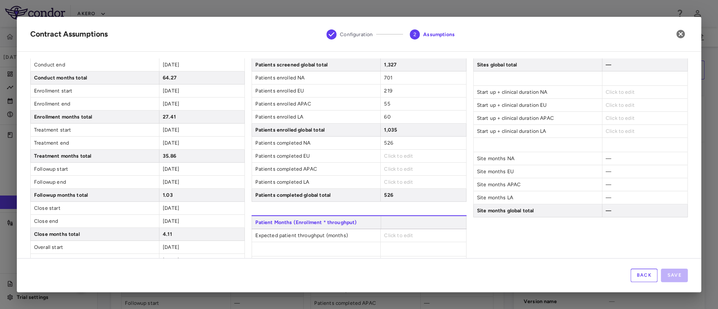
click at [390, 156] on span "Click to edit" at bounding box center [398, 156] width 29 height 6
click at [390, 153] on span "Click to edit" at bounding box center [398, 156] width 29 height 6
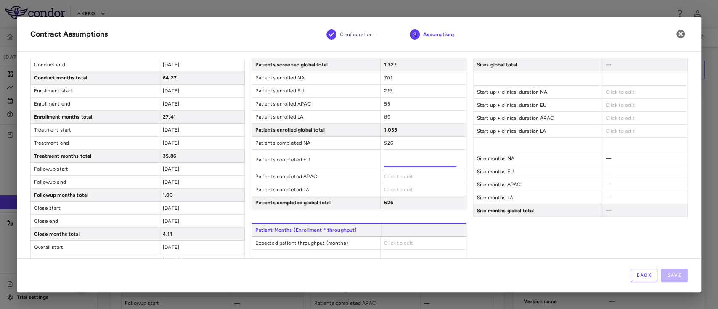
type input "***"
click at [385, 177] on div "Patient Enrollment Patients screened NA 898 Patients screened EU 281 Patients s…" at bounding box center [358, 100] width 214 height 217
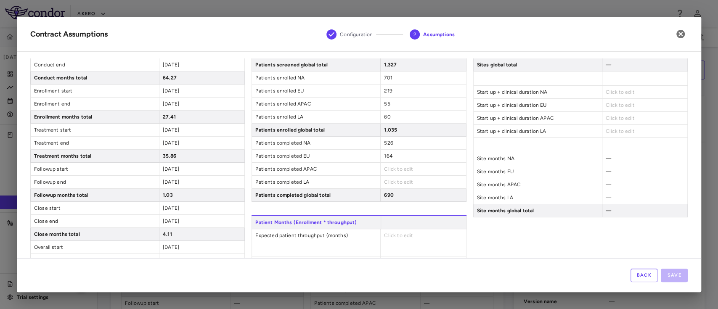
click at [387, 166] on span "Click to edit" at bounding box center [398, 169] width 29 height 6
click at [389, 166] on span "Click to edit" at bounding box center [398, 169] width 29 height 6
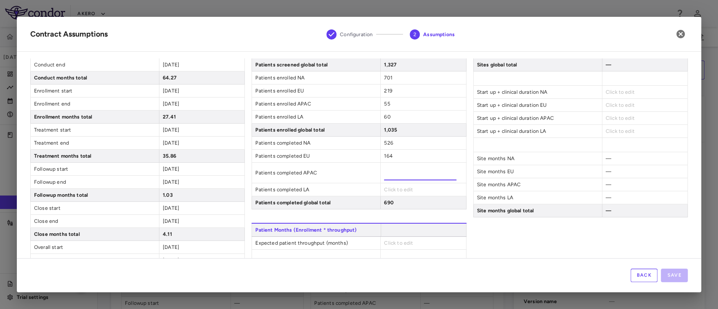
type input "**"
click at [385, 186] on div "Click to edit" at bounding box center [422, 189] width 85 height 13
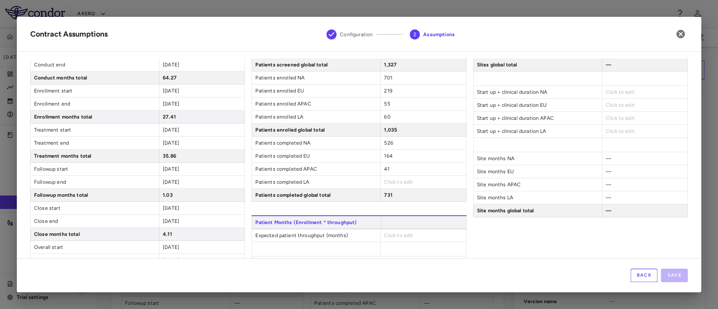
click at [386, 179] on span "Click to edit" at bounding box center [398, 182] width 29 height 6
click at [389, 181] on span "Click to edit" at bounding box center [398, 182] width 29 height 6
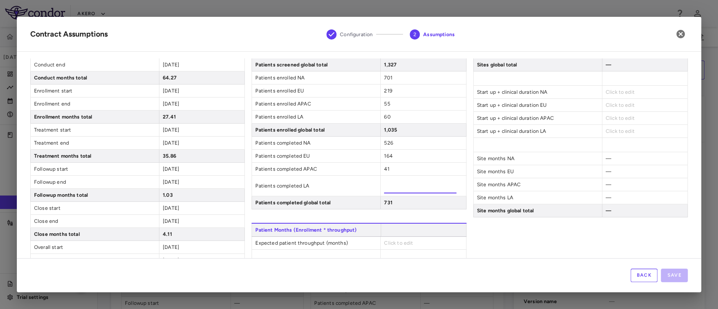
type input "**"
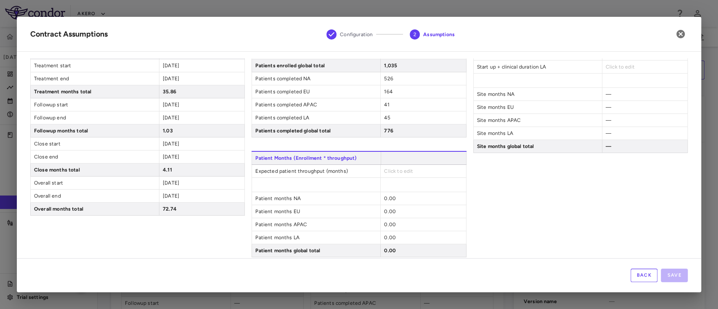
scroll to position [164, 0]
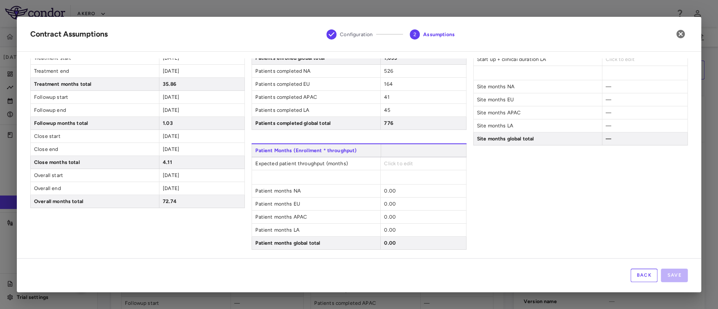
click at [414, 161] on div "Click to edit" at bounding box center [422, 163] width 85 height 13
click at [392, 161] on span "Click to edit" at bounding box center [398, 164] width 29 height 6
click at [388, 163] on span "Click to edit" at bounding box center [398, 164] width 29 height 6
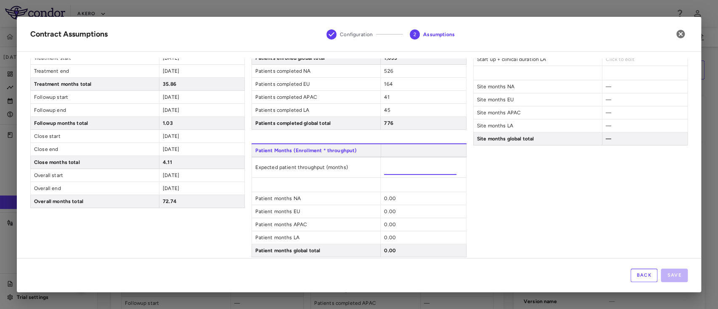
type input "****"
click at [534, 214] on div "Sites Sites NA Click to edit Sites EU Click to edit Sites APAC Click to edit Si…" at bounding box center [580, 89] width 214 height 337
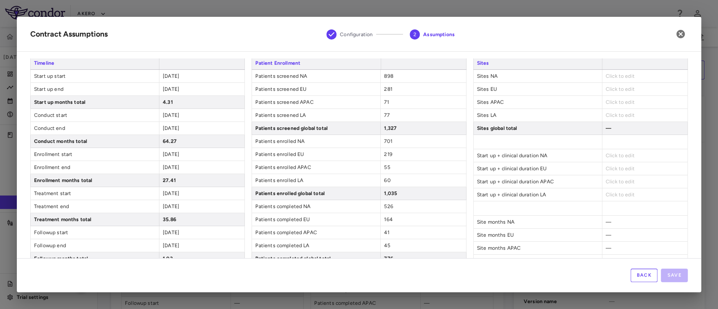
scroll to position [0, 0]
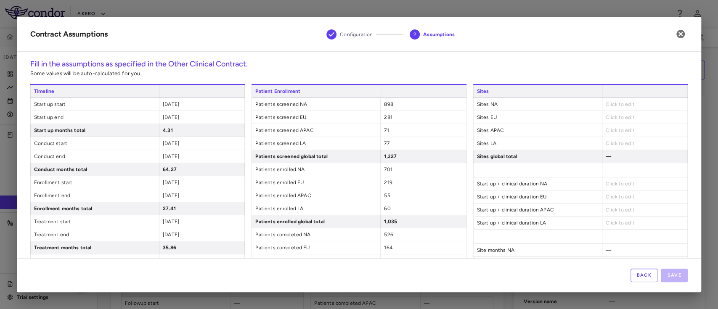
click at [628, 103] on div "Click to edit" at bounding box center [643, 104] width 85 height 13
click at [617, 104] on span "Click to edit" at bounding box center [619, 104] width 29 height 6
click at [615, 101] on span "Click to edit" at bounding box center [619, 104] width 29 height 6
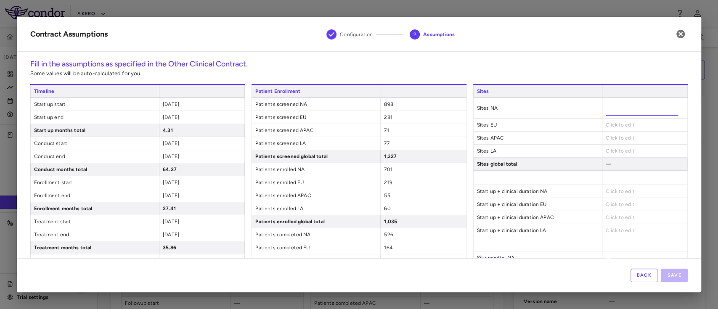
type input "***"
click at [612, 124] on div "Sites Sites NA *** Sites EU Click to edit Sites APAC Click to edit Sites LA Cli…" at bounding box center [580, 248] width 214 height 329
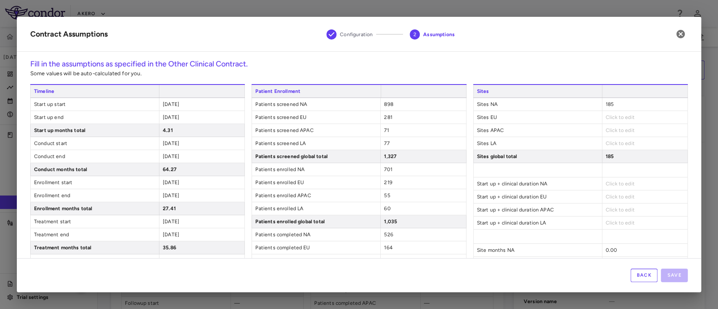
click at [605, 119] on span "Click to edit" at bounding box center [619, 117] width 29 height 6
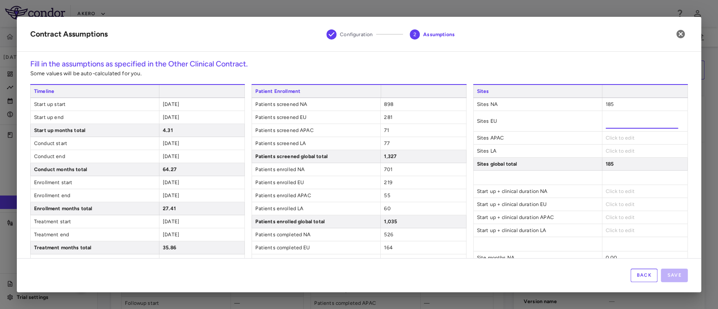
type input "**"
click at [615, 140] on div "Sites Sites NA 185 Sites EU ** Sites APAC Click to edit Sites LA Click to edit …" at bounding box center [580, 248] width 214 height 329
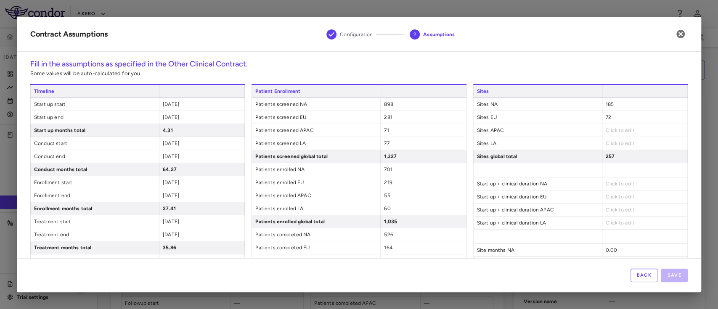
click at [615, 130] on span "Click to edit" at bounding box center [619, 130] width 29 height 6
click at [615, 129] on span "Click to edit" at bounding box center [619, 130] width 29 height 6
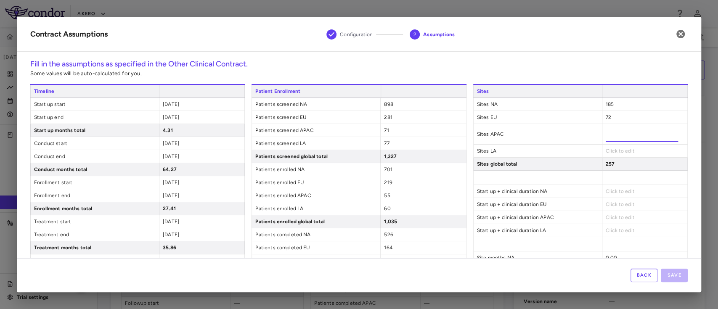
type input "**"
click at [611, 153] on div "Sites Sites NA 185 Sites EU 72 Sites APAC ** Sites LA Click to edit Sites globa…" at bounding box center [580, 248] width 214 height 329
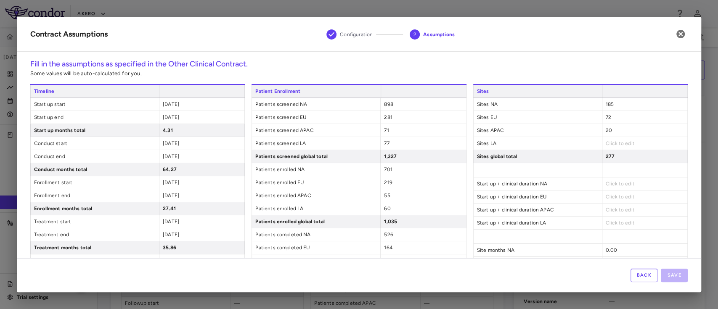
click at [608, 142] on span "Click to edit" at bounding box center [619, 143] width 29 height 6
click at [605, 142] on span "Click to edit" at bounding box center [619, 143] width 29 height 6
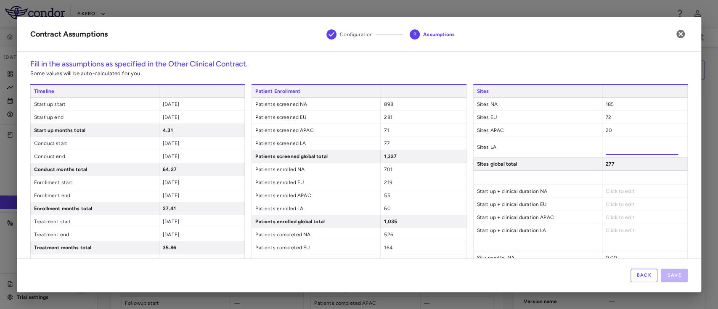
type input "**"
click at [603, 179] on div "Sites Sites NA 185 Sites EU 72 Sites APAC 20 Sites LA ** Sites global total 305…" at bounding box center [580, 248] width 214 height 329
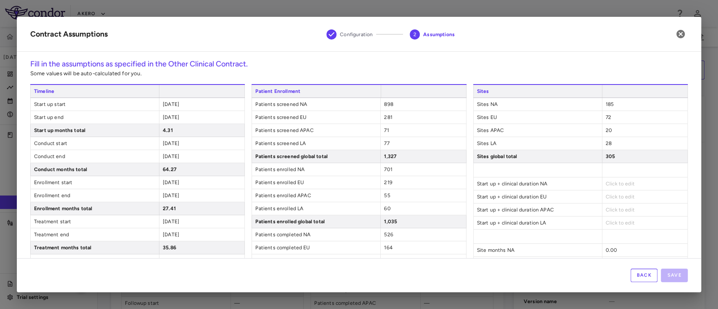
click at [608, 182] on span "Click to edit" at bounding box center [619, 184] width 29 height 6
click at [622, 183] on span "Click to edit" at bounding box center [619, 184] width 29 height 6
type input "*****"
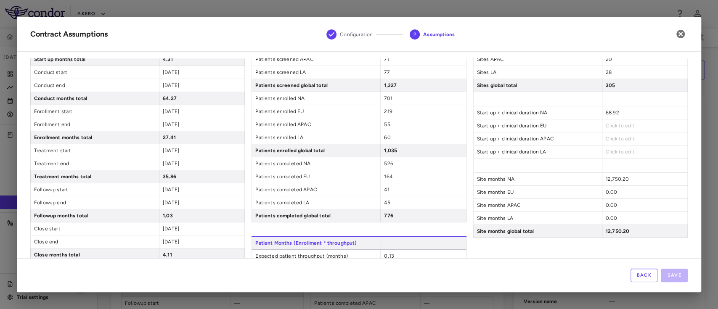
scroll to position [83, 0]
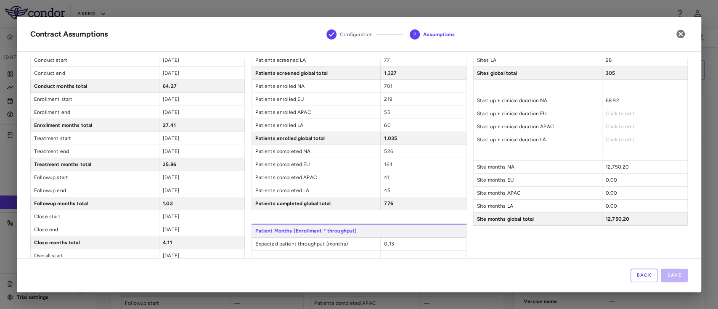
click at [607, 113] on span "Click to edit" at bounding box center [619, 114] width 29 height 6
click at [607, 180] on span "0.00" at bounding box center [611, 180] width 12 height 6
click at [609, 113] on span "Click to edit" at bounding box center [619, 114] width 29 height 6
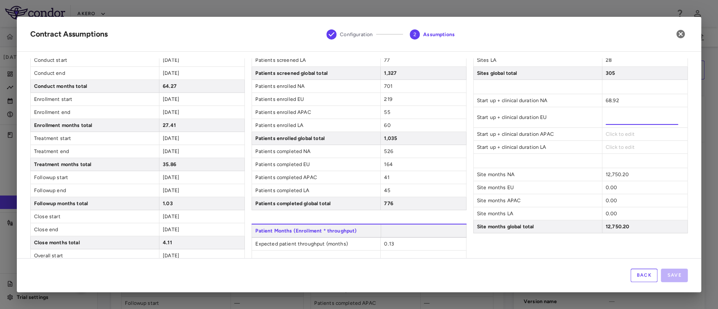
type input "*****"
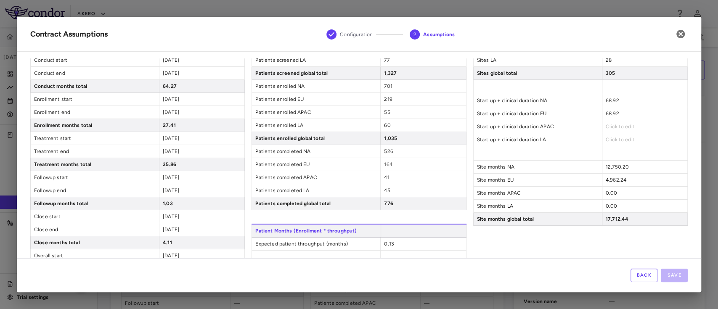
click at [604, 132] on div "Click to edit" at bounding box center [643, 126] width 85 height 13
click at [611, 122] on div "Click to edit" at bounding box center [643, 126] width 85 height 13
click at [608, 126] on span "Click to edit" at bounding box center [619, 127] width 29 height 6
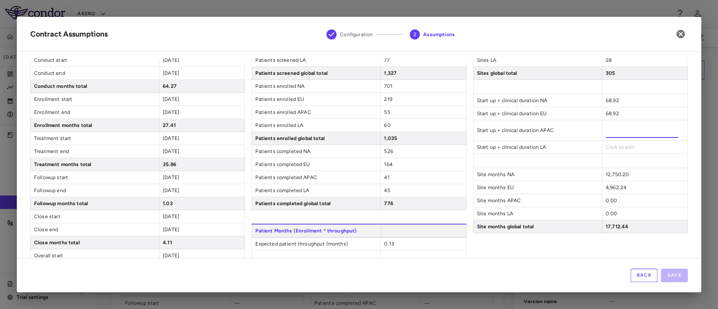
type input "*****"
click at [607, 142] on div "Click to edit" at bounding box center [643, 147] width 85 height 13
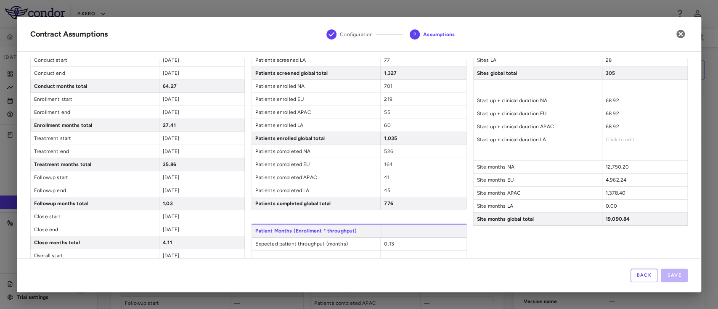
click at [608, 140] on span "Click to edit" at bounding box center [619, 140] width 29 height 6
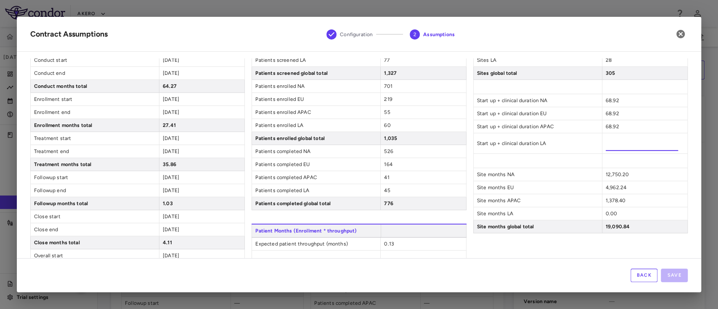
type input "*****"
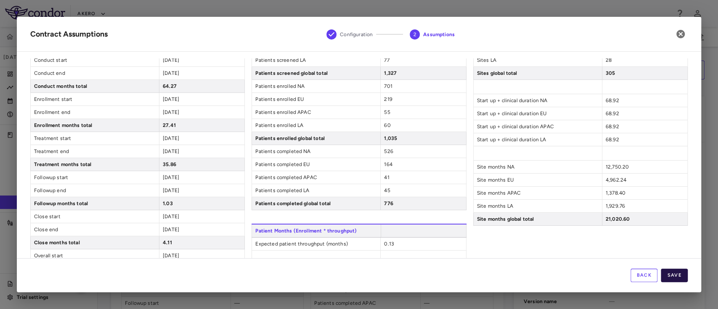
click at [683, 274] on button "Save" at bounding box center [673, 275] width 27 height 13
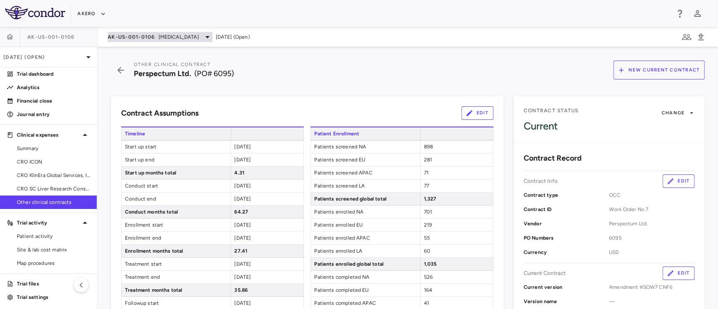
click at [158, 38] on span "[MEDICAL_DATA]" at bounding box center [178, 37] width 40 height 8
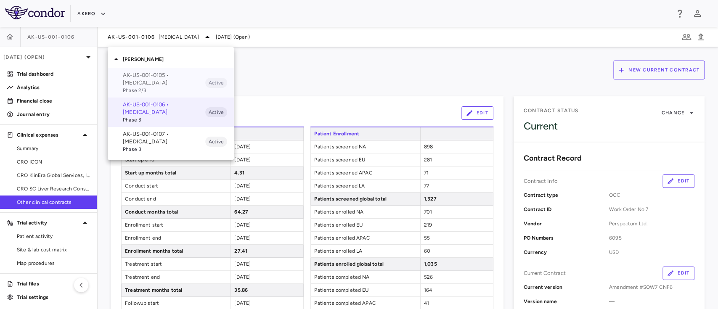
click at [142, 79] on p "AK-US-001-0105 • [MEDICAL_DATA]" at bounding box center [164, 78] width 82 height 15
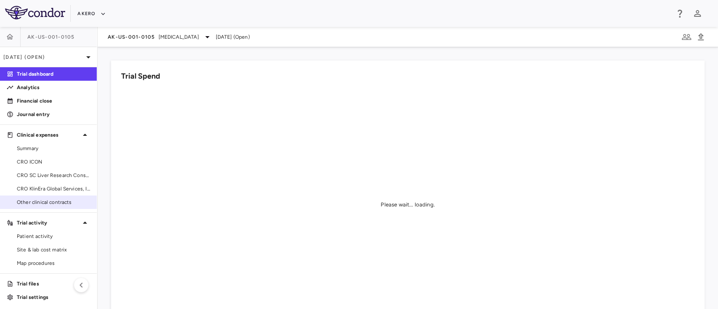
click at [46, 196] on link "Other clinical contracts" at bounding box center [48, 202] width 97 height 13
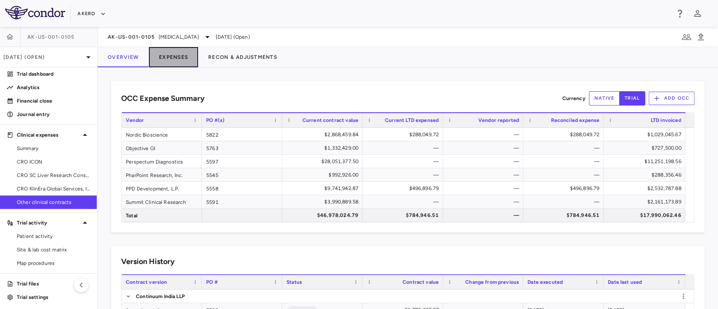
click at [170, 61] on button "Expenses" at bounding box center [173, 57] width 49 height 20
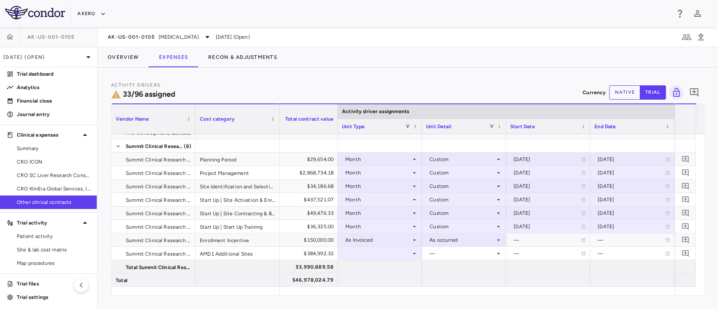
scroll to position [0, 165]
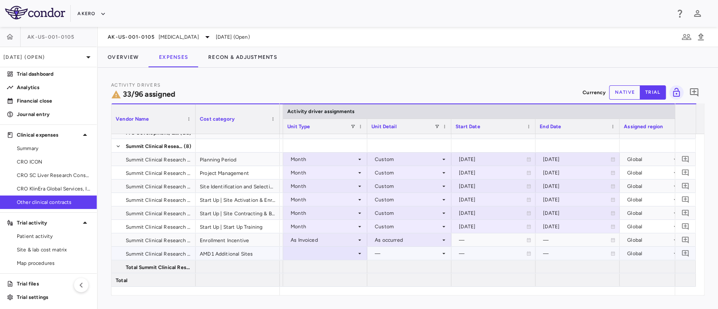
click at [411, 254] on div "—" at bounding box center [408, 253] width 66 height 13
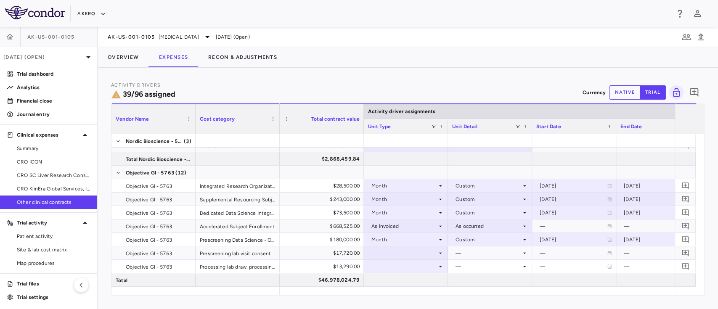
scroll to position [85, 0]
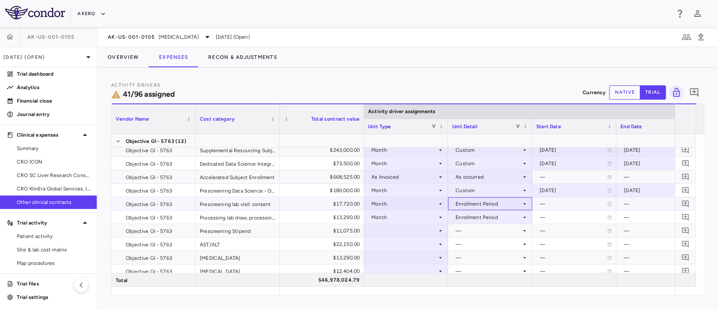
click at [504, 206] on div "Enrollment Period" at bounding box center [488, 203] width 66 height 13
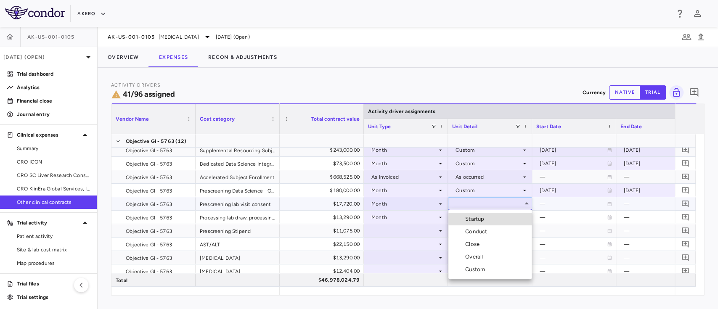
click at [591, 232] on div at bounding box center [359, 154] width 718 height 309
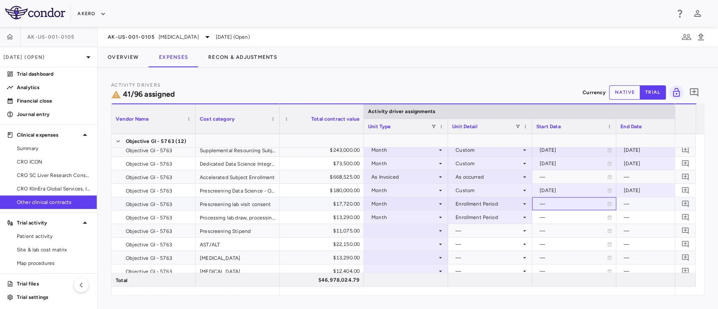
click at [550, 203] on div "—" at bounding box center [572, 203] width 67 height 13
click at [430, 233] on div at bounding box center [406, 230] width 76 height 12
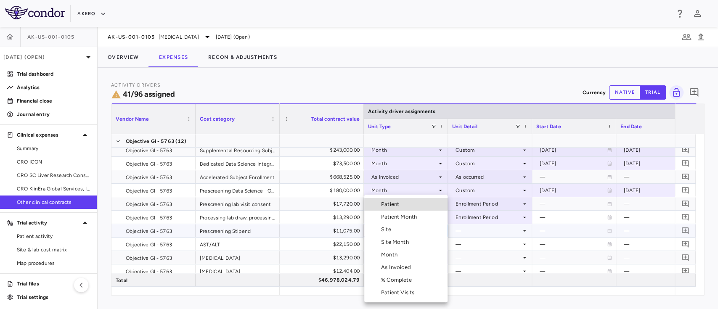
click at [404, 256] on li "Month" at bounding box center [405, 254] width 83 height 13
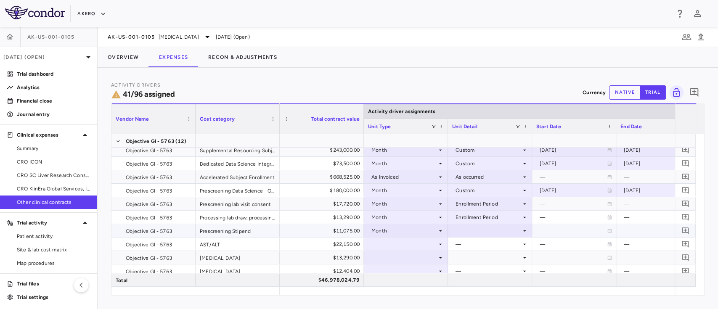
click at [463, 232] on div at bounding box center [490, 230] width 76 height 12
click at [565, 217] on div at bounding box center [359, 154] width 718 height 309
click at [484, 203] on div "Enrollment Period" at bounding box center [488, 203] width 66 height 13
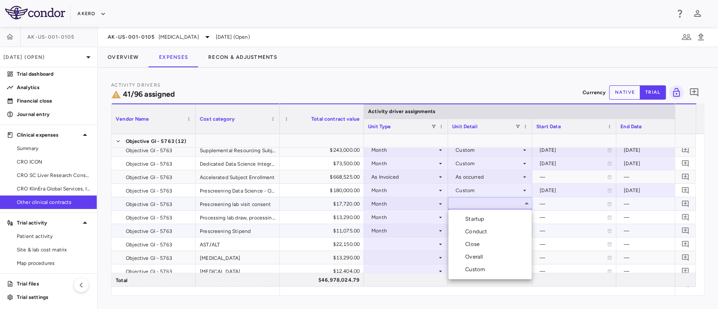
click at [565, 203] on div at bounding box center [359, 154] width 718 height 309
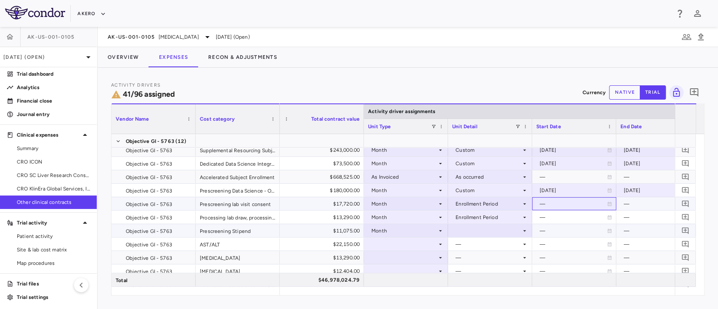
click at [558, 206] on div "—" at bounding box center [572, 203] width 67 height 13
click at [605, 203] on div "—" at bounding box center [572, 203] width 67 height 13
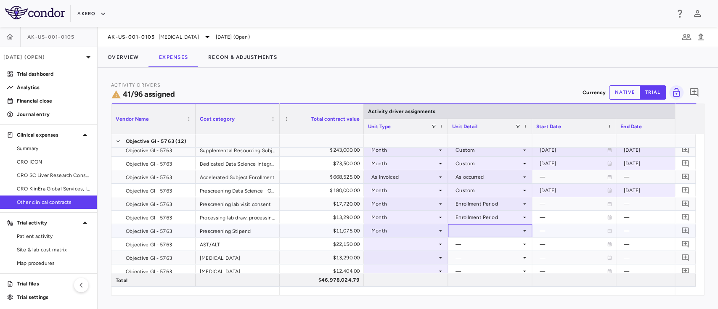
click at [480, 232] on div at bounding box center [490, 230] width 76 height 12
click at [373, 231] on div "Month" at bounding box center [404, 230] width 66 height 13
click at [465, 229] on div at bounding box center [490, 230] width 76 height 12
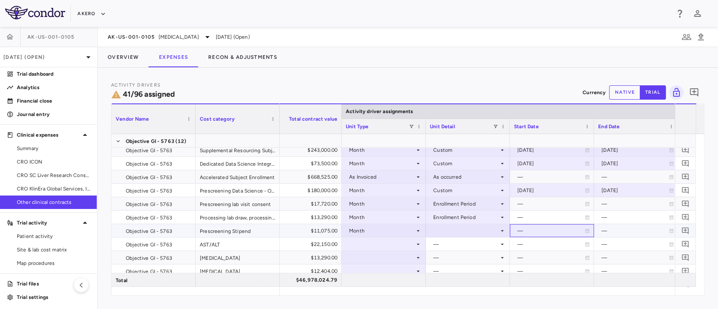
click at [533, 233] on div "—" at bounding box center [550, 230] width 67 height 13
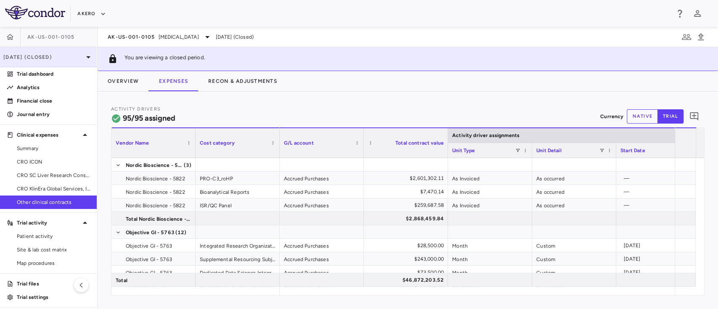
click at [43, 60] on p "[DATE] (Closed)" at bounding box center [43, 57] width 80 height 8
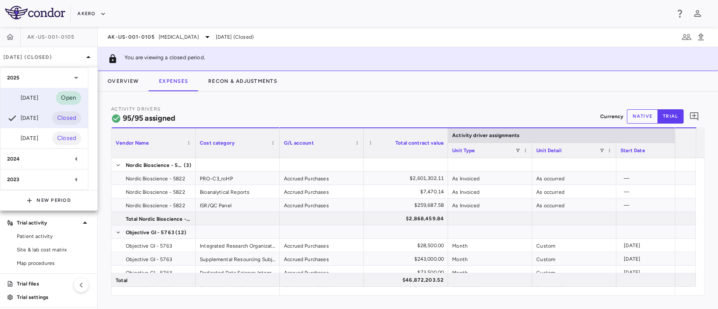
click at [26, 96] on div "Sep 2025" at bounding box center [22, 98] width 31 height 10
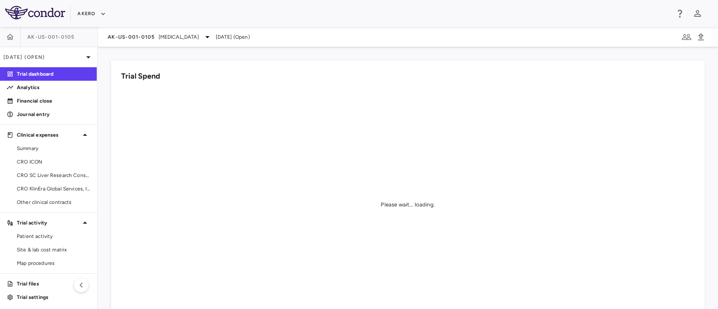
scroll to position [1, 0]
click at [27, 195] on link "Other clinical contracts" at bounding box center [48, 201] width 97 height 13
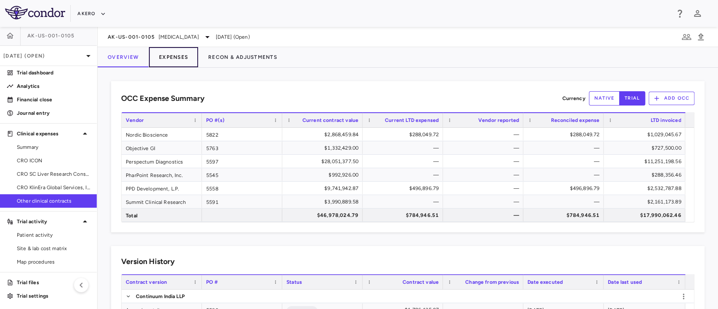
click at [168, 56] on button "Expenses" at bounding box center [173, 57] width 49 height 20
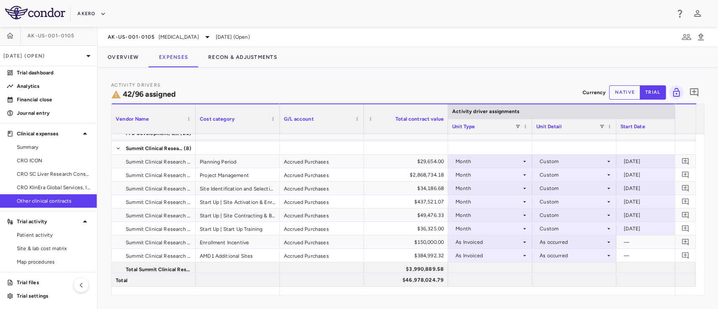
scroll to position [1313, 0]
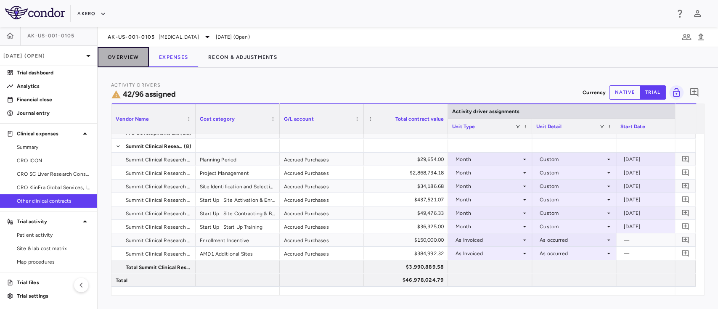
click at [130, 55] on button "Overview" at bounding box center [123, 57] width 51 height 20
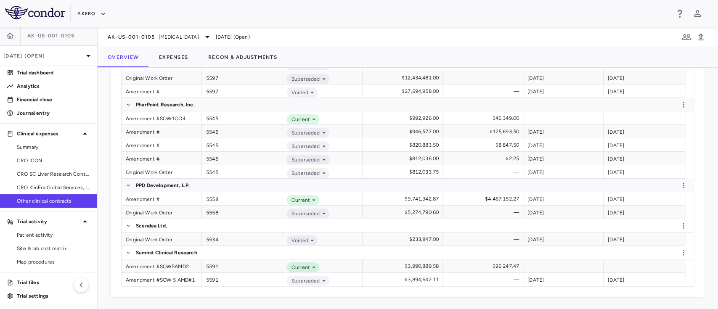
scroll to position [529, 0]
click at [168, 264] on div "Amendment #SOW5AMD2" at bounding box center [161, 265] width 80 height 13
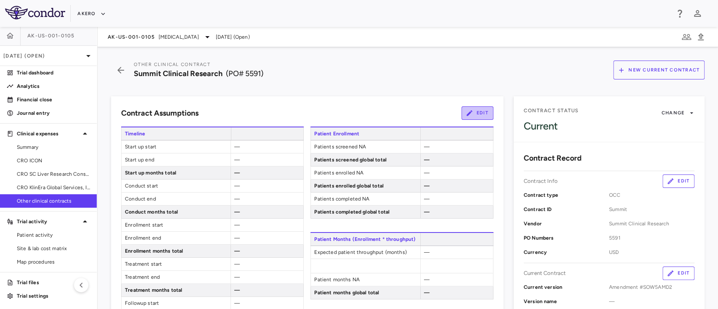
click at [464, 106] on button "Edit" at bounding box center [477, 112] width 32 height 13
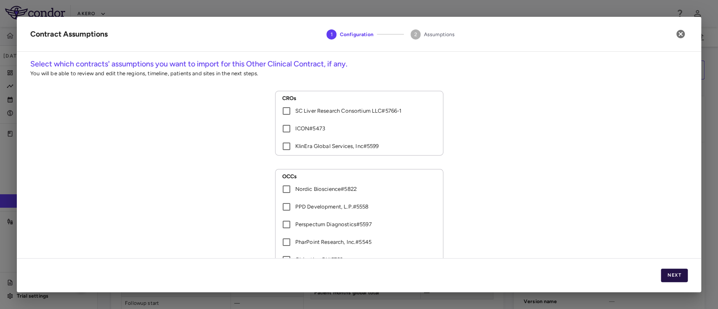
click at [671, 271] on button "Next" at bounding box center [673, 275] width 27 height 13
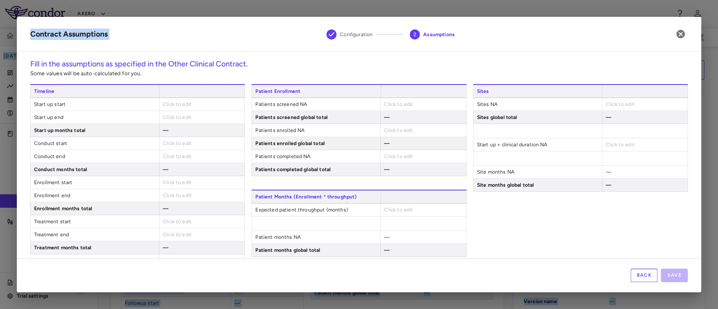
drag, startPoint x: 289, startPoint y: 28, endPoint x: 365, endPoint y: -3, distance: 82.4
click at [365, 0] on html "Skip to sidebar Skip to main content Akero AK-US-001-0105 Sep 2025 (Open) Trial…" at bounding box center [359, 154] width 718 height 309
click at [190, 104] on div "Click to edit" at bounding box center [201, 104] width 85 height 13
click at [175, 107] on div "Click to edit" at bounding box center [201, 104] width 85 height 13
click at [174, 107] on div "Click to edit" at bounding box center [201, 104] width 85 height 13
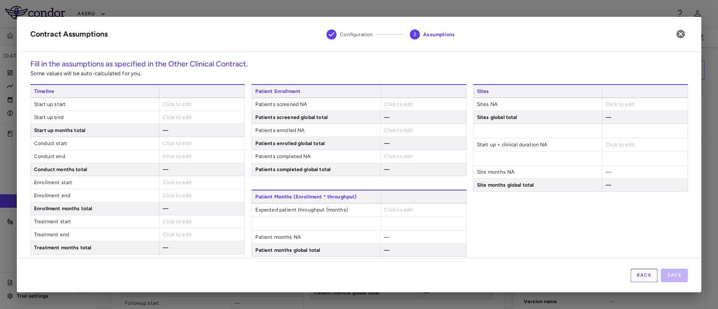
click at [171, 104] on span "Click to edit" at bounding box center [177, 104] width 29 height 6
click at [179, 105] on span "Click to edit" at bounding box center [177, 104] width 29 height 6
click at [184, 103] on span "Click to edit" at bounding box center [177, 104] width 29 height 6
type input "**********"
click at [184, 119] on span "Click to edit" at bounding box center [177, 117] width 29 height 6
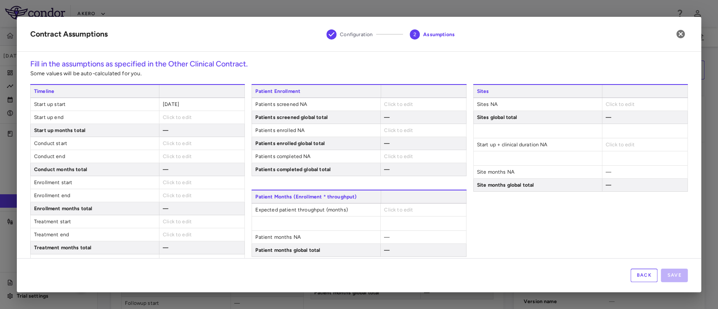
click at [182, 116] on span "Click to edit" at bounding box center [177, 117] width 29 height 6
type input "**********"
click at [177, 145] on span "Click to edit" at bounding box center [177, 145] width 29 height 6
click at [175, 145] on span "Click to edit" at bounding box center [177, 143] width 29 height 6
type input "**********"
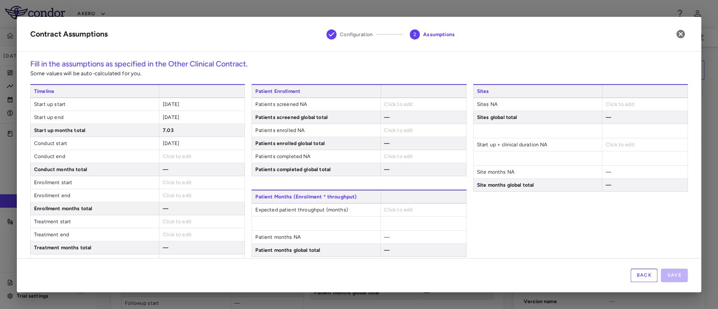
click at [171, 162] on div "Timeline Start up start 2023-02-01 Start up end 2023-08-31 Start up months tota…" at bounding box center [137, 228] width 214 height 288
click at [179, 155] on span "Click to edit" at bounding box center [177, 156] width 29 height 6
click at [170, 150] on div "Click to edit" at bounding box center [201, 156] width 85 height 13
click at [177, 157] on span "Click to edit" at bounding box center [177, 156] width 29 height 6
type input "**********"
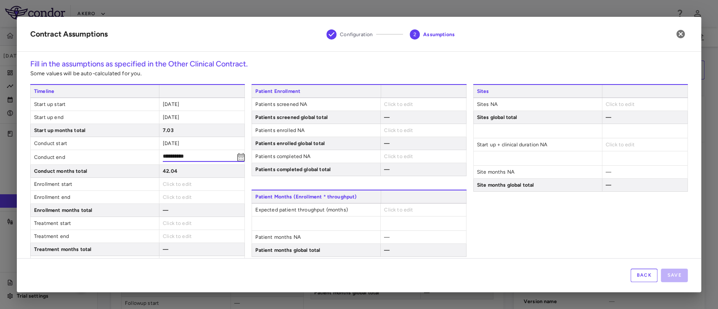
click at [180, 181] on span "Click to edit" at bounding box center [177, 184] width 29 height 6
click at [171, 181] on span "Click to edit" at bounding box center [177, 182] width 29 height 6
type input "**********"
click at [176, 195] on span "Click to edit" at bounding box center [177, 197] width 29 height 6
click at [185, 194] on span "Click to edit" at bounding box center [177, 196] width 29 height 6
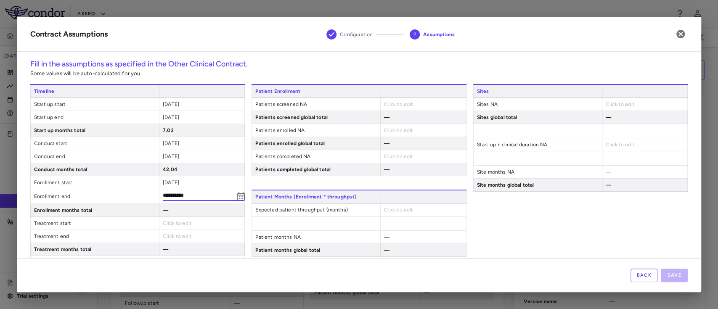
type input "**********"
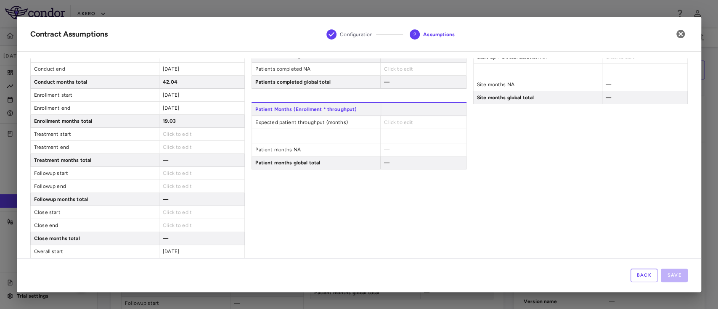
scroll to position [93, 0]
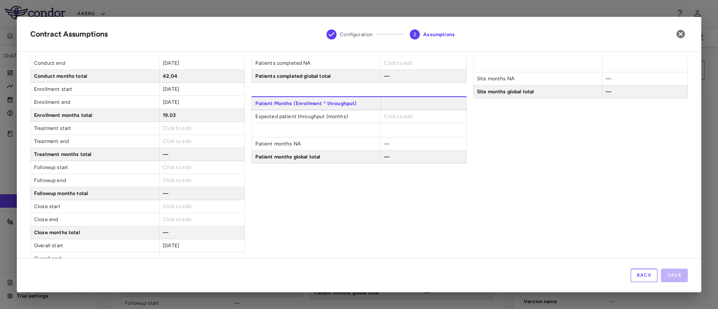
click at [163, 128] on span "Click to edit" at bounding box center [177, 128] width 29 height 6
click at [178, 127] on span "Click to edit" at bounding box center [177, 128] width 29 height 6
type input "**********"
click at [175, 140] on span "Click to edit" at bounding box center [177, 143] width 29 height 6
click at [176, 140] on span "Click to edit" at bounding box center [177, 141] width 29 height 6
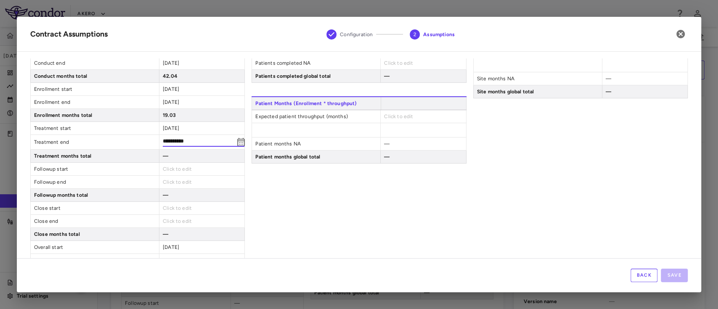
type input "**********"
click at [173, 167] on span "Click to edit" at bounding box center [177, 169] width 29 height 6
click at [190, 164] on div "Click to edit" at bounding box center [201, 167] width 85 height 13
click at [179, 169] on span "Click to edit" at bounding box center [177, 167] width 29 height 6
type input "**********"
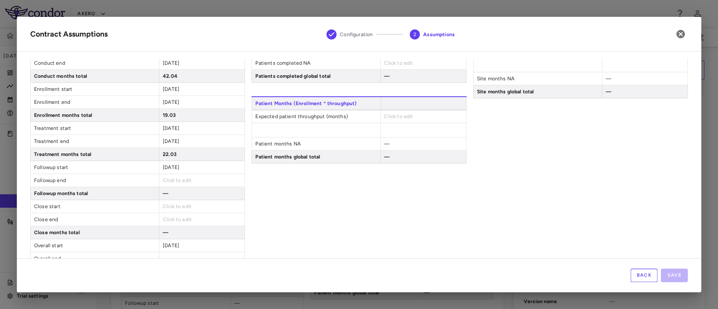
click at [176, 180] on span "Click to edit" at bounding box center [177, 180] width 29 height 6
click at [219, 183] on div "Click to edit" at bounding box center [201, 180] width 85 height 13
click at [194, 179] on div "Click to edit" at bounding box center [201, 180] width 85 height 13
click at [183, 177] on span "Click to edit" at bounding box center [177, 180] width 29 height 6
type input "**********"
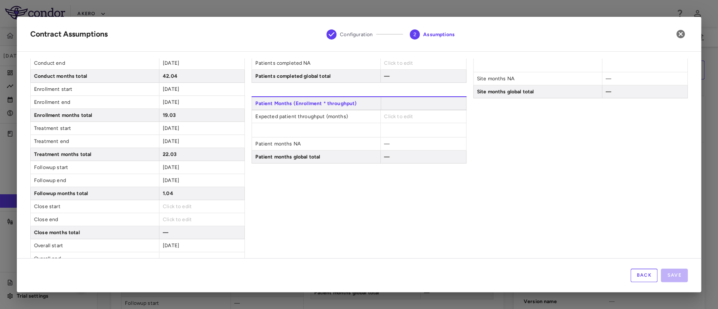
click at [363, 203] on div "Patient Enrollment Patients screened NA Click to edit Patients screened global …" at bounding box center [358, 135] width 214 height 288
click at [185, 201] on div "Click to edit" at bounding box center [201, 206] width 85 height 13
click at [175, 206] on span "Click to edit" at bounding box center [177, 206] width 29 height 6
type input "**********"
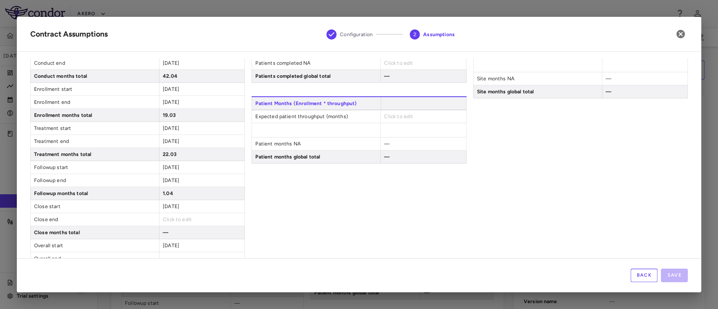
click at [174, 219] on span "Click to edit" at bounding box center [177, 219] width 29 height 6
click at [174, 216] on span "Click to edit" at bounding box center [177, 219] width 29 height 6
click at [174, 216] on input "**********" at bounding box center [198, 220] width 71 height 9
type input "**********"
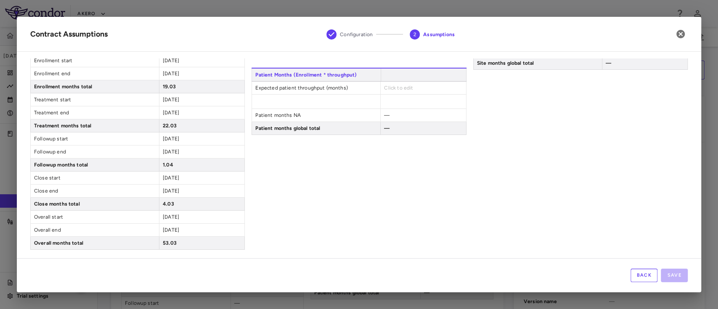
scroll to position [0, 0]
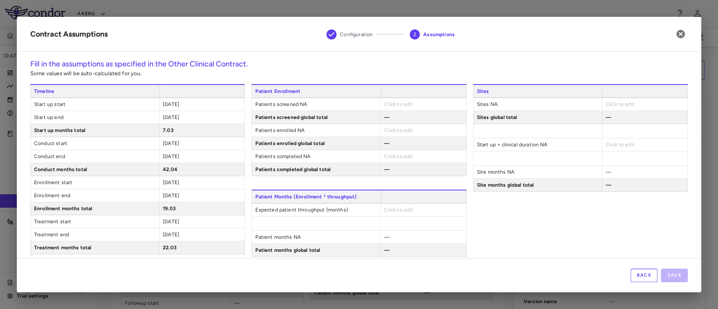
click at [410, 104] on div "Click to edit" at bounding box center [422, 104] width 85 height 13
click at [393, 103] on span "Click to edit" at bounding box center [398, 104] width 29 height 6
drag, startPoint x: 398, startPoint y: 100, endPoint x: 392, endPoint y: 104, distance: 7.9
click at [392, 104] on div "Click to edit" at bounding box center [422, 104] width 85 height 13
click at [392, 104] on span "Click to edit" at bounding box center [398, 104] width 29 height 6
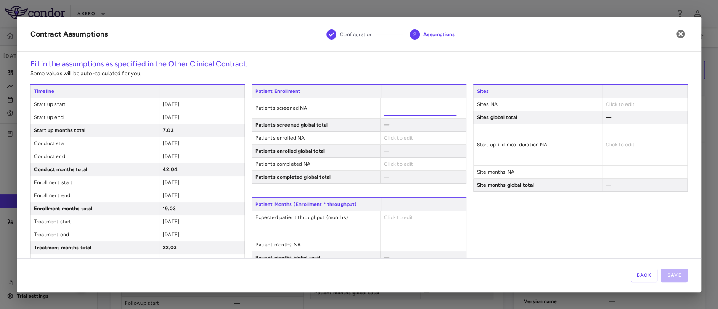
type input "***"
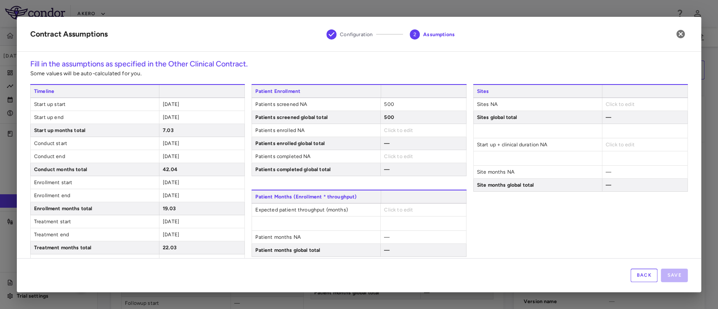
click at [398, 140] on div "Patient Enrollment Patients screened NA 500 Patients screened global total 500 …" at bounding box center [358, 130] width 214 height 92
click at [394, 136] on div "Click to edit" at bounding box center [422, 130] width 85 height 13
click at [384, 124] on div "Click to edit" at bounding box center [422, 130] width 85 height 13
click at [383, 134] on div "Click to edit" at bounding box center [422, 130] width 85 height 13
click at [386, 129] on span "Click to edit" at bounding box center [398, 130] width 29 height 6
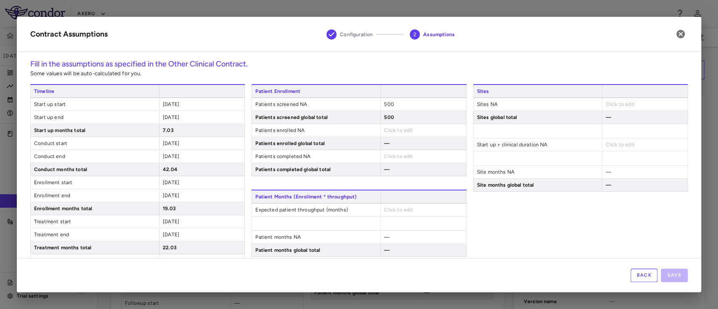
click at [386, 132] on span "Click to edit" at bounding box center [398, 130] width 29 height 6
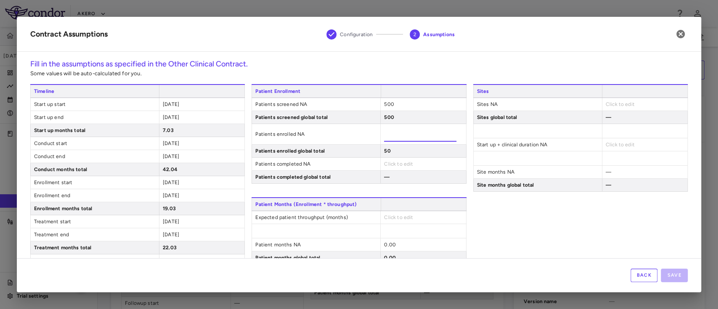
type input "***"
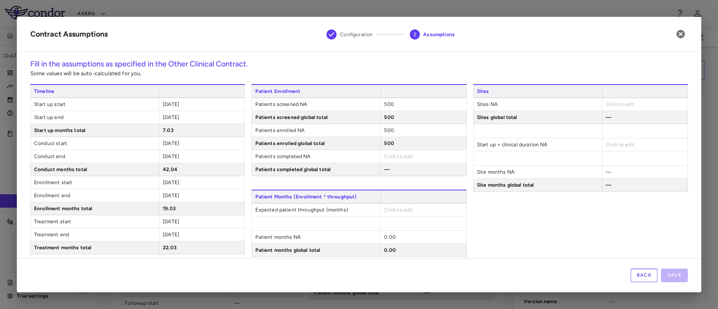
click at [387, 164] on div "Patient Enrollment Patients screened NA 500 Patients screened global total 500 …" at bounding box center [358, 130] width 214 height 92
click at [385, 153] on span "Click to edit" at bounding box center [398, 156] width 29 height 6
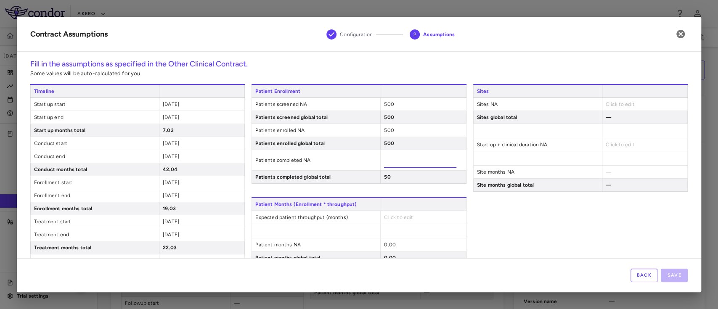
type input "***"
click at [517, 238] on div "Sites Sites NA Click to edit Sites global total — Start up + clinical duration …" at bounding box center [580, 228] width 214 height 288
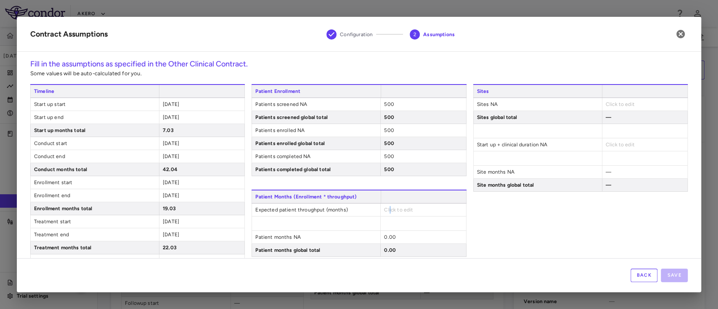
drag, startPoint x: 386, startPoint y: 204, endPoint x: 384, endPoint y: 209, distance: 5.5
click at [384, 209] on div "Click to edit" at bounding box center [422, 209] width 85 height 13
click at [384, 209] on span "Click to edit" at bounding box center [398, 210] width 29 height 6
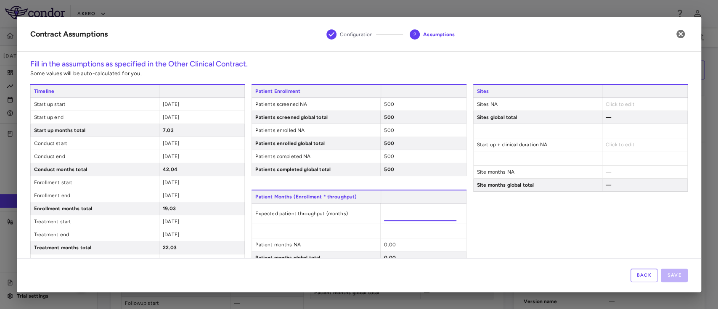
type input "*****"
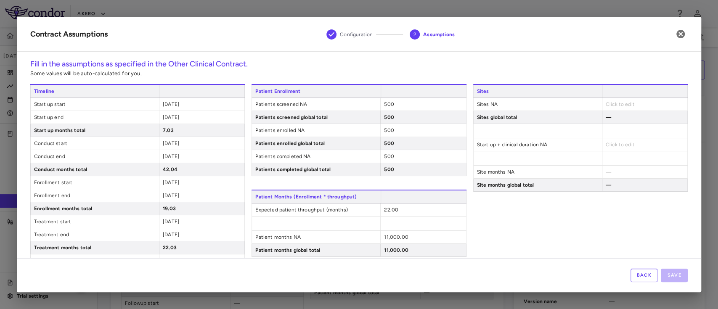
scroll to position [40, 0]
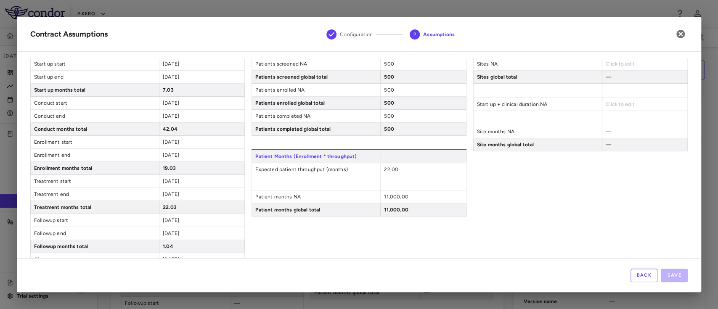
click at [582, 185] on div "Sites Sites NA Click to edit Sites global total — Start up + clinical duration …" at bounding box center [580, 188] width 214 height 288
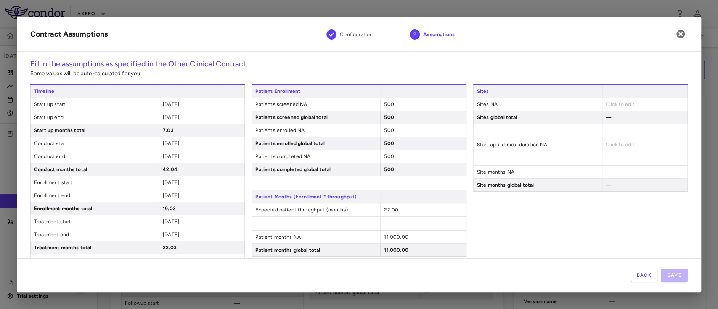
click at [613, 106] on span "Click to edit" at bounding box center [619, 104] width 29 height 6
click at [605, 100] on div "Click to edit" at bounding box center [643, 104] width 85 height 13
click at [603, 108] on div "Click to edit" at bounding box center [643, 104] width 85 height 13
click at [605, 106] on span "Click to edit" at bounding box center [619, 104] width 29 height 6
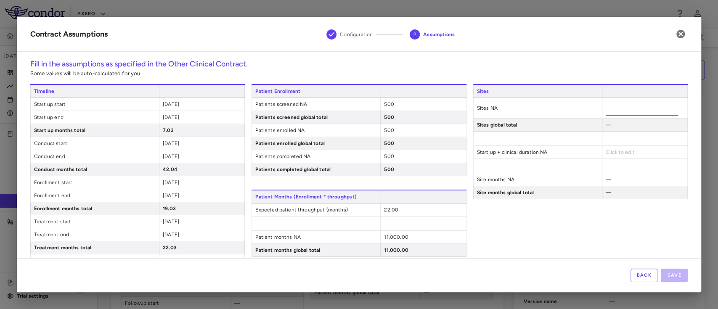
type input "**"
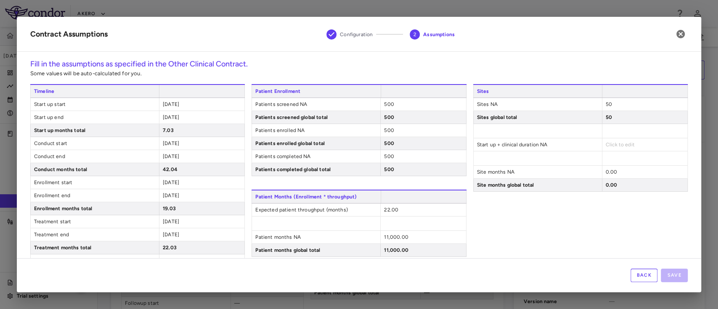
click at [559, 239] on div "Sites Sites NA 50 Sites global total 50 Start up + clinical duration NA Click t…" at bounding box center [580, 228] width 214 height 288
click at [615, 143] on span "Click to edit" at bounding box center [619, 145] width 29 height 6
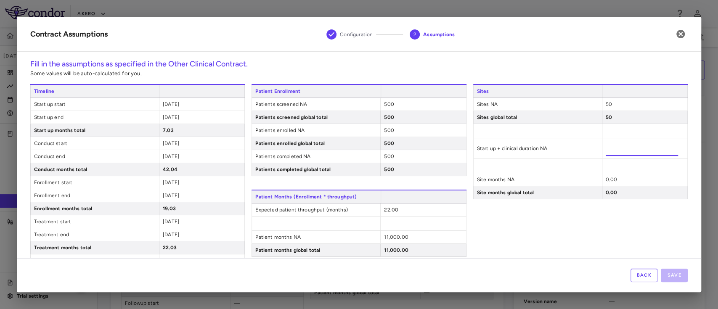
type input "*****"
click at [565, 251] on div "Sites Sites NA 50 Sites global total 50 Start up + clinical duration NA ***** S…" at bounding box center [580, 228] width 214 height 288
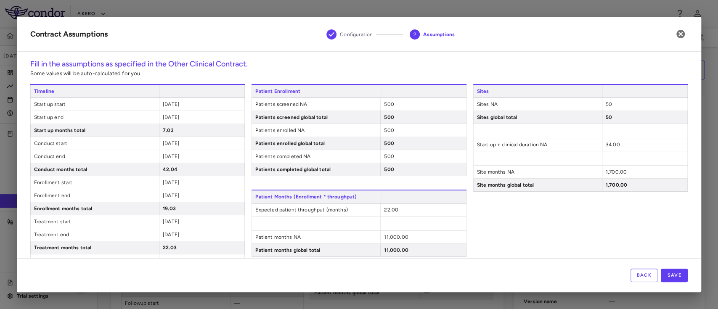
scroll to position [122, 0]
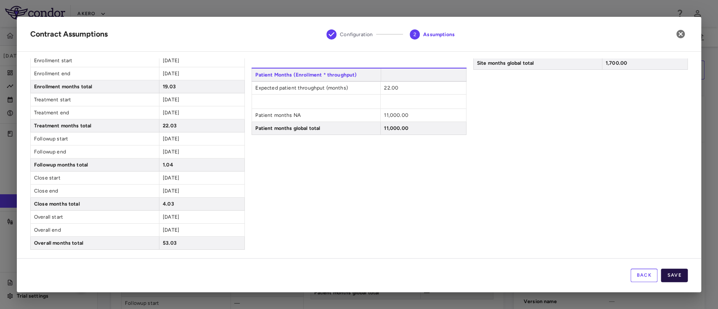
click at [678, 277] on button "Save" at bounding box center [673, 275] width 27 height 13
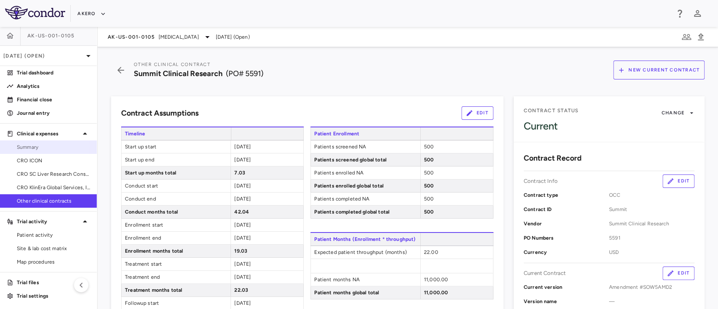
click at [35, 145] on span "Summary" at bounding box center [53, 147] width 73 height 8
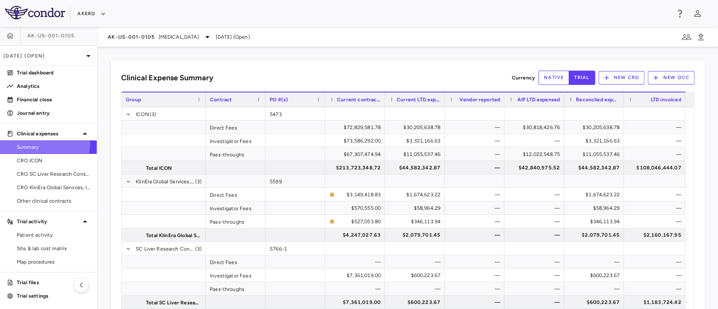
click at [39, 143] on span "Summary" at bounding box center [53, 147] width 73 height 8
click at [34, 145] on span "Summary" at bounding box center [53, 147] width 73 height 8
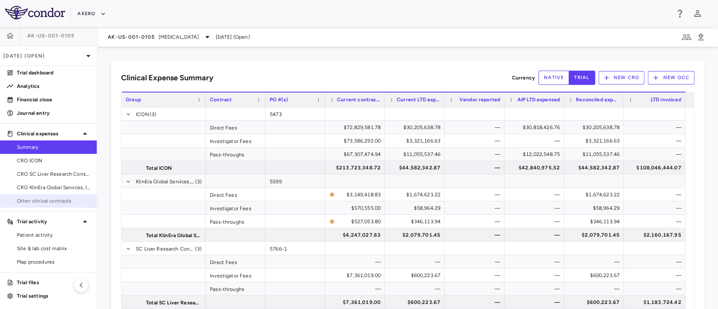
click at [32, 195] on link "Other clinical contracts" at bounding box center [48, 201] width 97 height 13
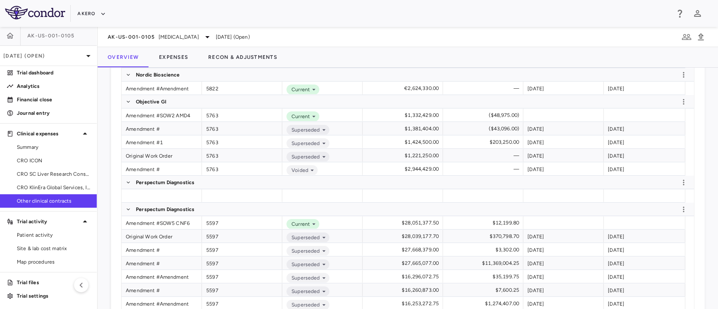
scroll to position [263, 0]
